Goal: Information Seeking & Learning: Learn about a topic

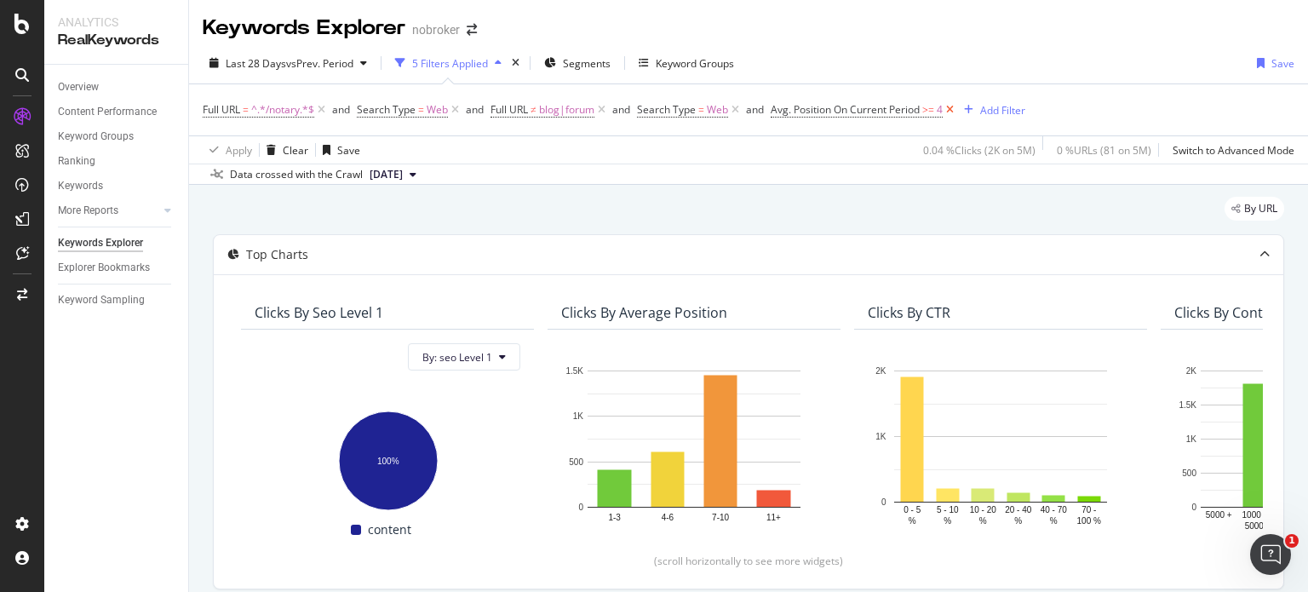
click at [952, 104] on icon at bounding box center [950, 109] width 14 height 17
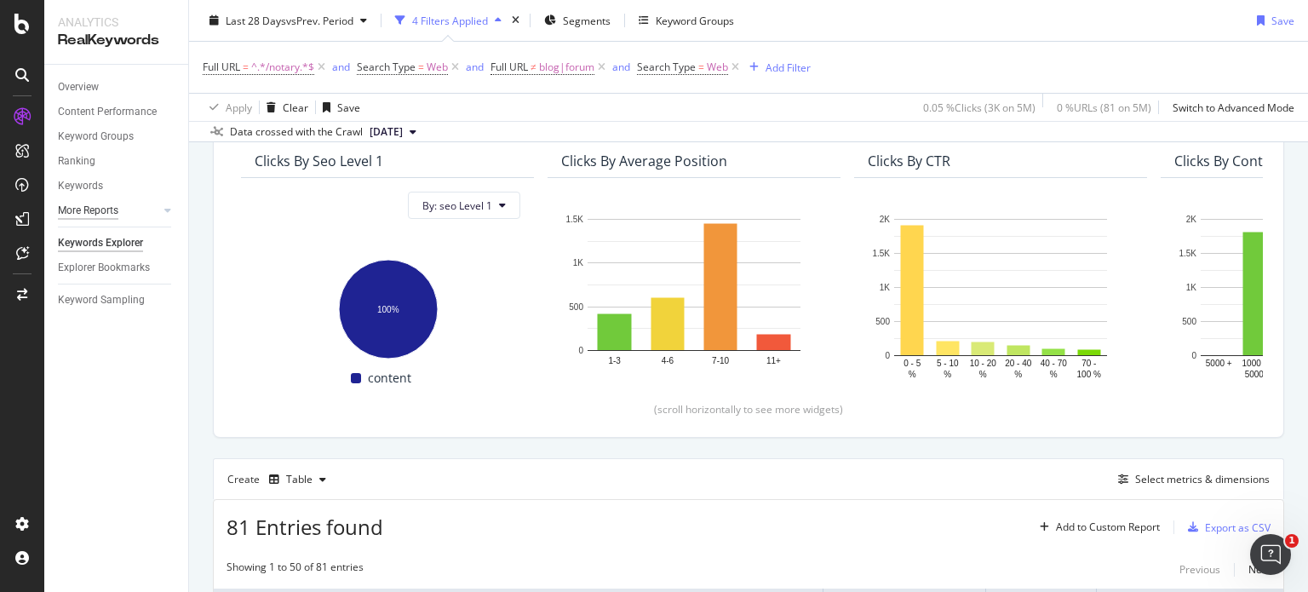
scroll to position [150, 0]
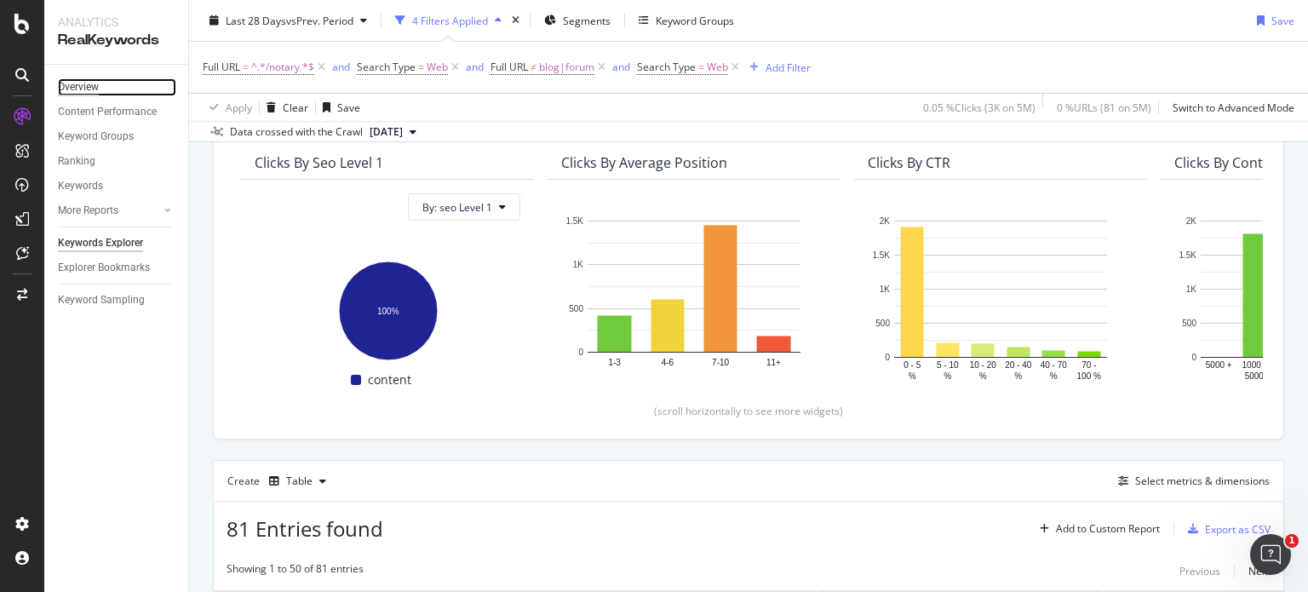
click at [72, 79] on div "Overview" at bounding box center [78, 87] width 41 height 18
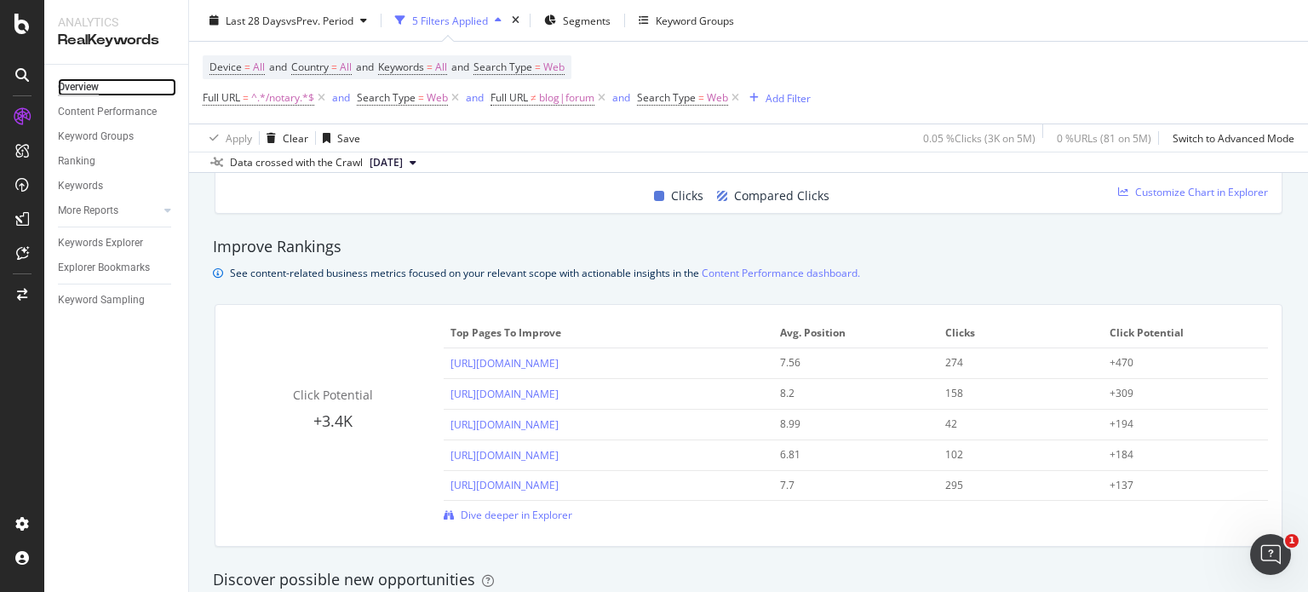
scroll to position [1097, 0]
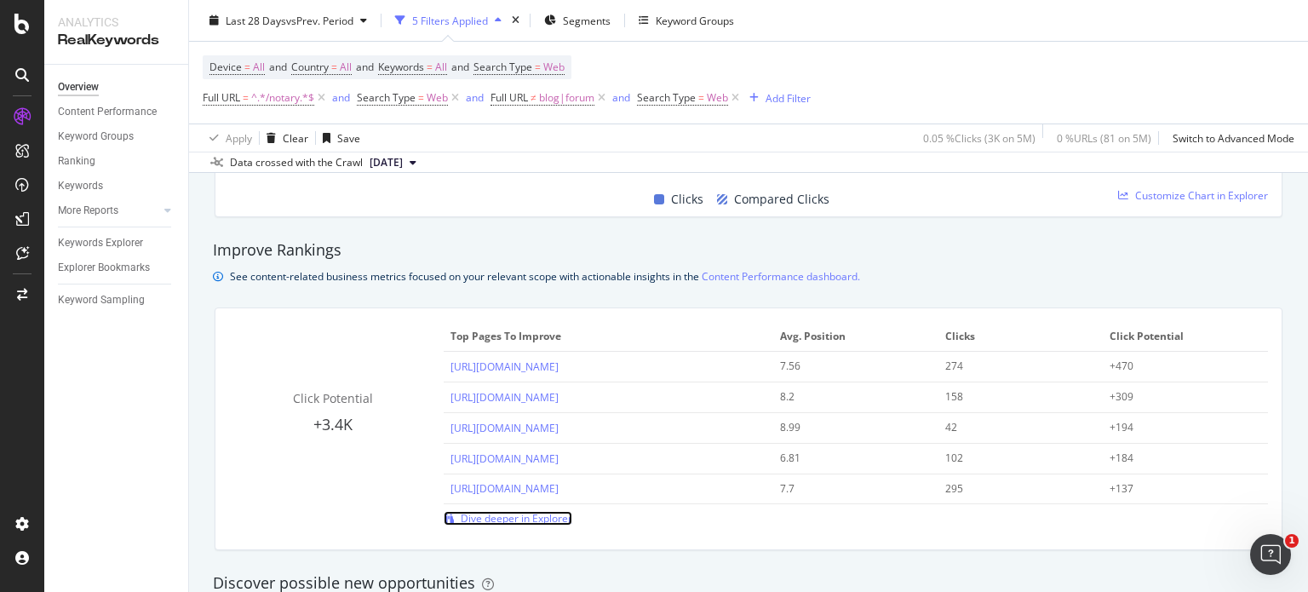
click at [518, 516] on span "Dive deeper in Explorer" at bounding box center [517, 518] width 112 height 14
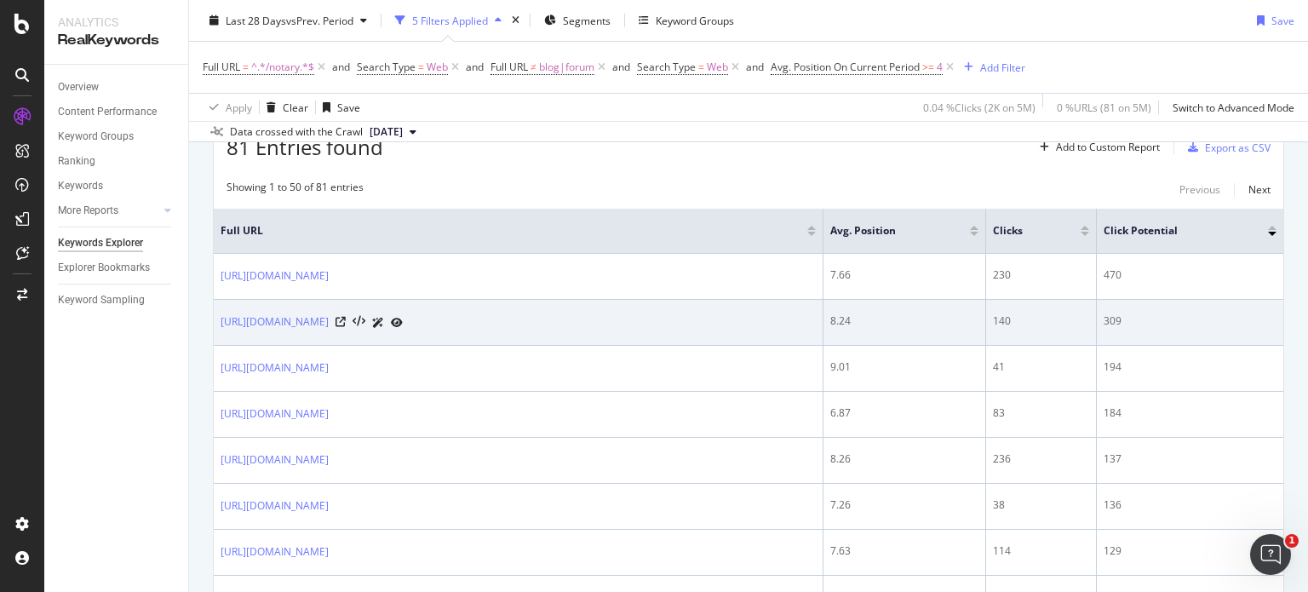
scroll to position [298, 0]
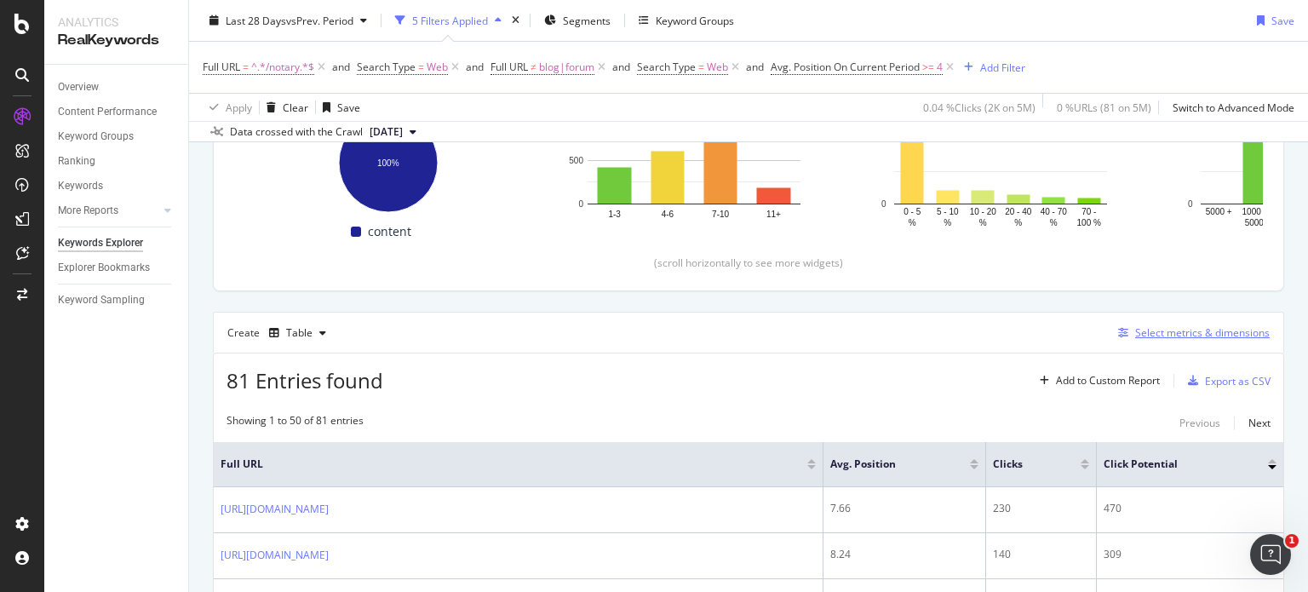
click at [1174, 338] on div "Select metrics & dimensions" at bounding box center [1203, 332] width 135 height 14
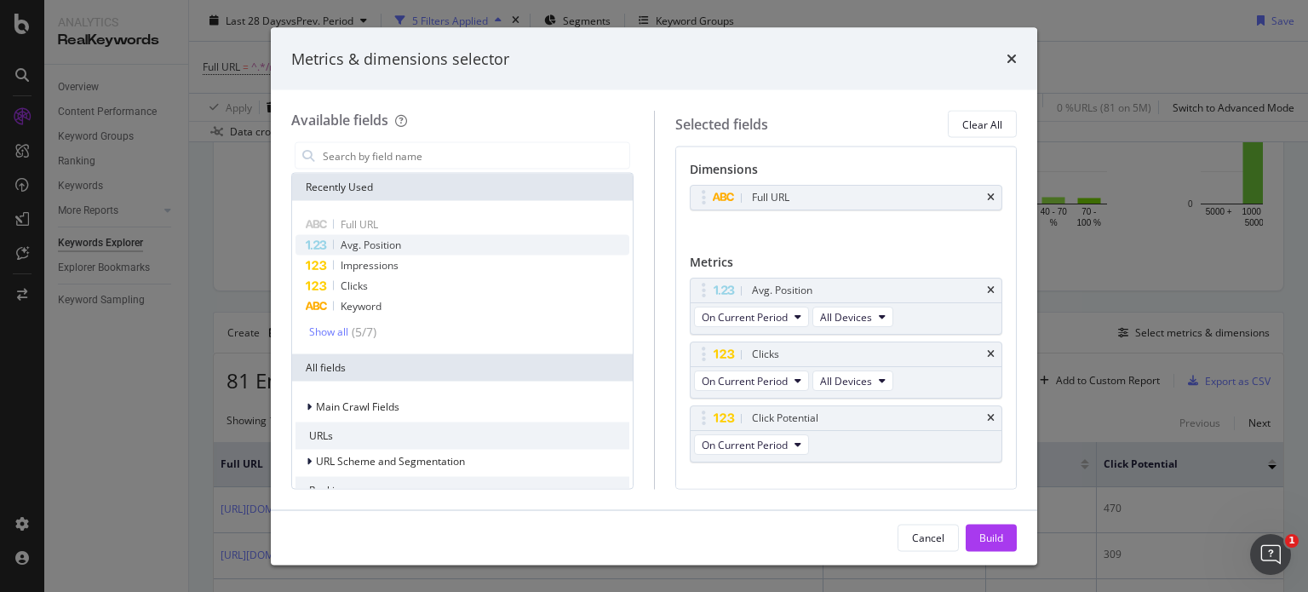
click at [362, 240] on span "Avg. Position" at bounding box center [371, 245] width 60 height 14
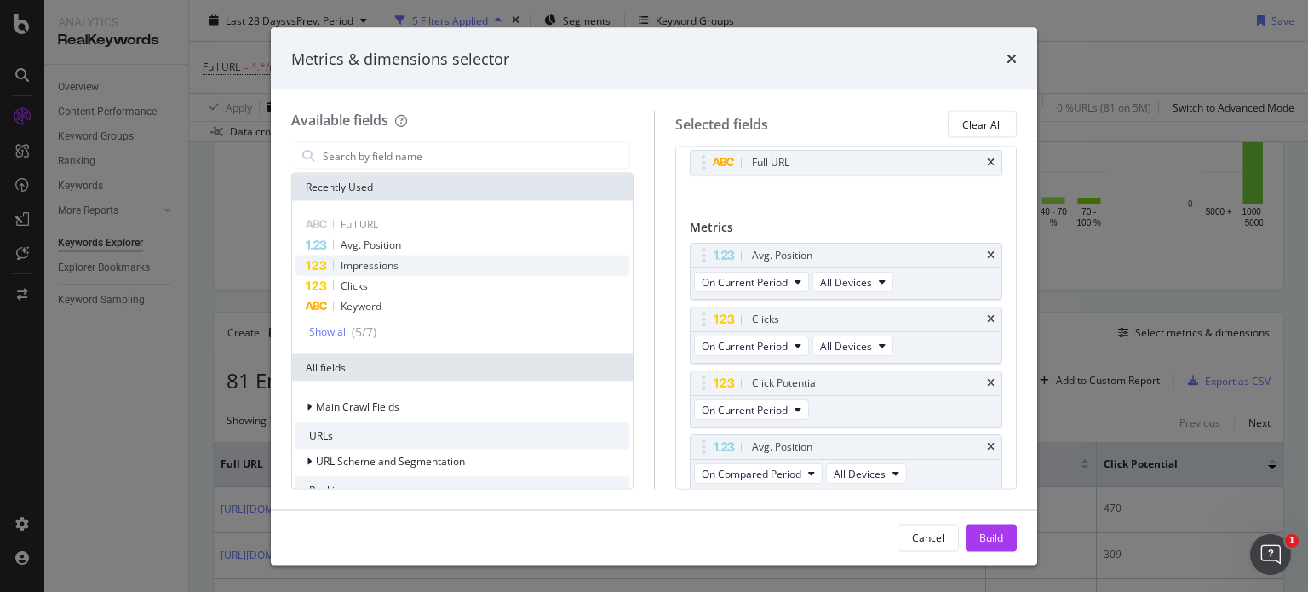
click at [354, 265] on span "Impressions" at bounding box center [370, 265] width 58 height 14
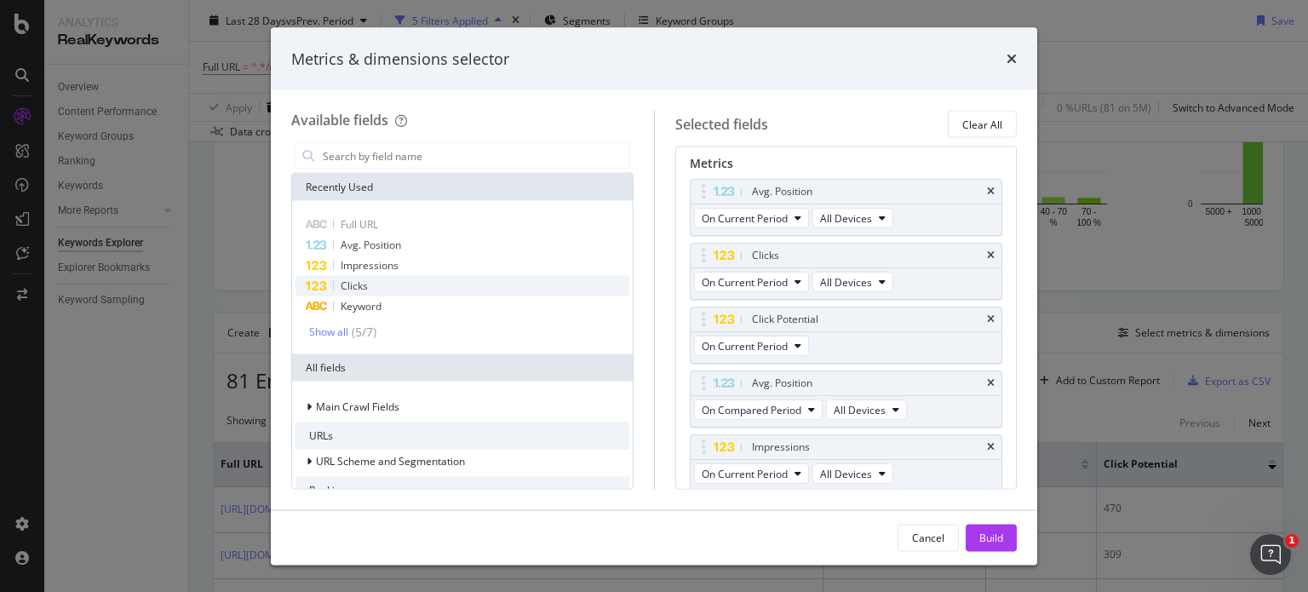
click at [354, 285] on span "Clicks" at bounding box center [354, 286] width 27 height 14
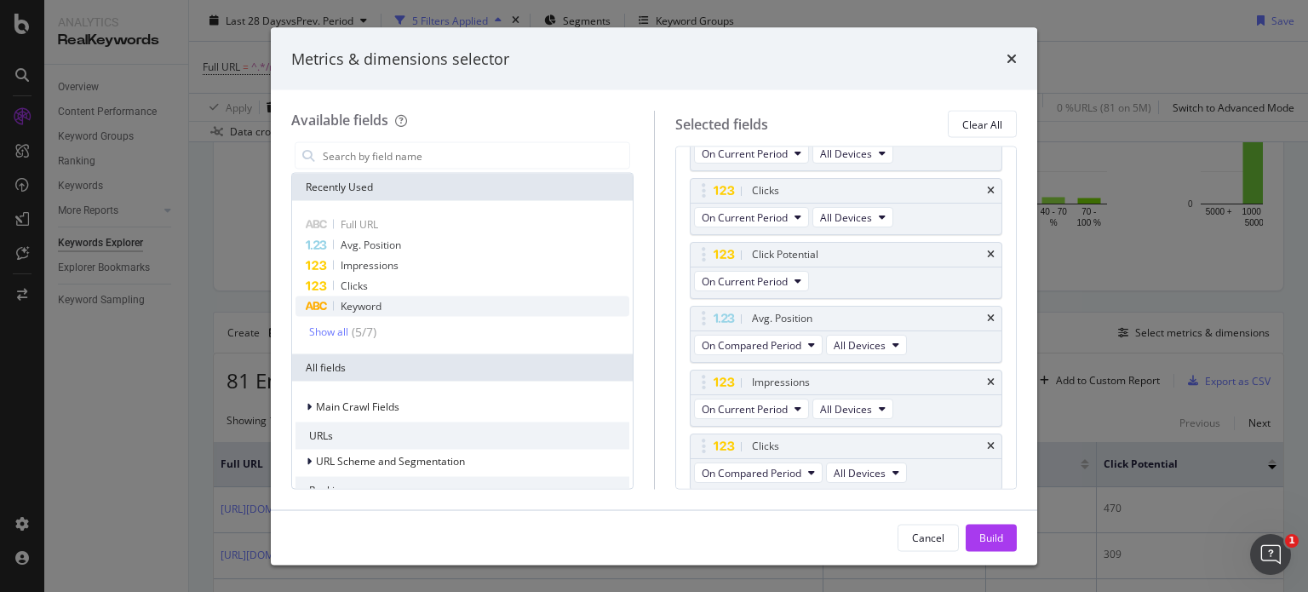
click at [364, 307] on span "Keyword" at bounding box center [361, 306] width 41 height 14
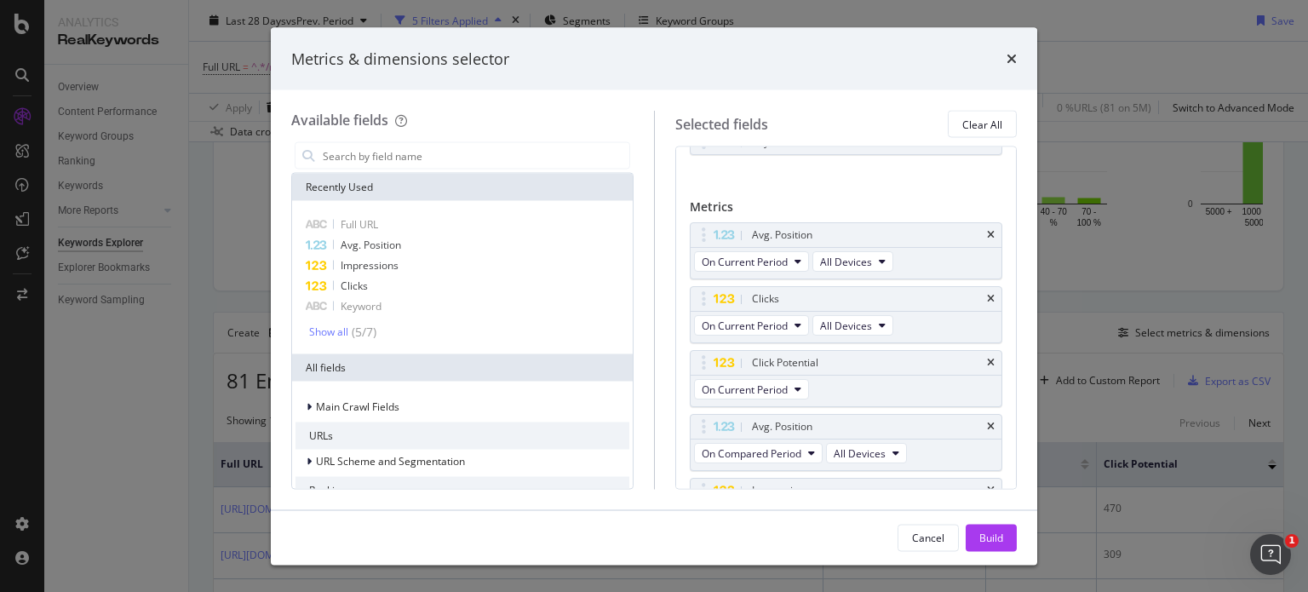
scroll to position [89, 0]
drag, startPoint x: 699, startPoint y: 301, endPoint x: 707, endPoint y: 244, distance: 57.7
click at [707, 244] on body "Analytics RealKeywords Overview Content Performance Keyword Groups Ranking Keyw…" at bounding box center [654, 296] width 1308 height 592
drag, startPoint x: 710, startPoint y: 367, endPoint x: 729, endPoint y: 296, distance: 73.1
click at [729, 296] on body "Analytics RealKeywords Overview Content Performance Keyword Groups Ranking Keyw…" at bounding box center [654, 296] width 1308 height 592
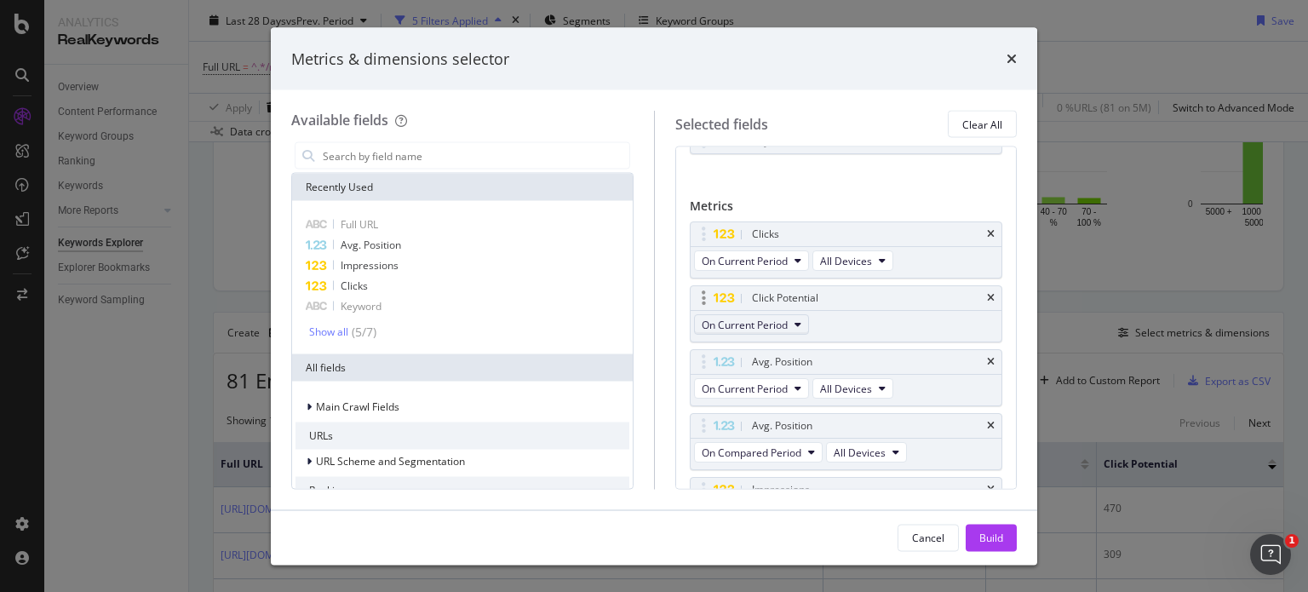
click at [769, 317] on span "On Current Period" at bounding box center [745, 324] width 86 height 14
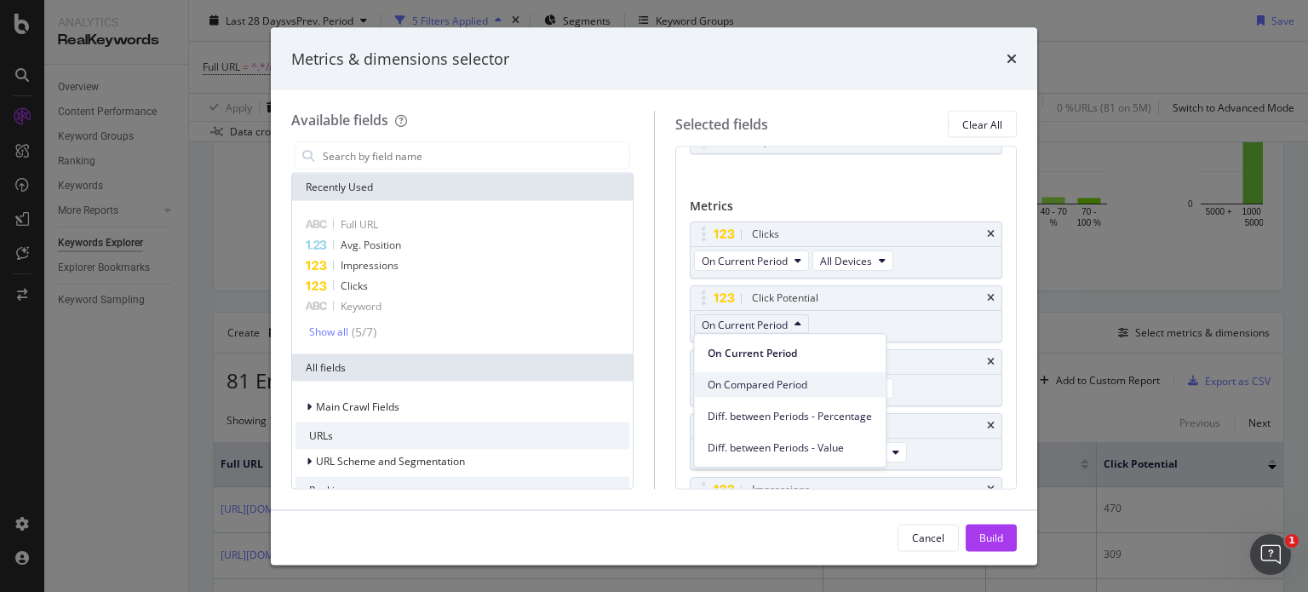
click at [774, 387] on span "On Compared Period" at bounding box center [790, 384] width 164 height 15
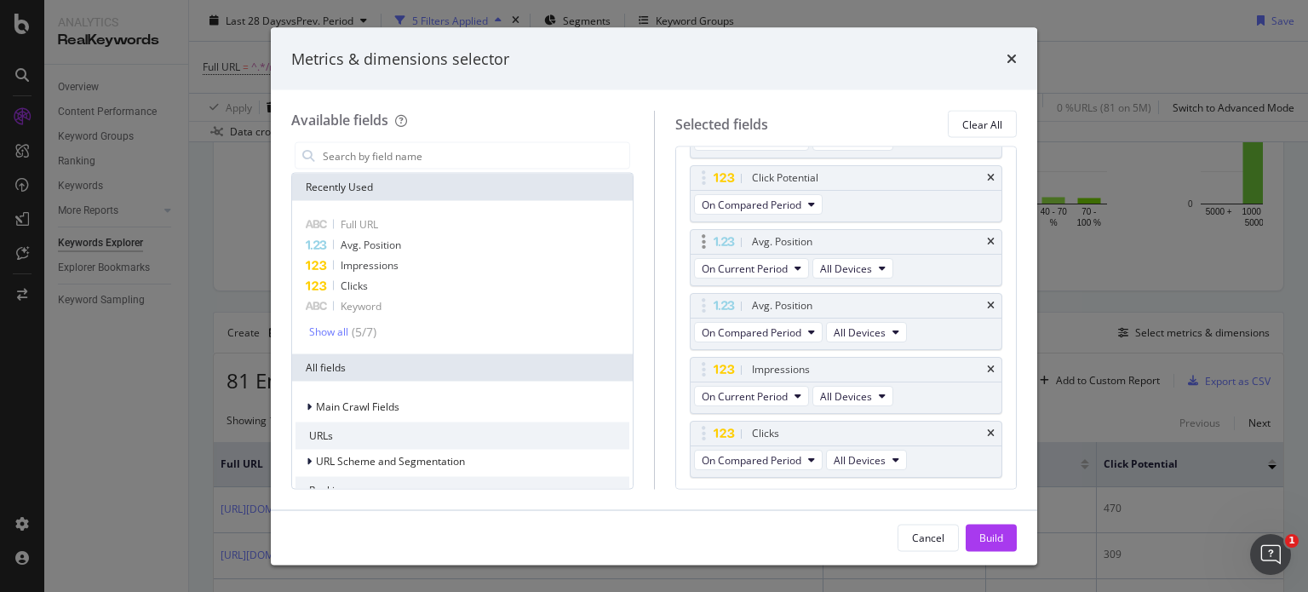
scroll to position [125, 0]
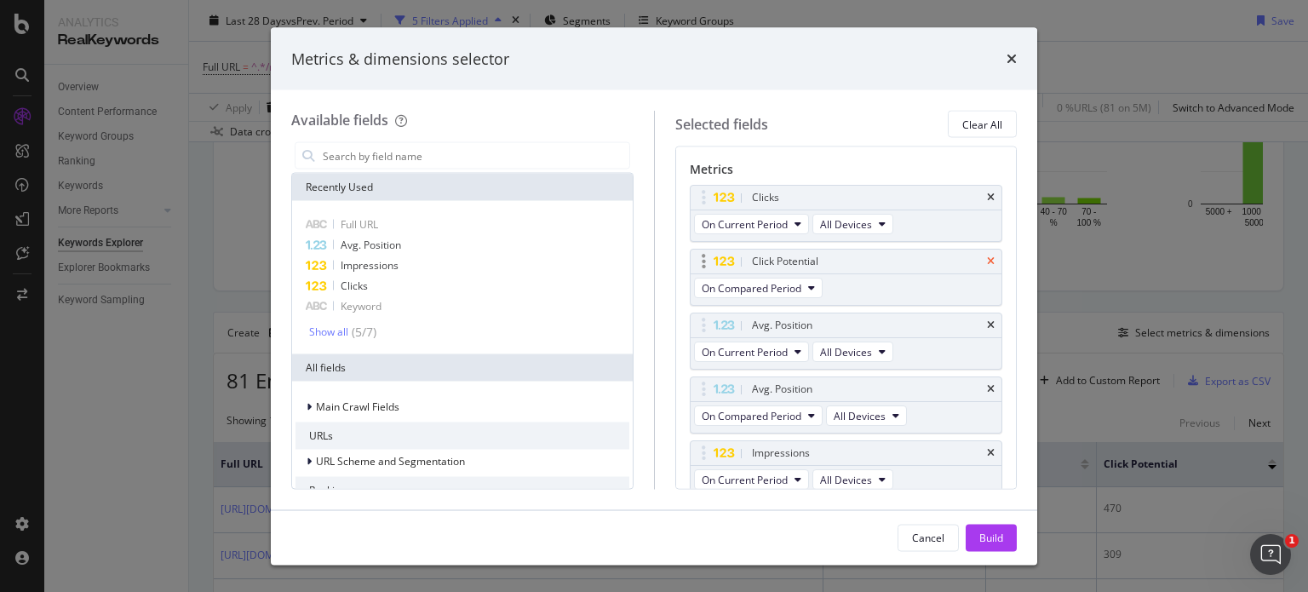
click at [987, 260] on icon "times" at bounding box center [991, 261] width 8 height 10
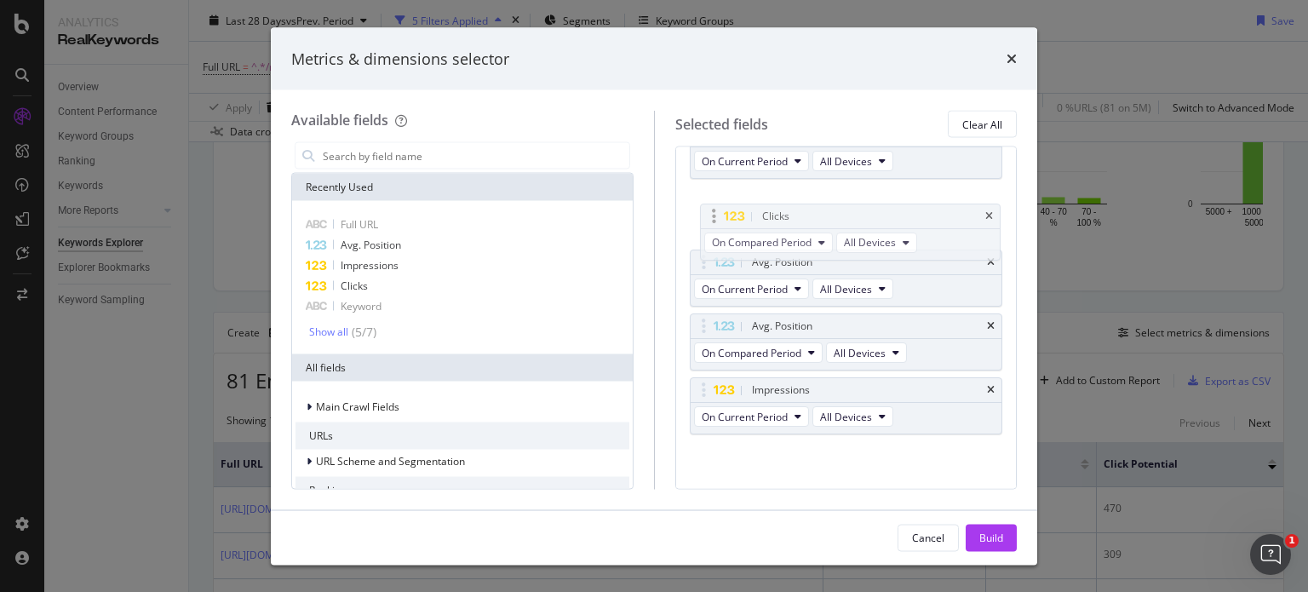
drag, startPoint x: 709, startPoint y: 386, endPoint x: 720, endPoint y: 215, distance: 171.6
click at [720, 215] on body "Analytics RealKeywords Overview Content Performance Keyword Groups Ranking Keyw…" at bounding box center [654, 296] width 1308 height 592
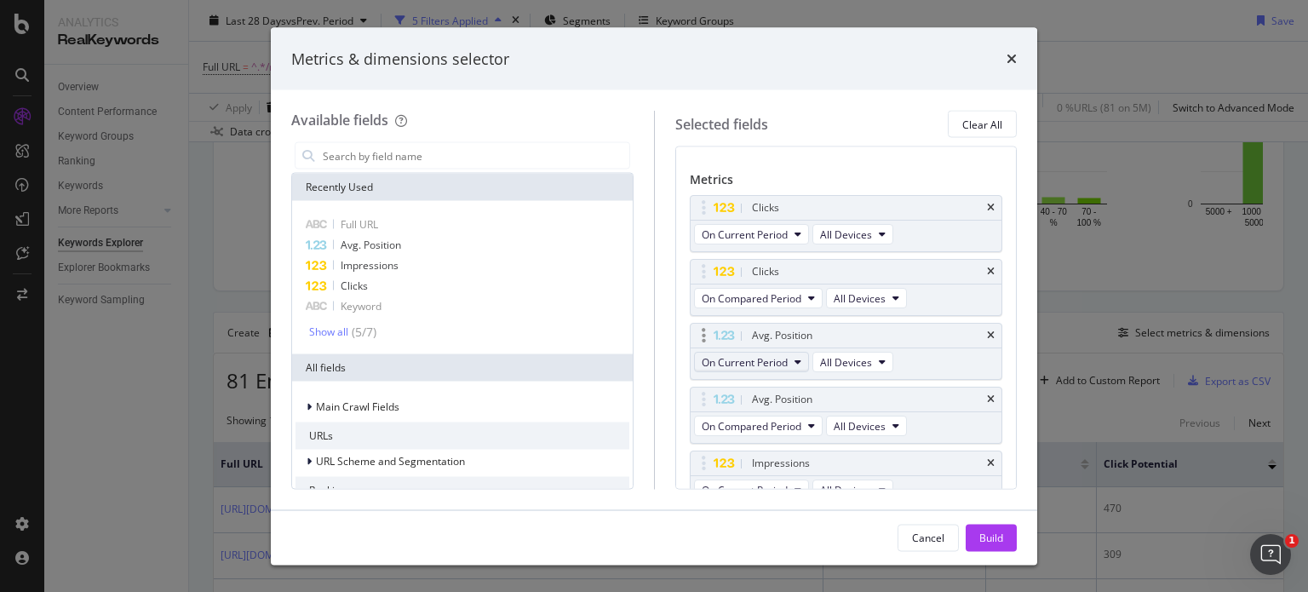
scroll to position [170, 0]
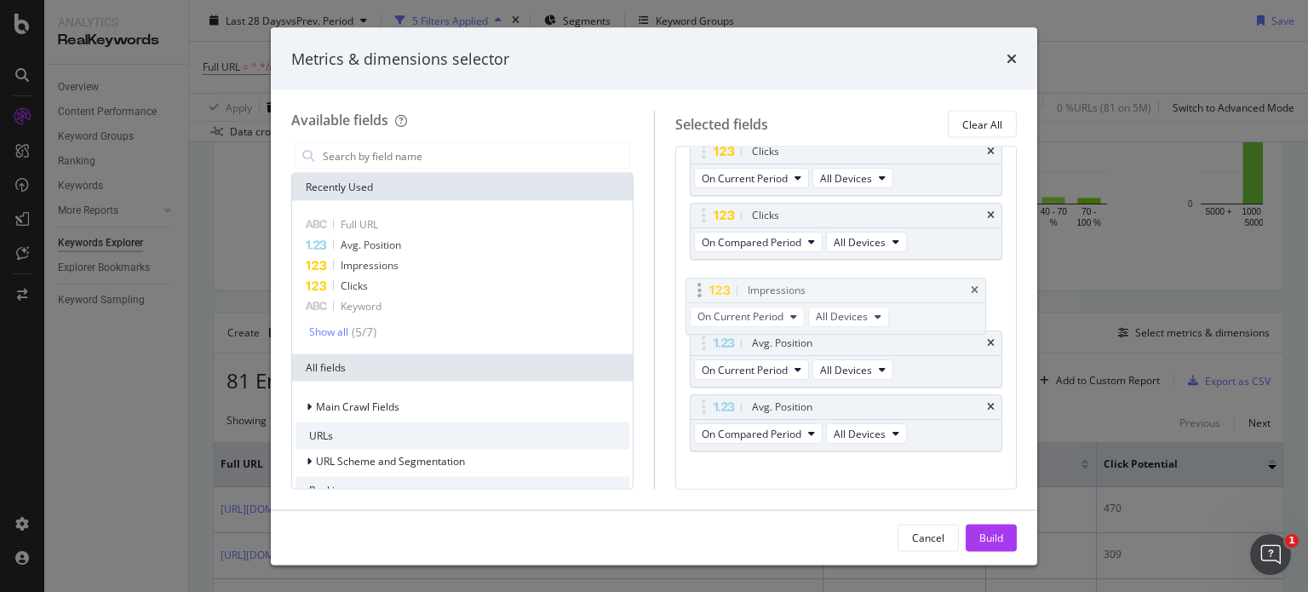
drag, startPoint x: 705, startPoint y: 409, endPoint x: 702, endPoint y: 292, distance: 116.8
click at [702, 292] on body "Analytics RealKeywords Overview Content Performance Keyword Groups Ranking Keyw…" at bounding box center [654, 296] width 1308 height 592
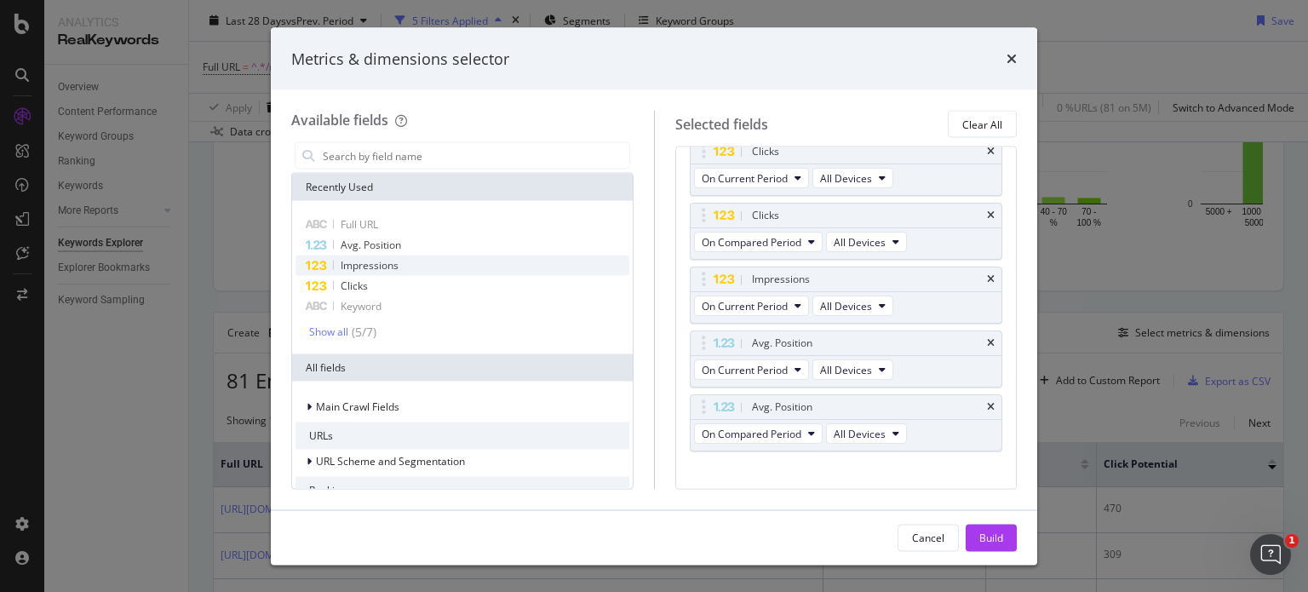
click at [371, 267] on span "Impressions" at bounding box center [370, 265] width 58 height 14
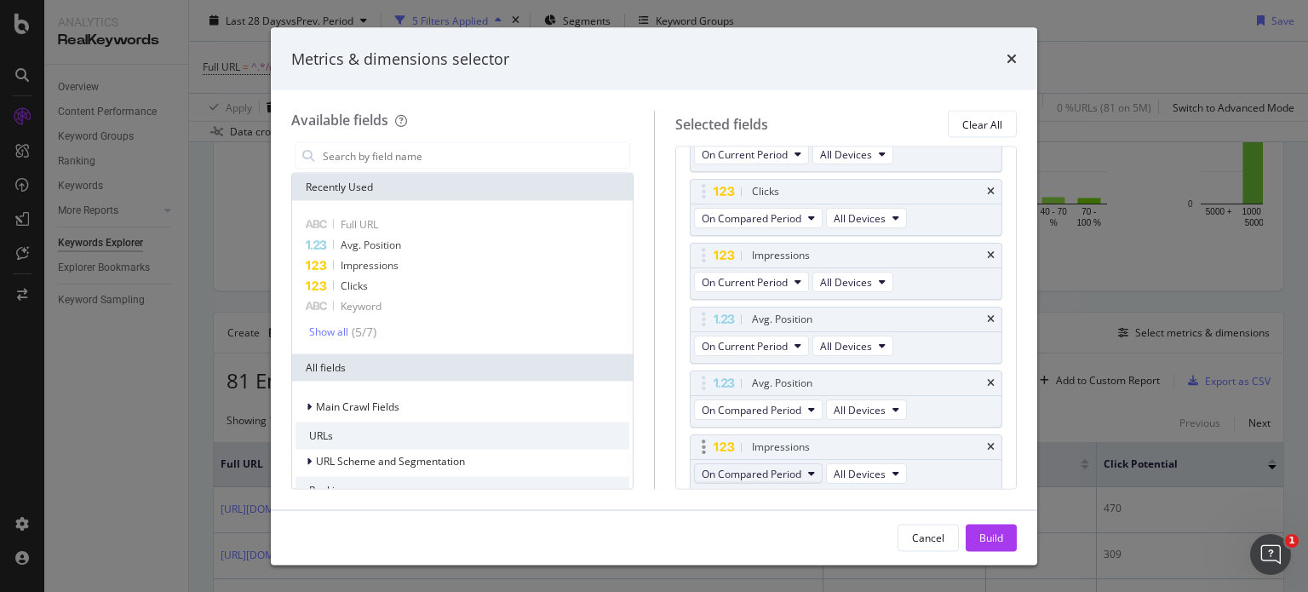
click at [810, 469] on icon "modal" at bounding box center [811, 474] width 7 height 10
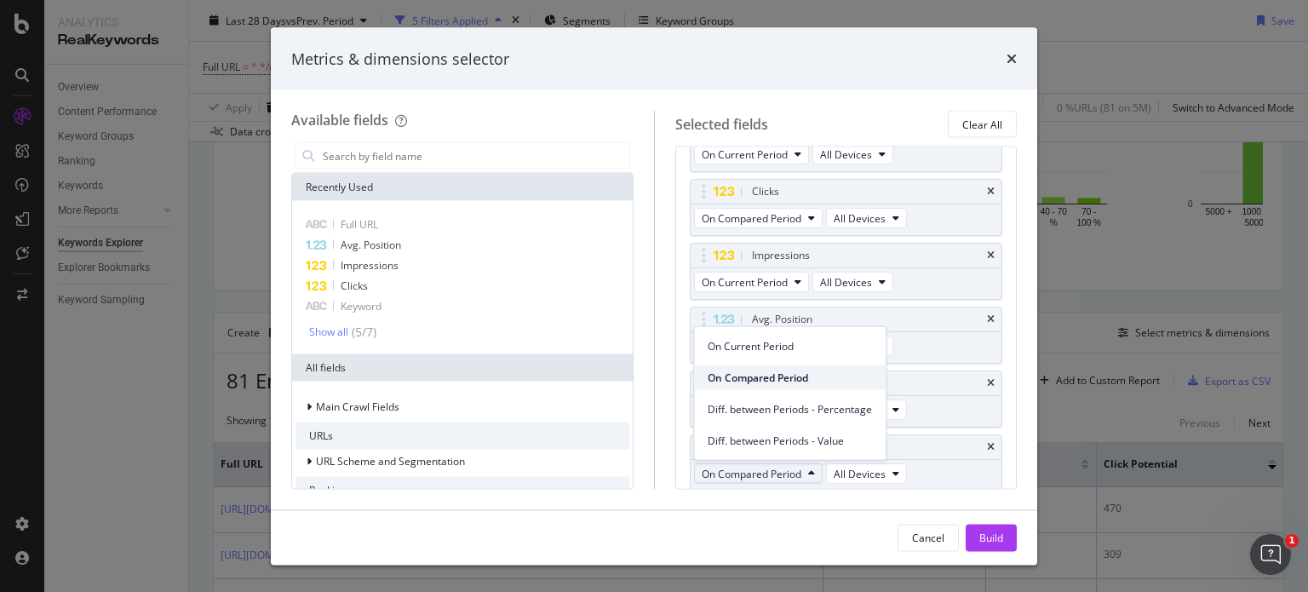
click at [750, 371] on span "On Compared Period" at bounding box center [790, 377] width 164 height 15
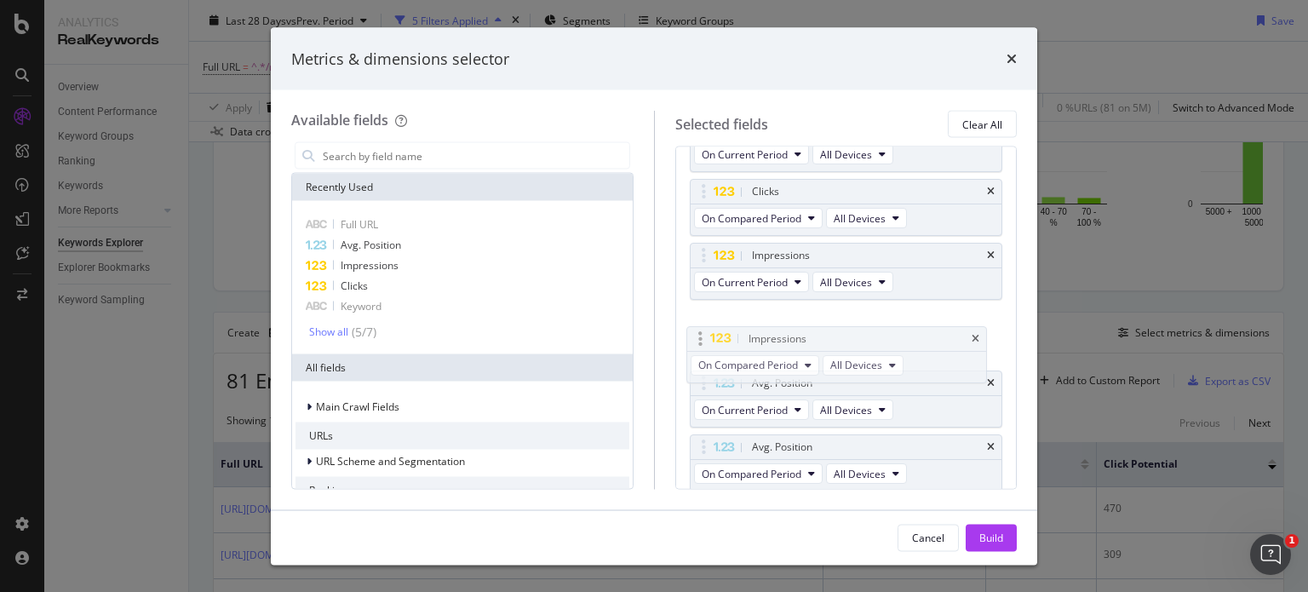
drag, startPoint x: 706, startPoint y: 442, endPoint x: 703, endPoint y: 333, distance: 109.1
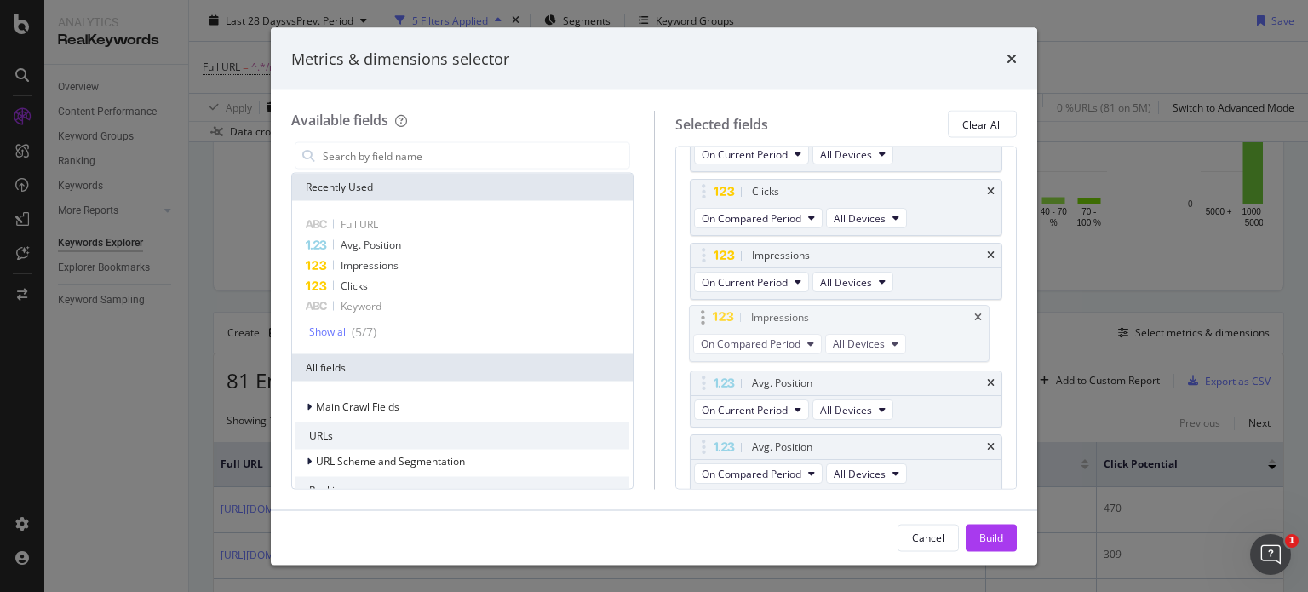
click at [703, 333] on body "Analytics RealKeywords Overview Content Performance Keyword Groups Ranking Keyw…" at bounding box center [654, 296] width 1308 height 592
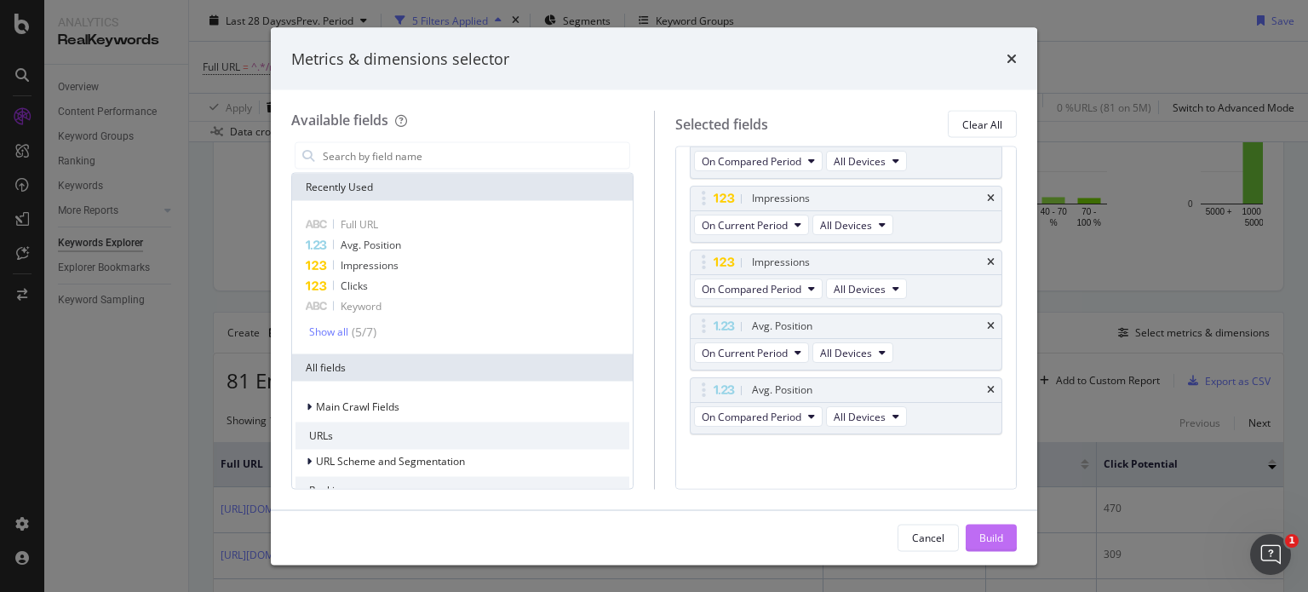
click at [1009, 541] on button "Build" at bounding box center [991, 537] width 51 height 27
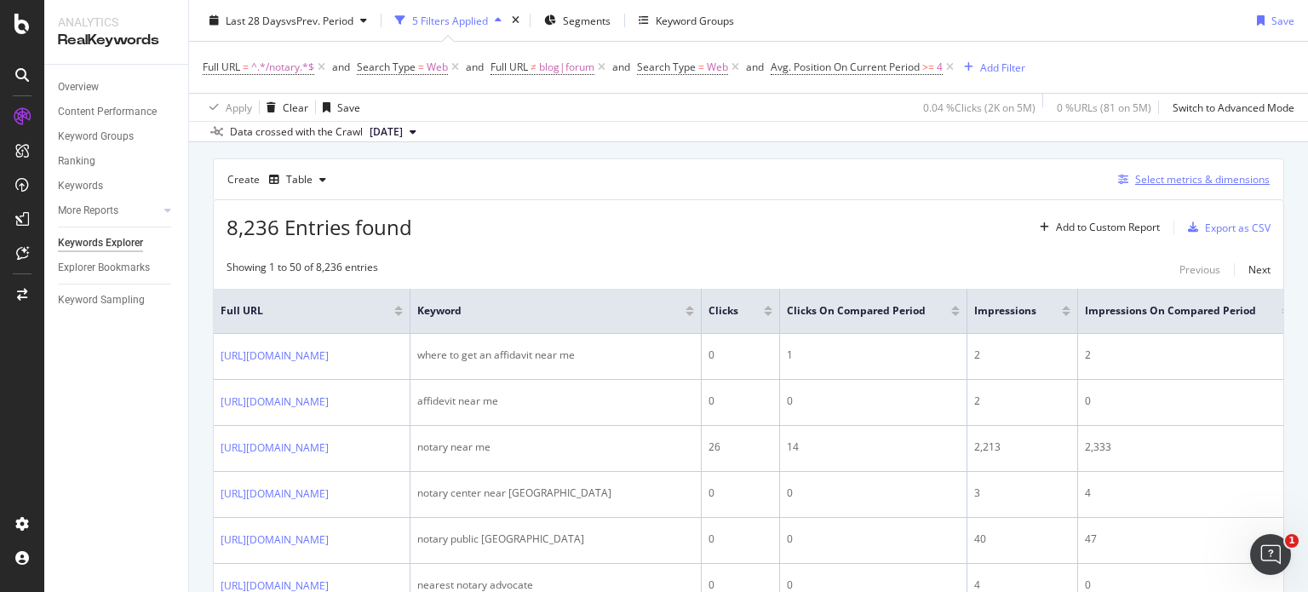
click at [1179, 185] on div "Select metrics & dimensions" at bounding box center [1203, 179] width 135 height 14
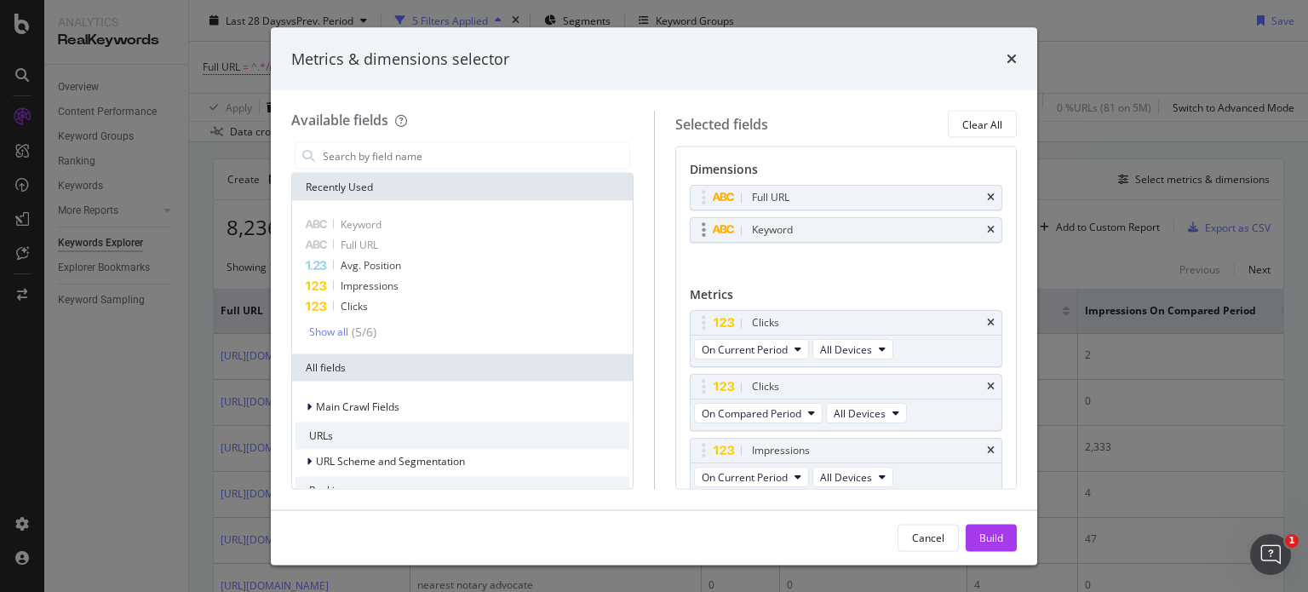
click at [982, 227] on div "Keyword" at bounding box center [847, 230] width 312 height 24
click at [987, 228] on icon "times" at bounding box center [991, 230] width 8 height 10
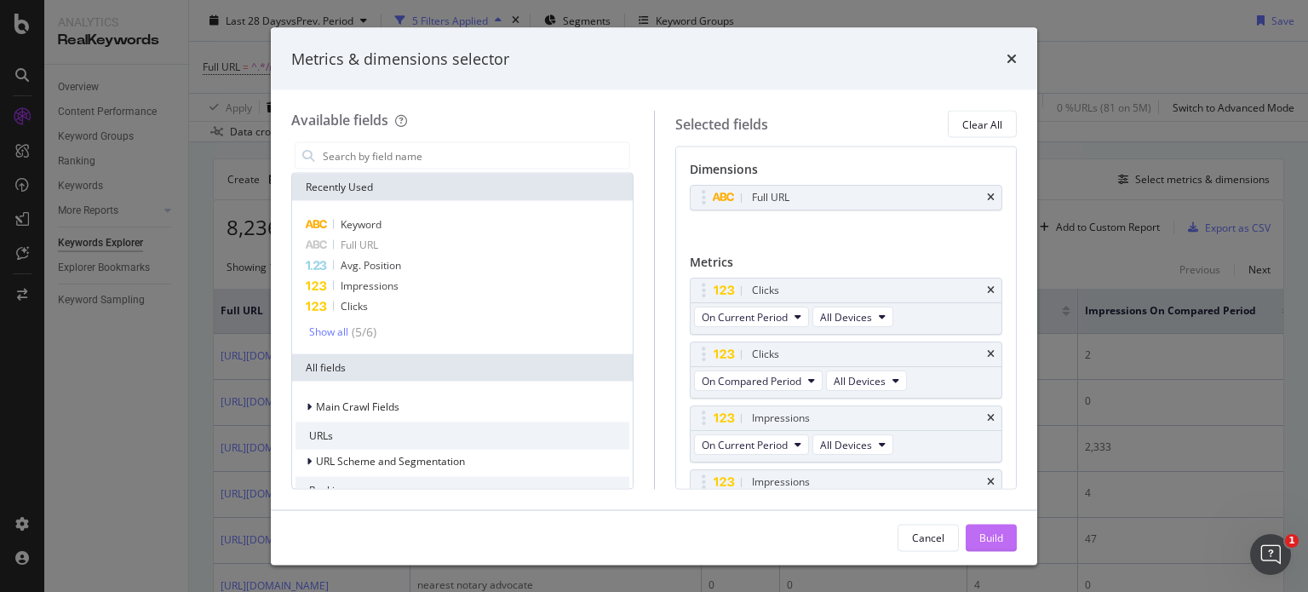
click at [987, 527] on div "Build" at bounding box center [992, 538] width 24 height 26
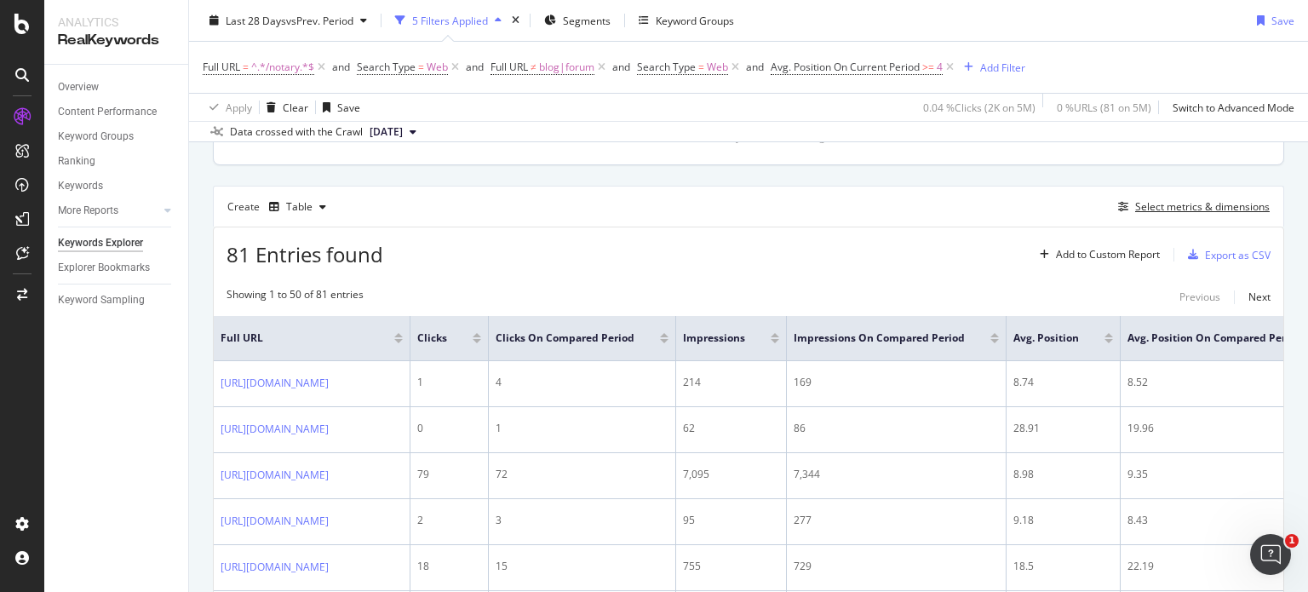
scroll to position [402, 0]
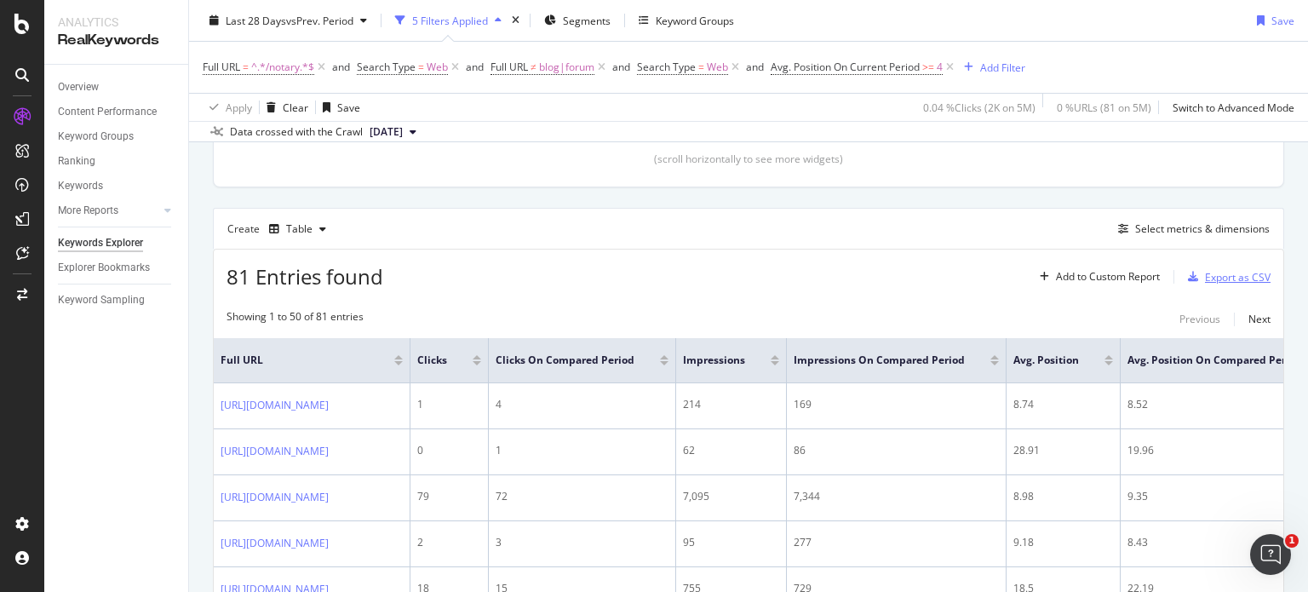
click at [1188, 273] on icon "button" at bounding box center [1193, 277] width 10 height 10
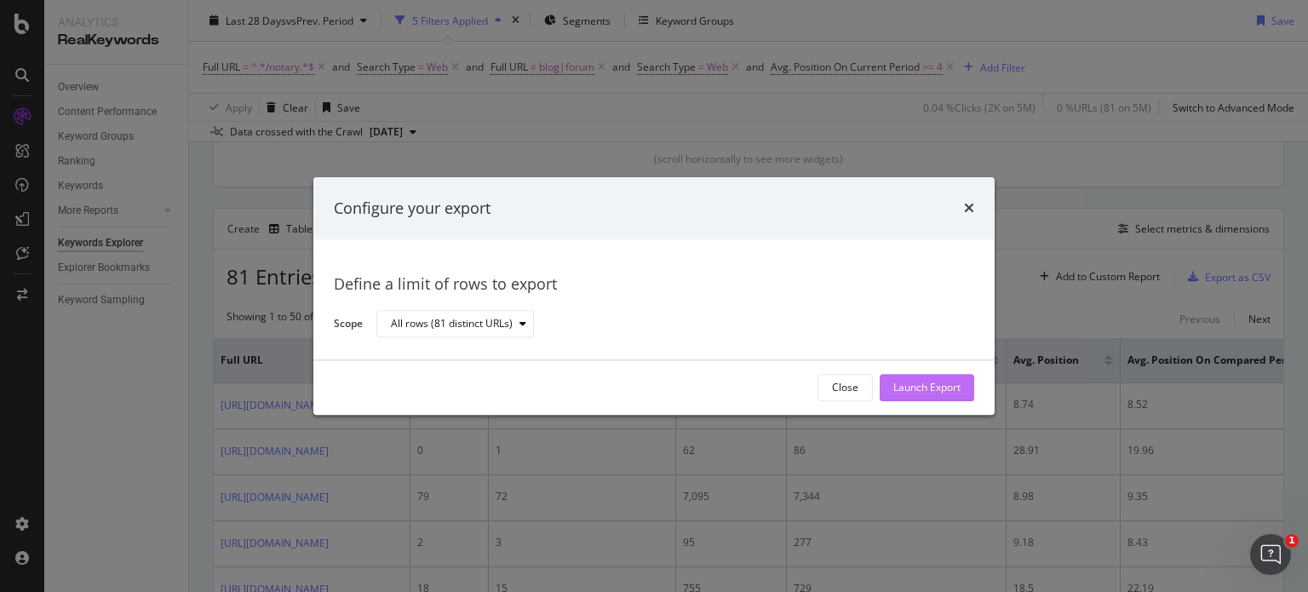
click at [919, 388] on div "Launch Export" at bounding box center [927, 388] width 67 height 14
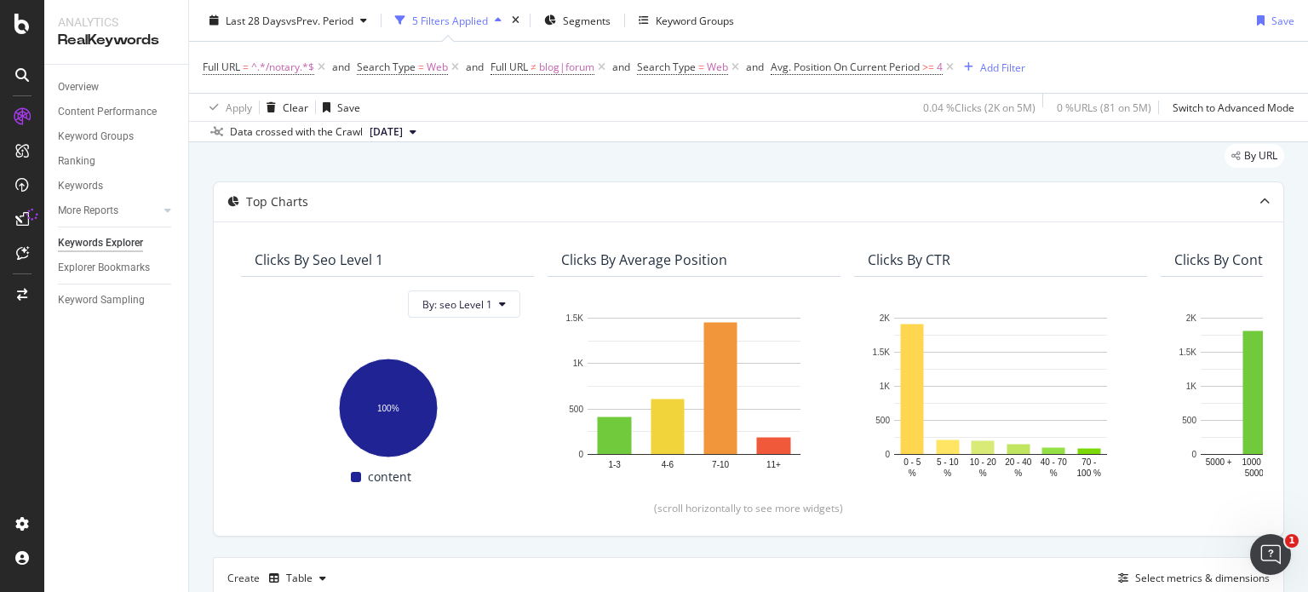
scroll to position [0, 0]
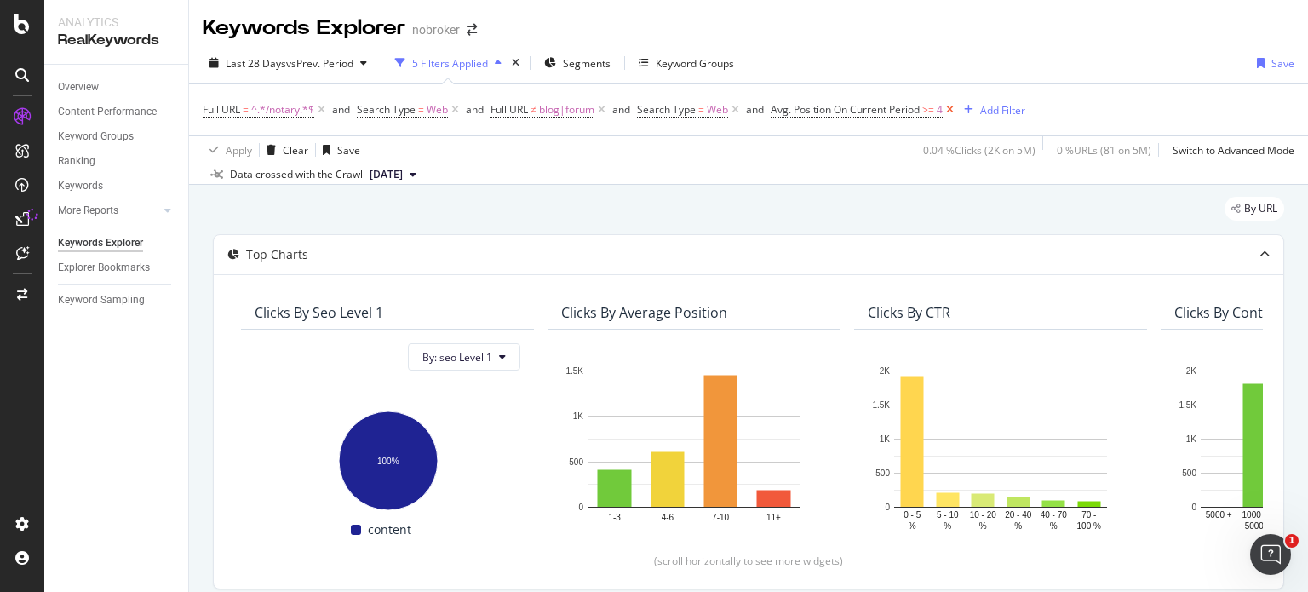
click at [954, 111] on icon at bounding box center [950, 109] width 14 height 17
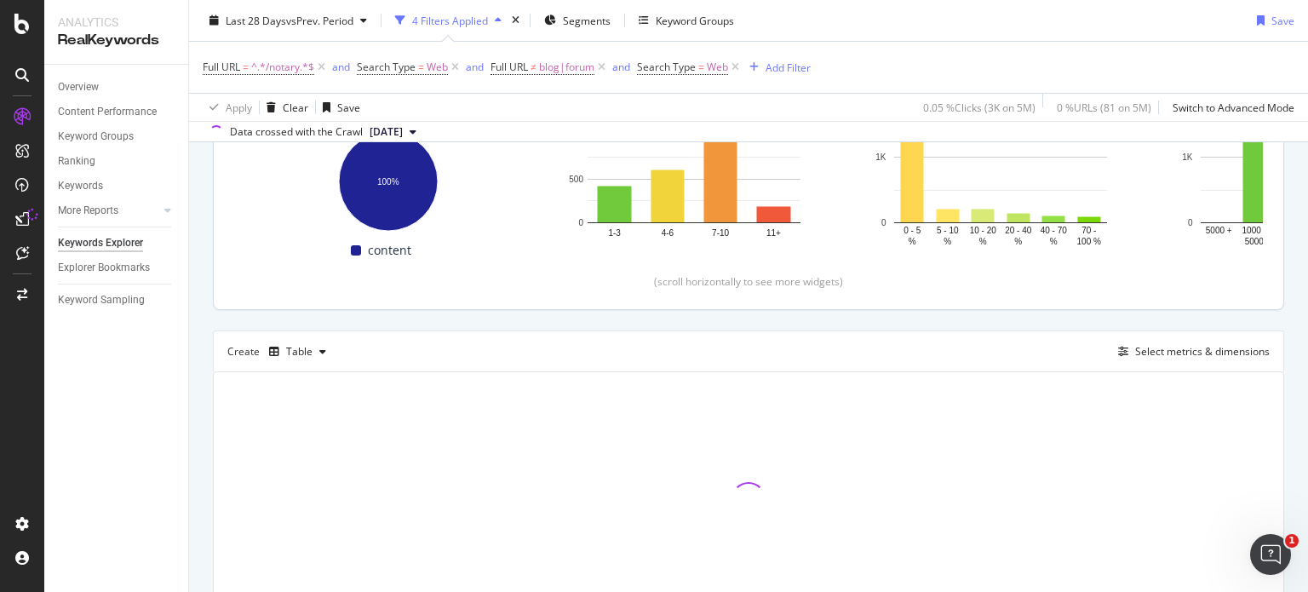
scroll to position [372, 0]
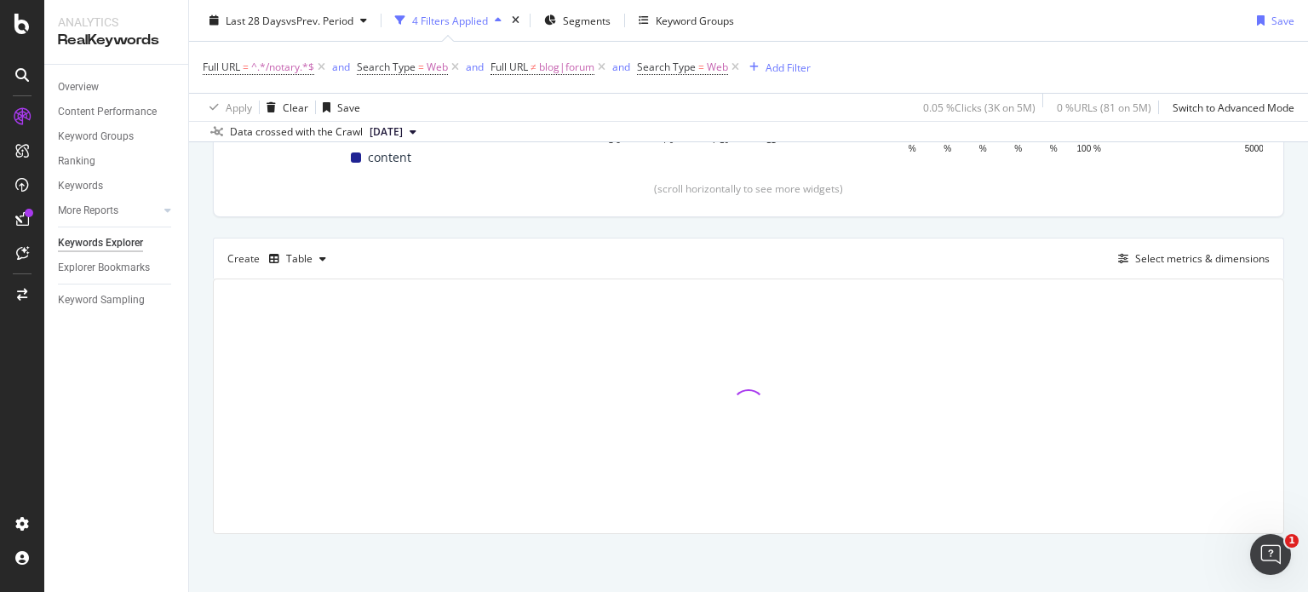
click at [1296, 579] on div at bounding box center [1296, 579] width 0 height 0
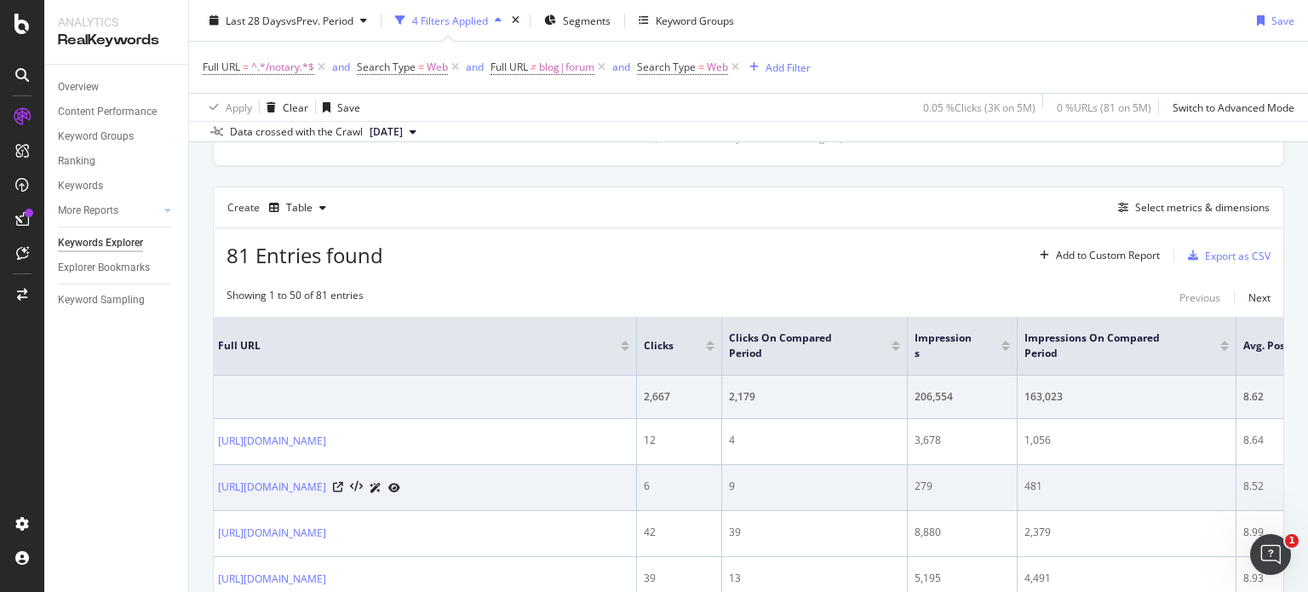
scroll to position [0, 0]
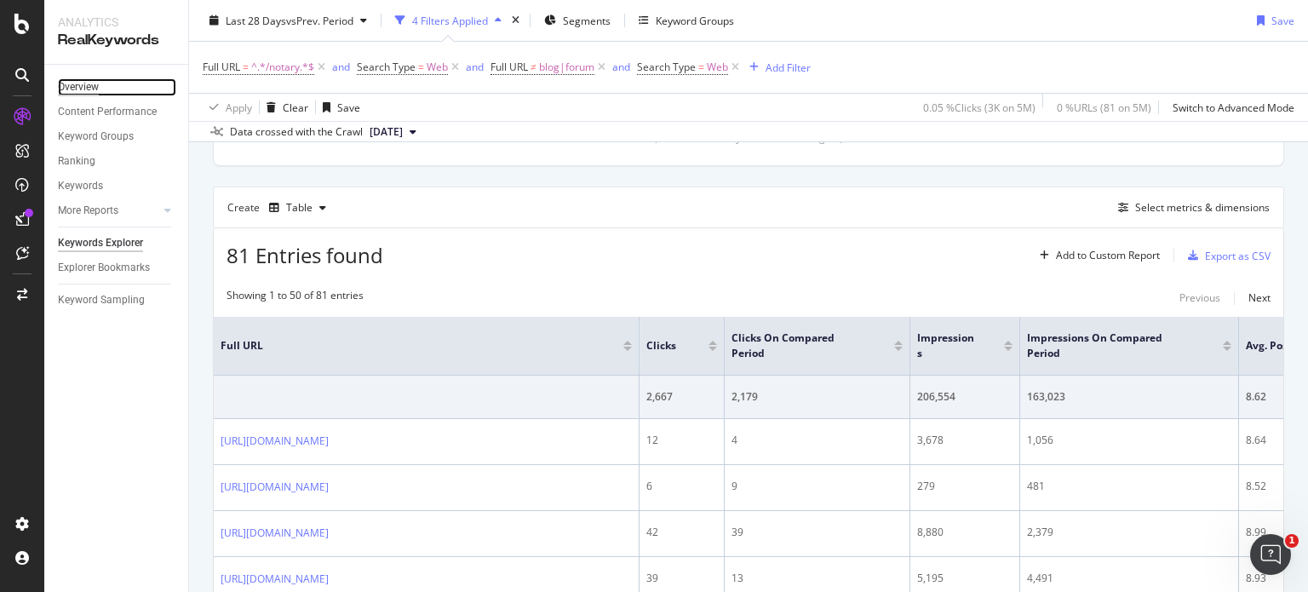
click at [85, 90] on div "Overview" at bounding box center [78, 87] width 41 height 18
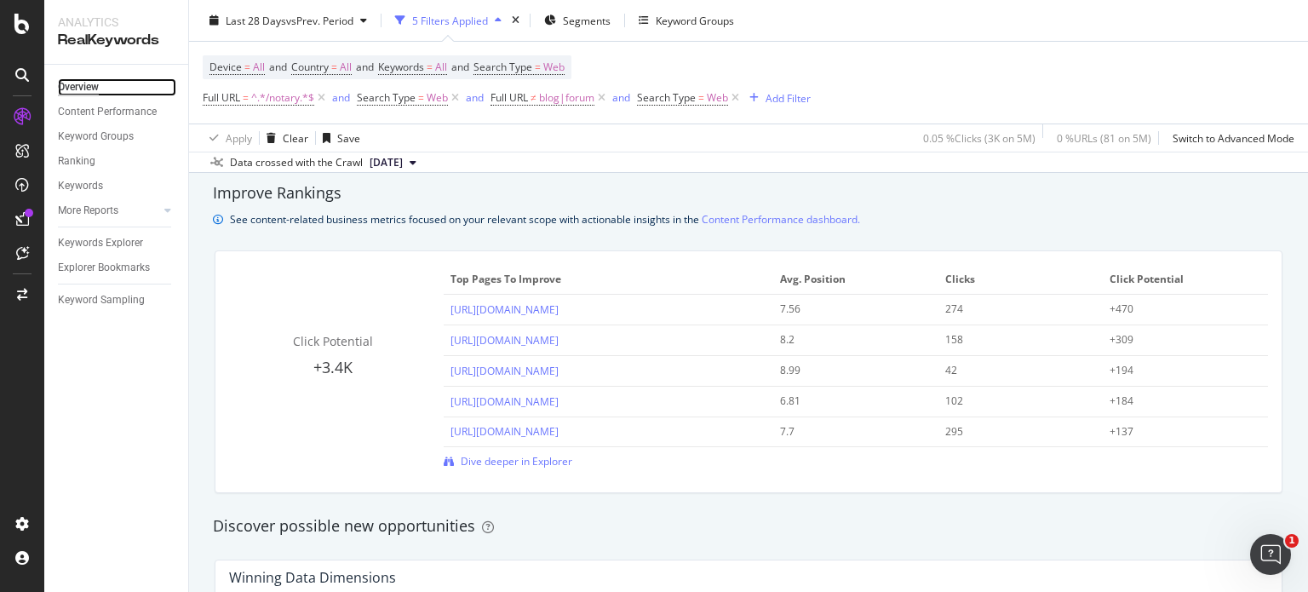
scroll to position [1157, 0]
click at [530, 464] on span "Dive deeper in Explorer" at bounding box center [517, 458] width 112 height 14
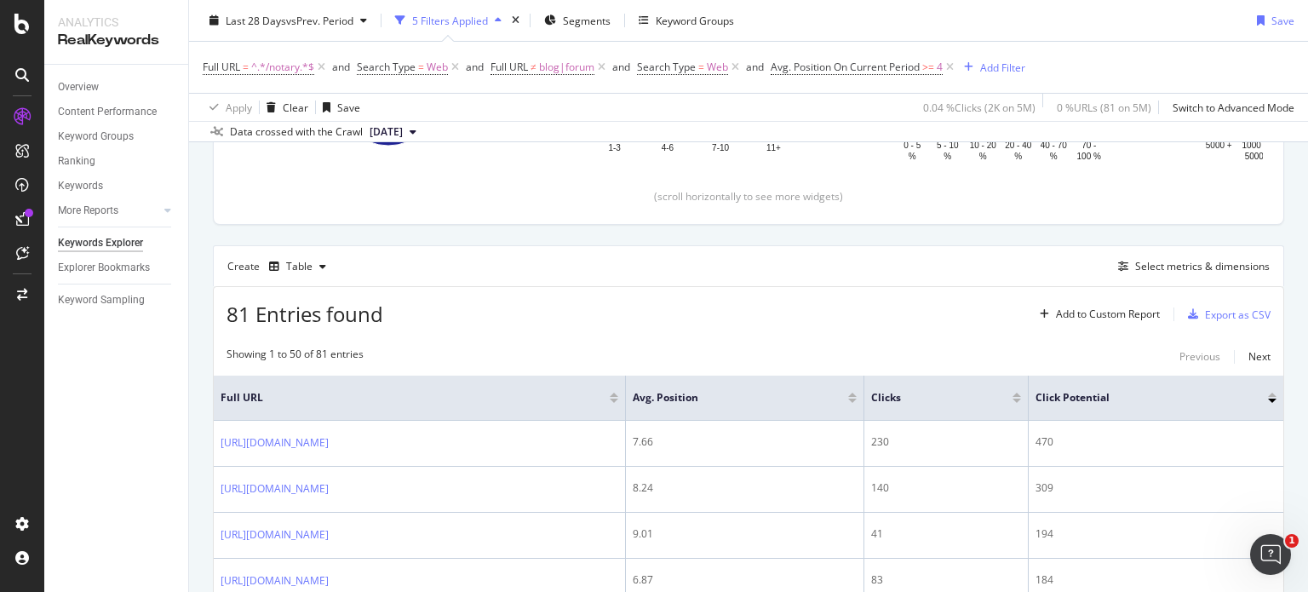
scroll to position [469, 0]
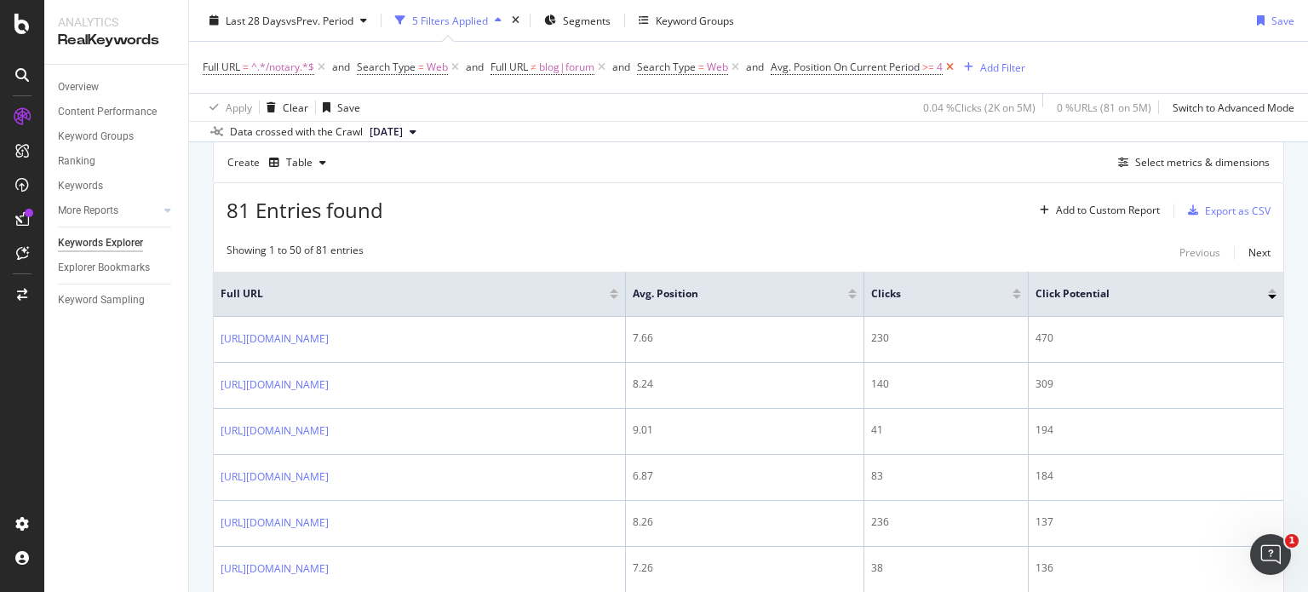
click at [949, 69] on icon at bounding box center [950, 67] width 14 height 17
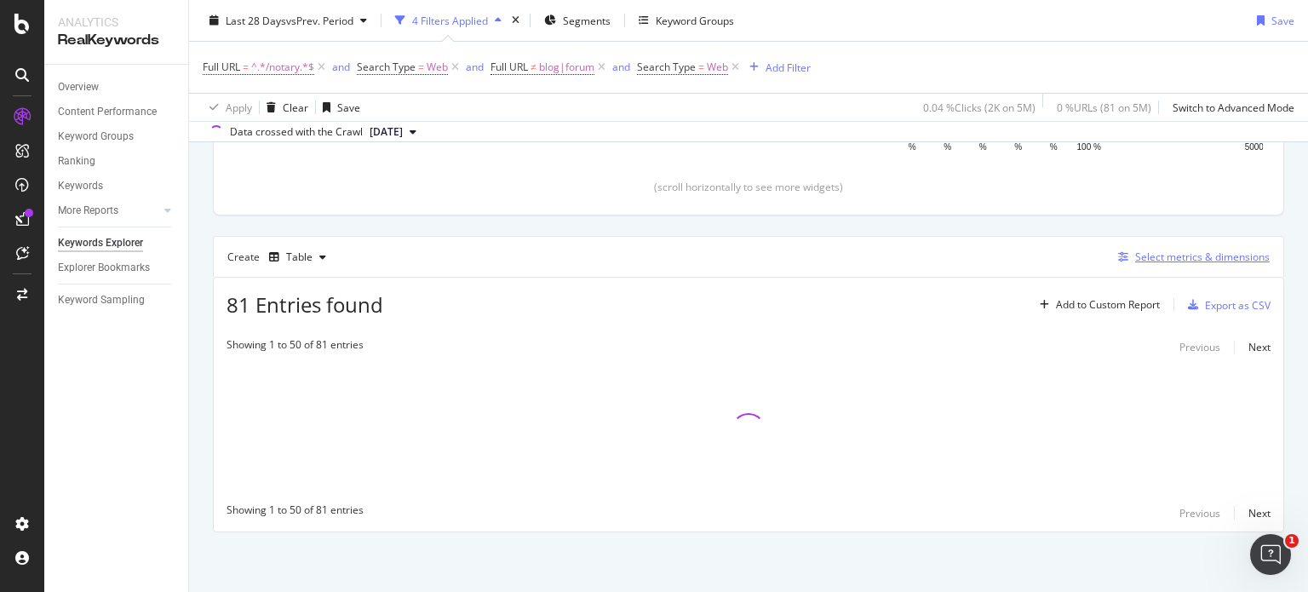
scroll to position [372, 0]
click at [1136, 261] on div "Select metrics & dimensions" at bounding box center [1203, 258] width 135 height 14
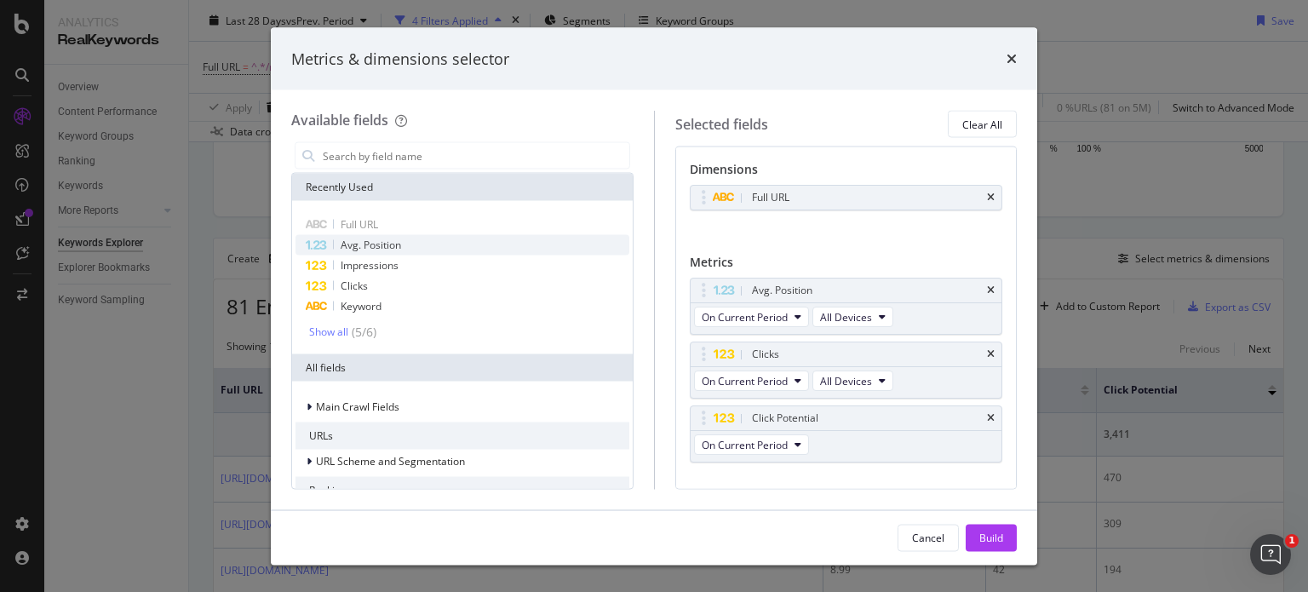
click at [322, 244] on icon "modal" at bounding box center [316, 245] width 22 height 11
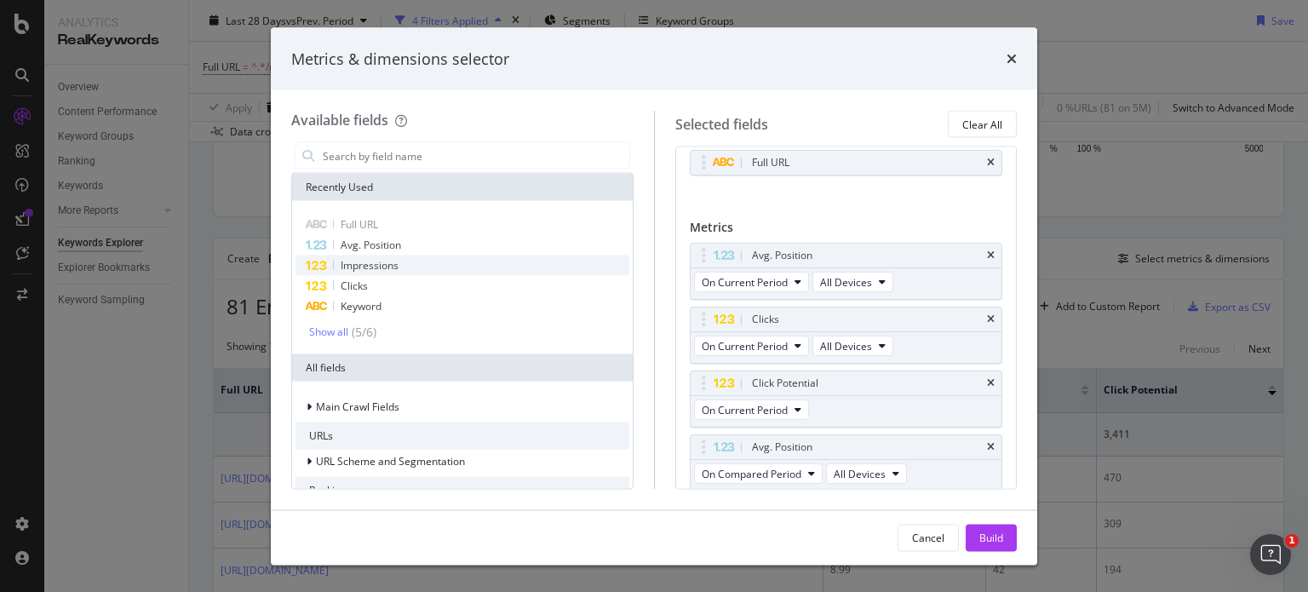
click at [365, 262] on span "Impressions" at bounding box center [370, 265] width 58 height 14
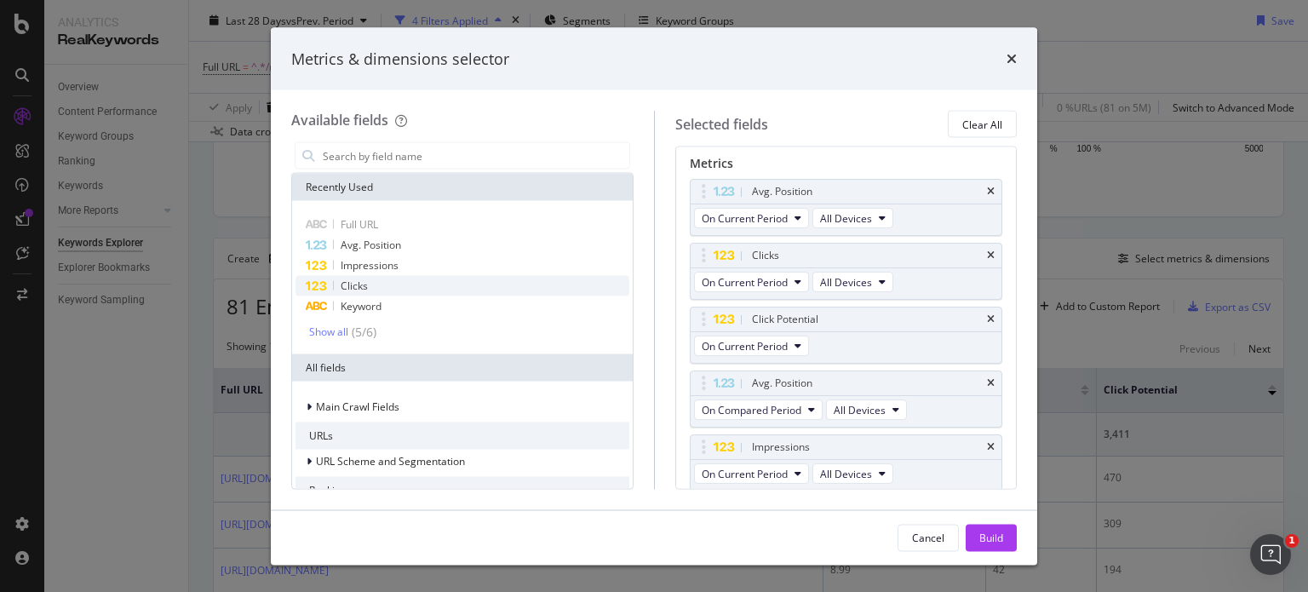
click at [358, 281] on span "Clicks" at bounding box center [354, 286] width 27 height 14
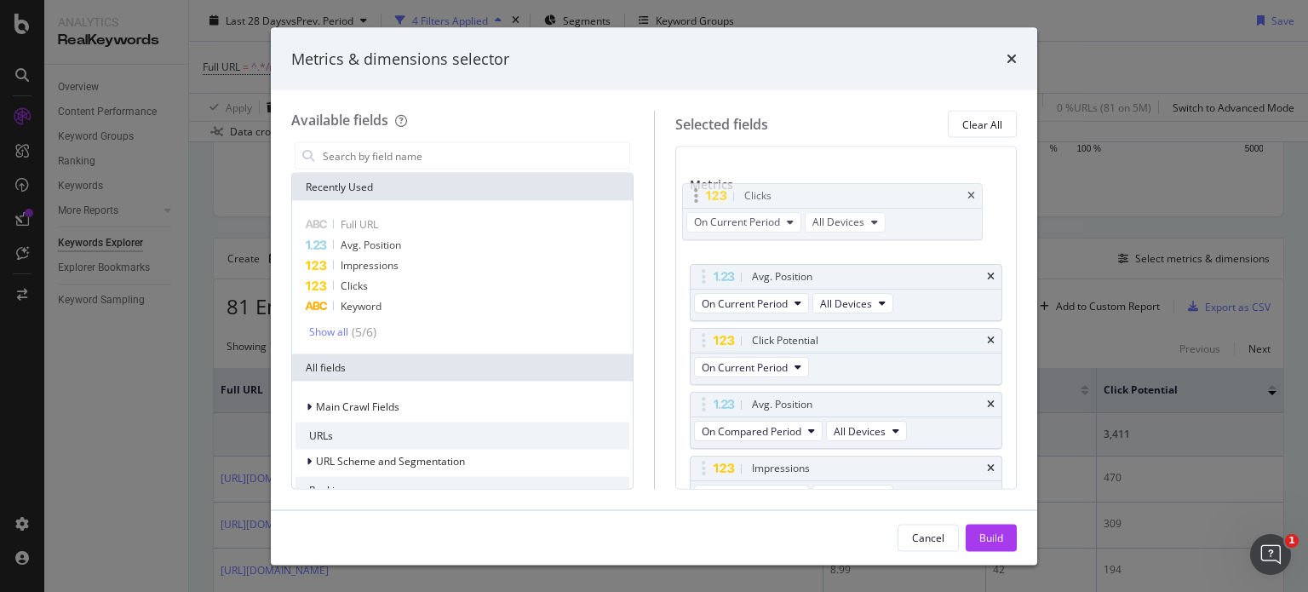
drag, startPoint x: 704, startPoint y: 258, endPoint x: 698, endPoint y: 198, distance: 60.0
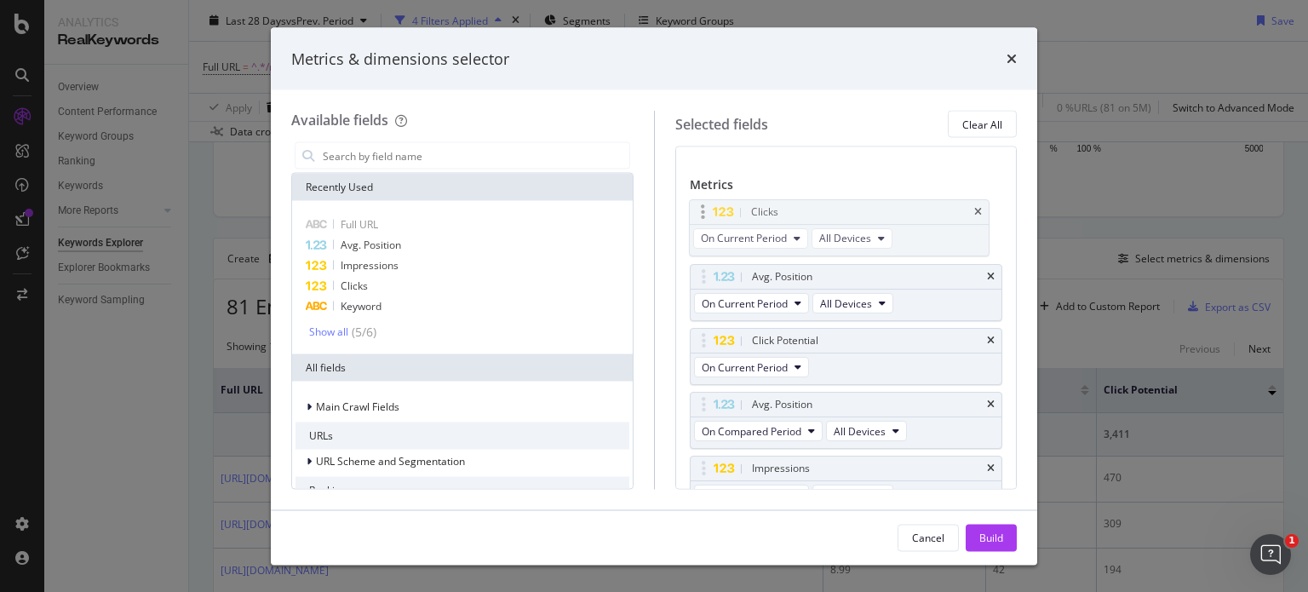
click at [698, 198] on body "Analytics RealKeywords Overview Content Performance Keyword Groups Ranking Keyw…" at bounding box center [654, 296] width 1308 height 592
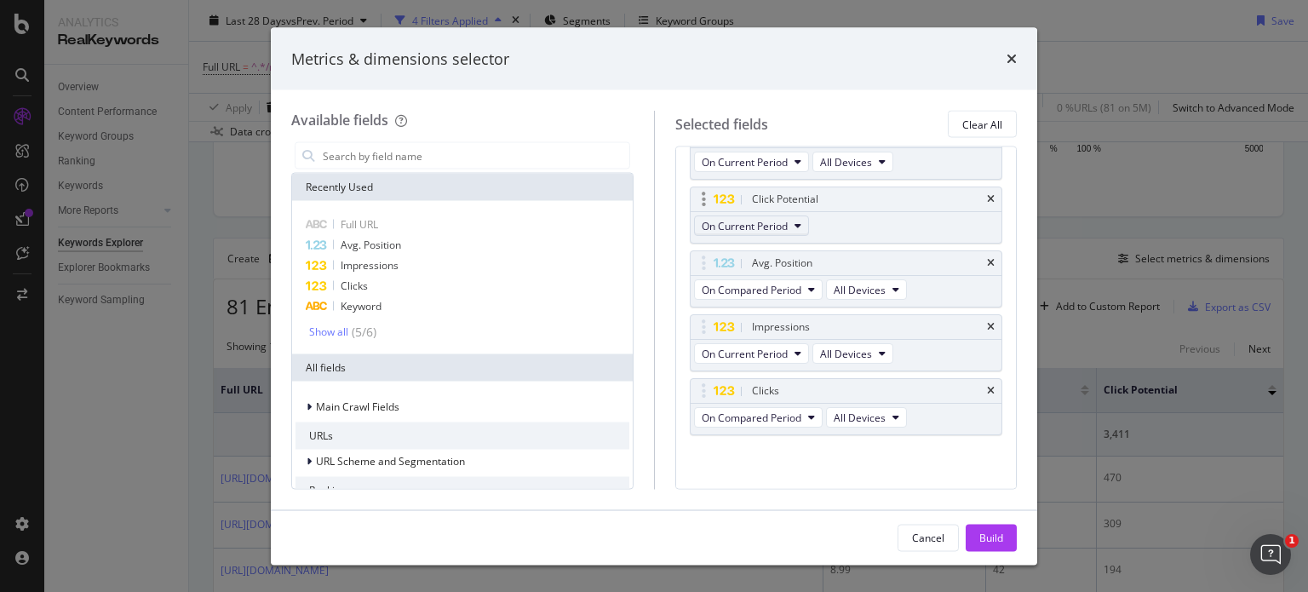
scroll to position [218, 0]
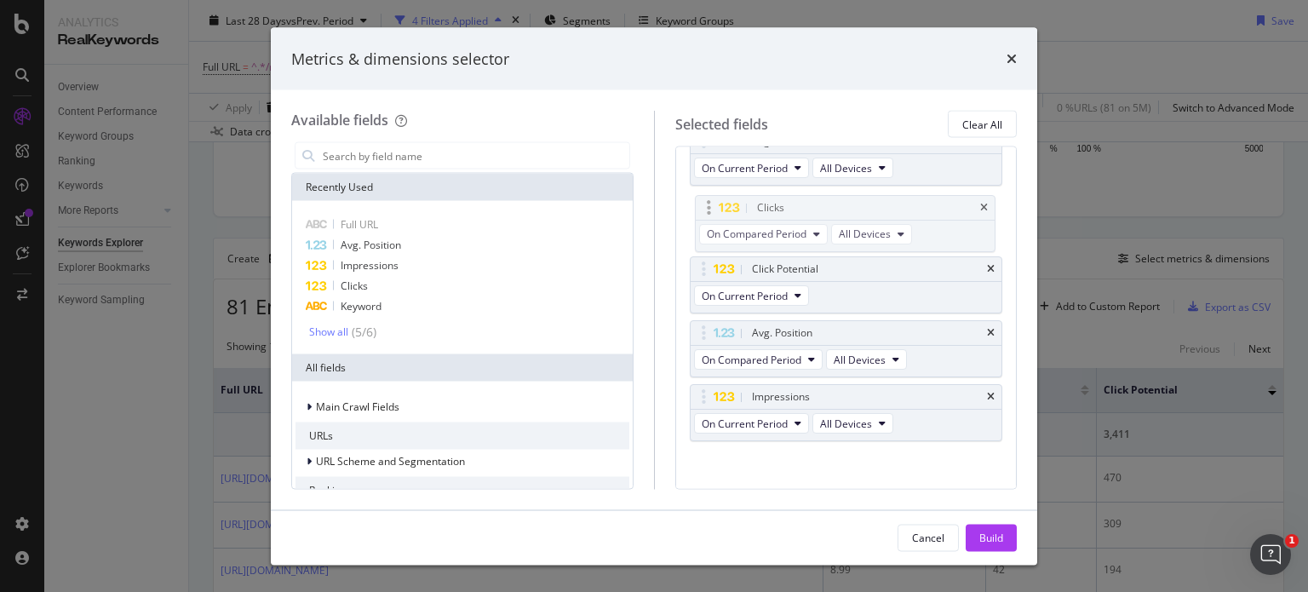
drag, startPoint x: 706, startPoint y: 382, endPoint x: 710, endPoint y: 195, distance: 187.5
click at [710, 195] on body "Analytics RealKeywords Overview Content Performance Keyword Groups Ranking Keyw…" at bounding box center [654, 296] width 1308 height 592
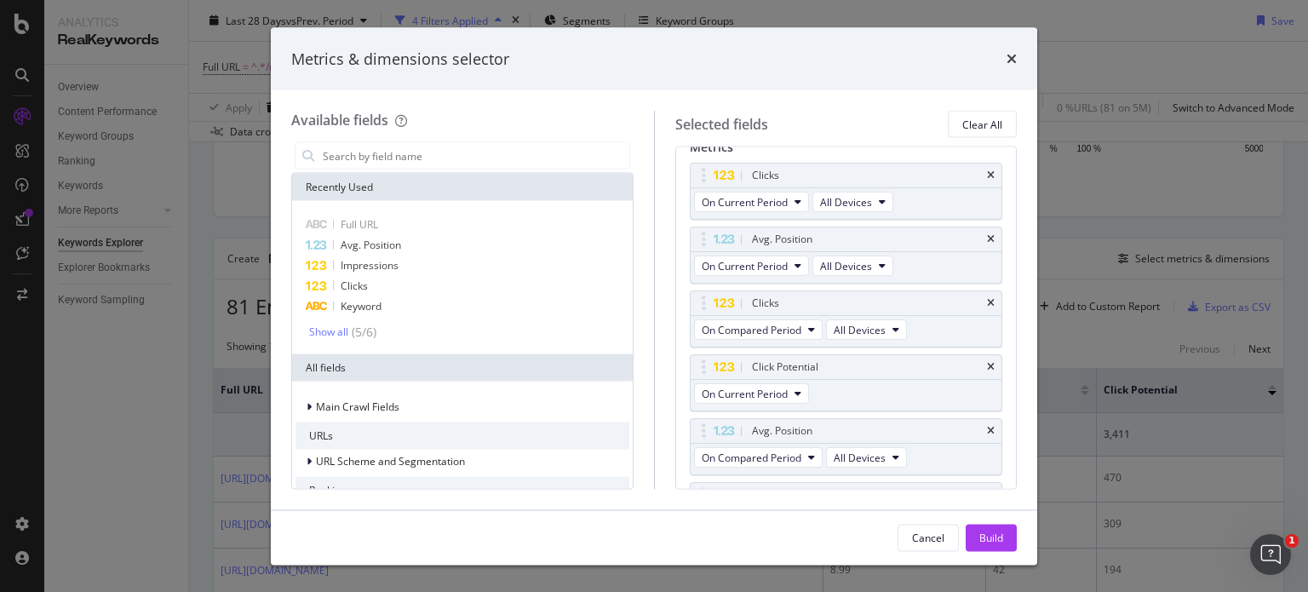
scroll to position [114, 0]
drag, startPoint x: 701, startPoint y: 302, endPoint x: 699, endPoint y: 241, distance: 61.4
click at [699, 241] on body "Analytics RealKeywords Overview Content Performance Keyword Groups Ranking Keyw…" at bounding box center [654, 296] width 1308 height 592
click at [987, 363] on icon "times" at bounding box center [991, 368] width 8 height 10
drag, startPoint x: 705, startPoint y: 428, endPoint x: 710, endPoint y: 313, distance: 115.1
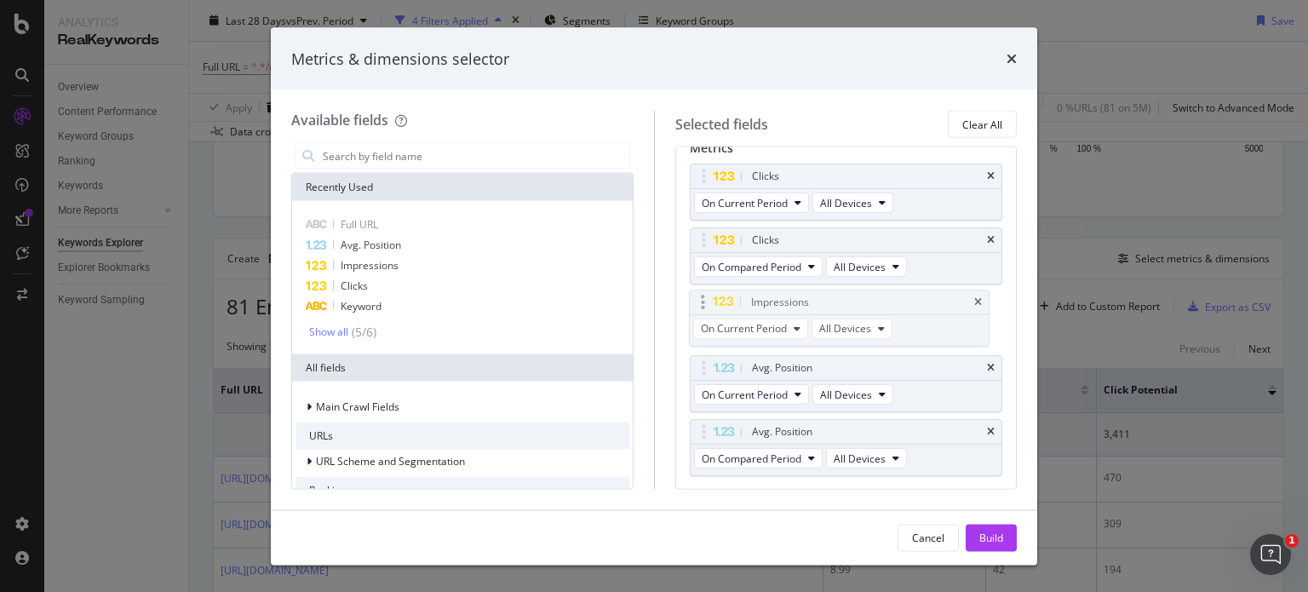
click at [710, 313] on body "Analytics RealKeywords Overview Content Performance Keyword Groups Ranking Keyw…" at bounding box center [654, 296] width 1308 height 592
click at [341, 273] on div "Impressions" at bounding box center [463, 266] width 334 height 20
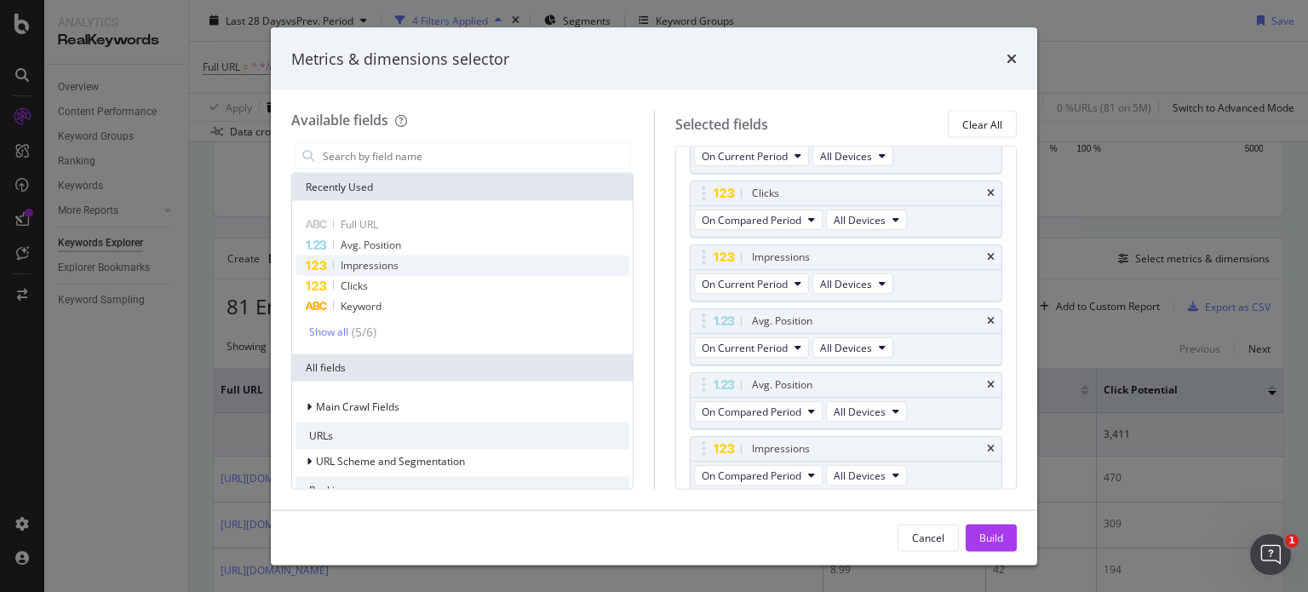
scroll to position [163, 0]
drag, startPoint x: 702, startPoint y: 442, endPoint x: 700, endPoint y: 316, distance: 126.1
click at [700, 316] on body "Analytics RealKeywords Overview Content Performance Keyword Groups Ranking Keyw…" at bounding box center [654, 296] width 1308 height 592
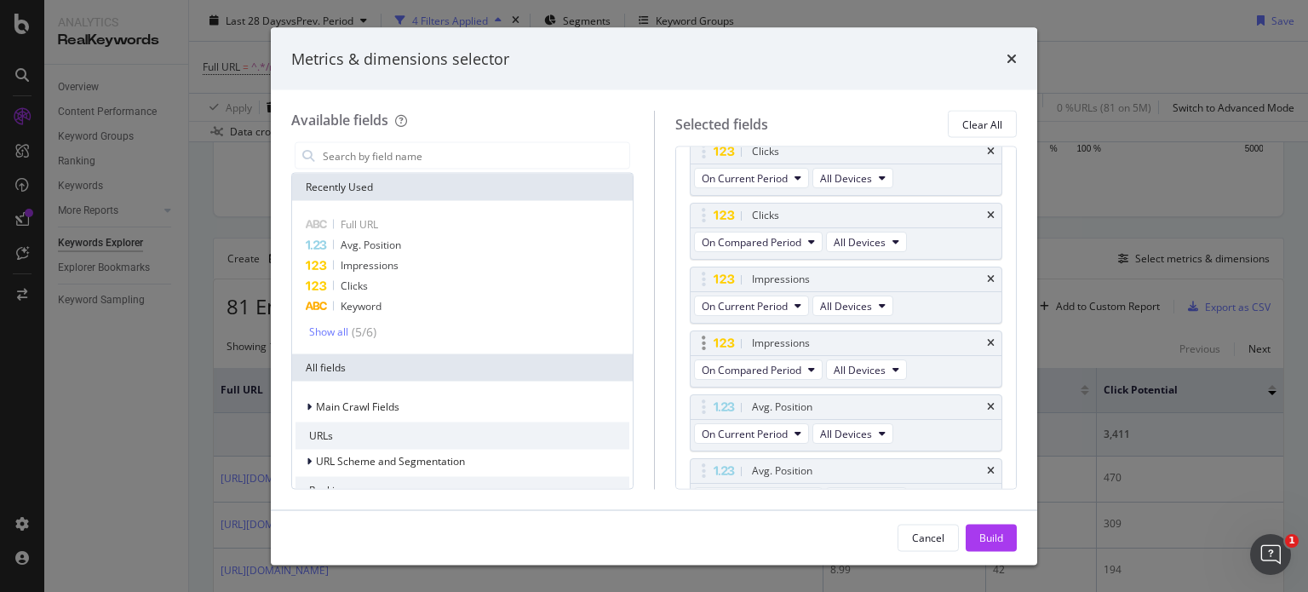
scroll to position [219, 0]
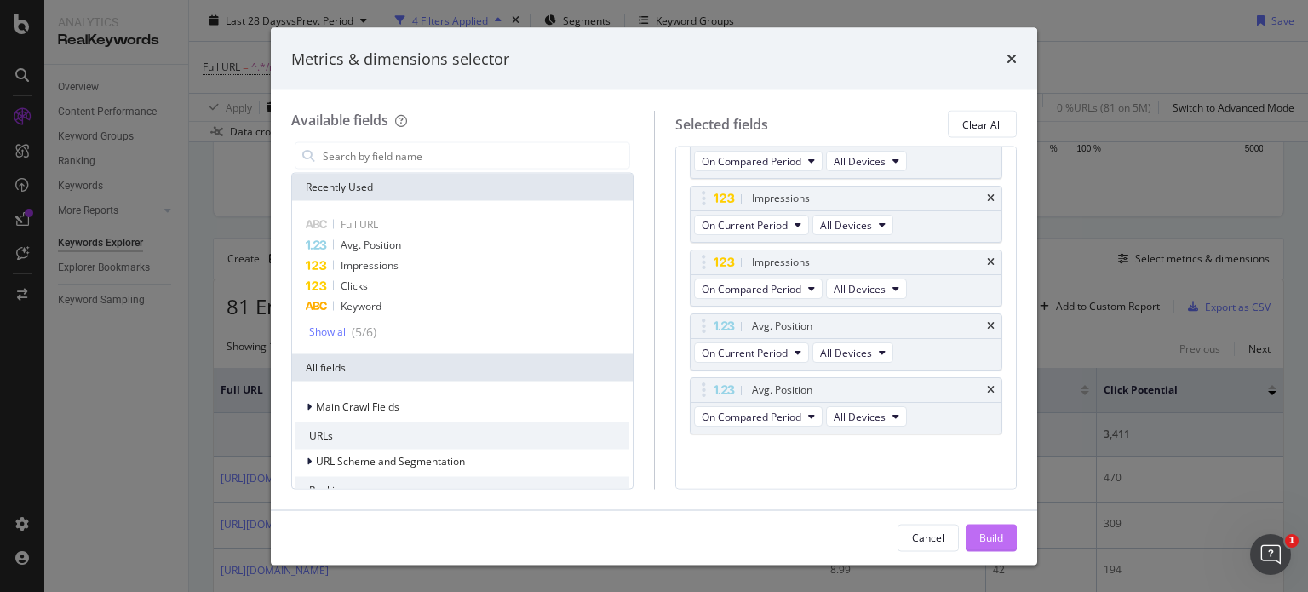
click at [982, 544] on div "Build" at bounding box center [992, 537] width 24 height 14
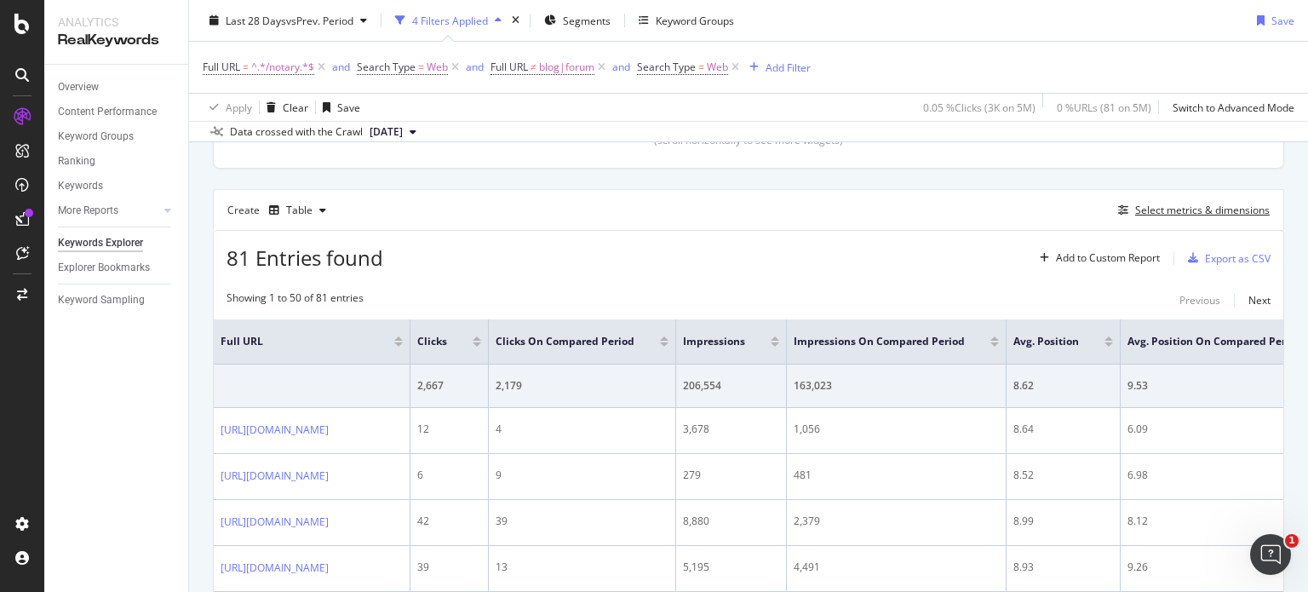
scroll to position [383, 0]
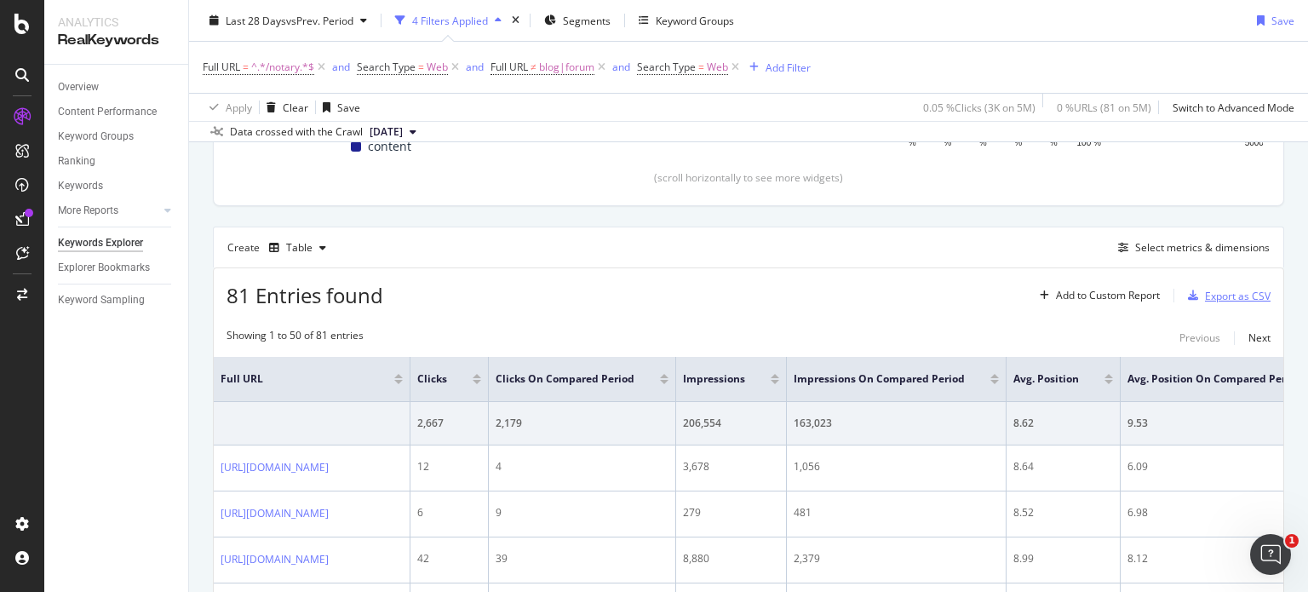
click at [1189, 295] on div "button" at bounding box center [1194, 295] width 24 height 10
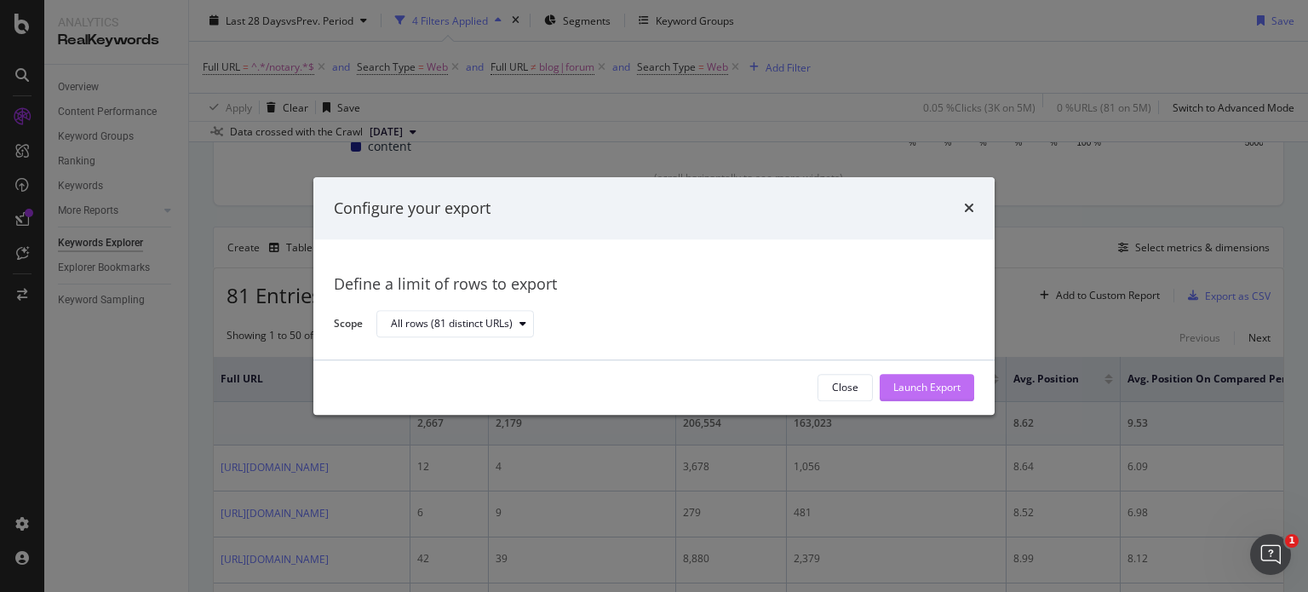
click at [932, 394] on div "Launch Export" at bounding box center [927, 388] width 67 height 14
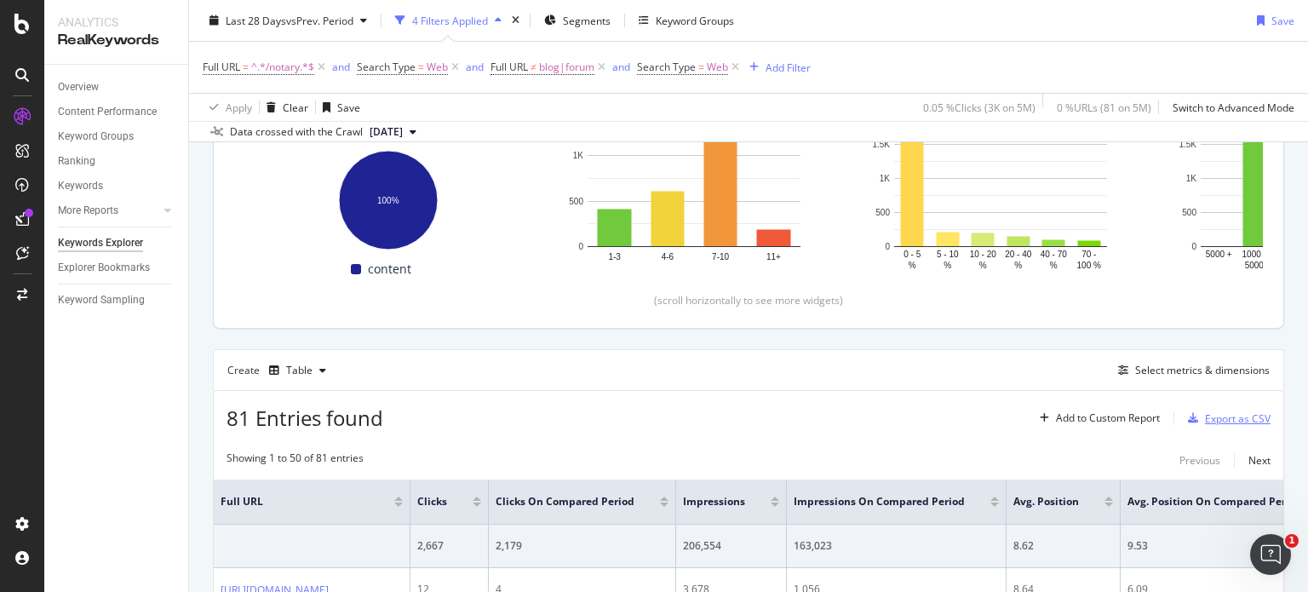
scroll to position [259, 0]
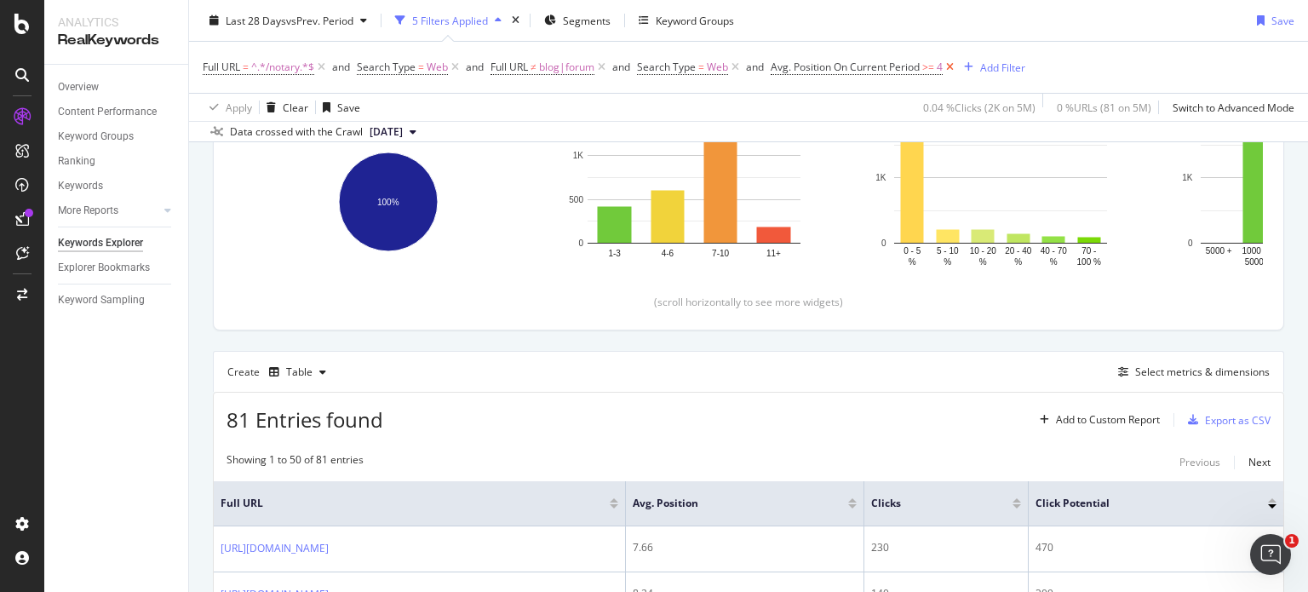
click at [958, 66] on icon at bounding box center [950, 67] width 14 height 17
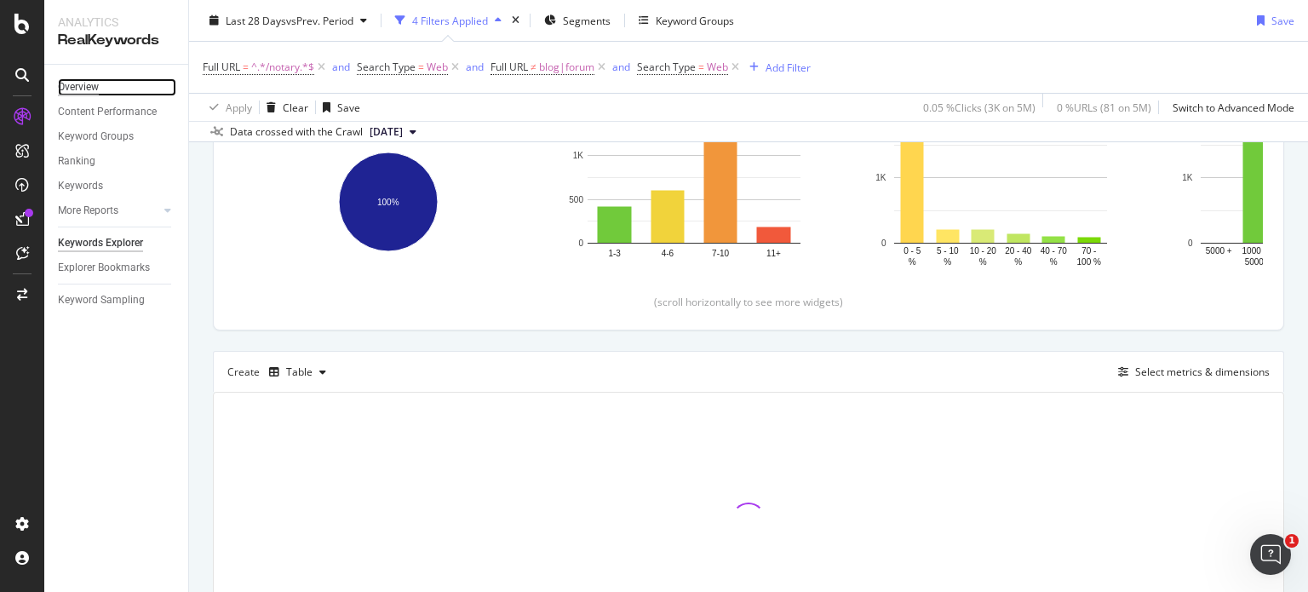
click at [73, 88] on div "Overview" at bounding box center [78, 87] width 41 height 18
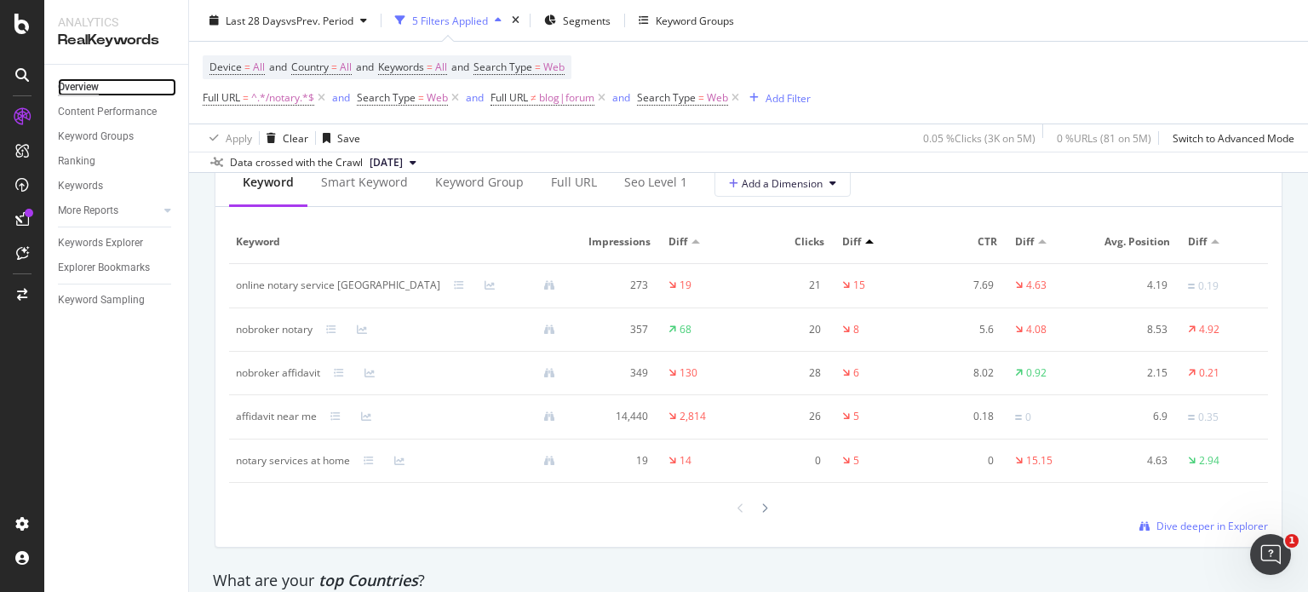
scroll to position [2067, 0]
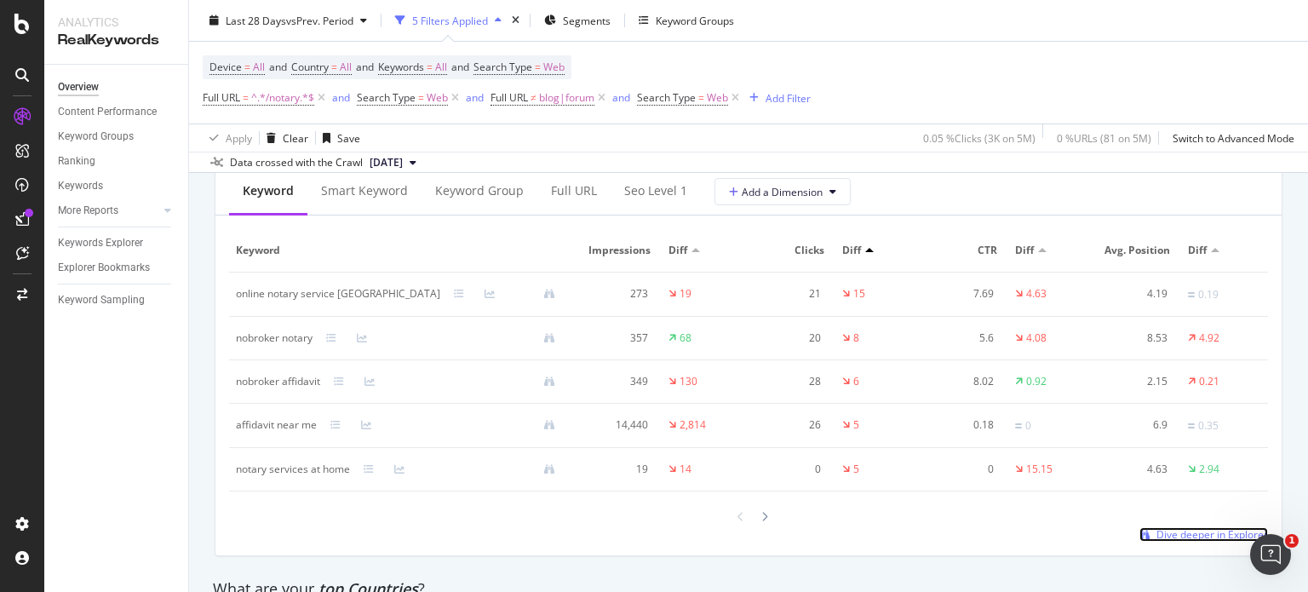
click at [1162, 530] on span "Dive deeper in Explorer" at bounding box center [1213, 534] width 112 height 14
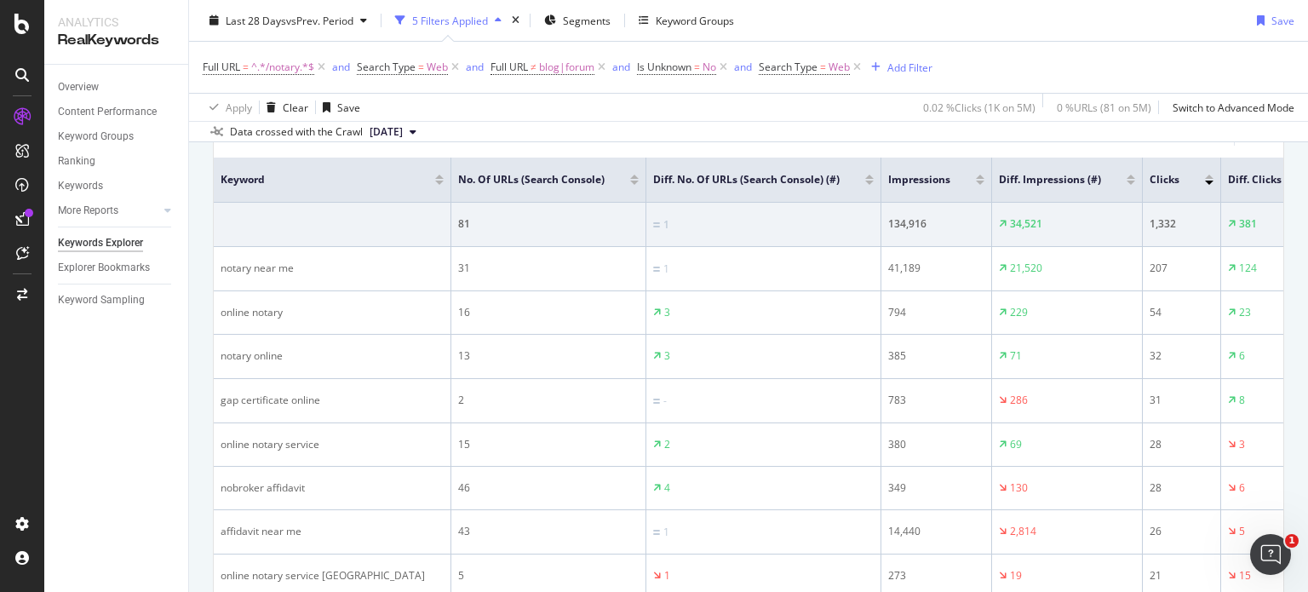
scroll to position [583, 0]
click at [844, 176] on icon at bounding box center [850, 178] width 13 height 13
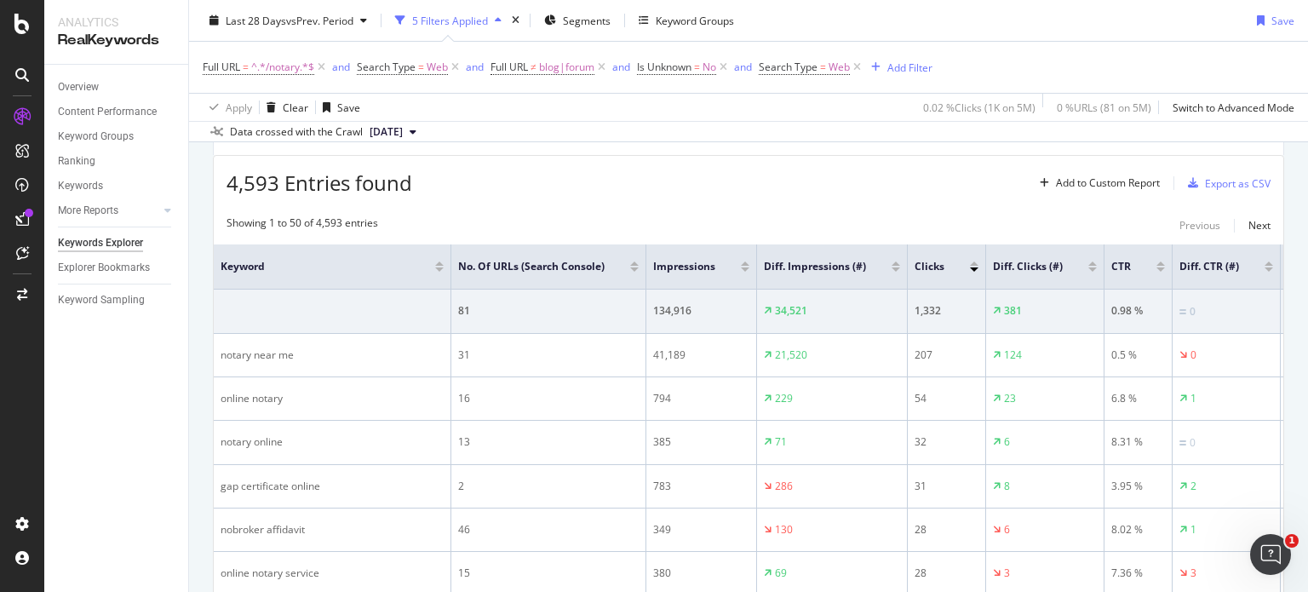
scroll to position [494, 0]
click at [1089, 265] on div at bounding box center [1093, 265] width 9 height 4
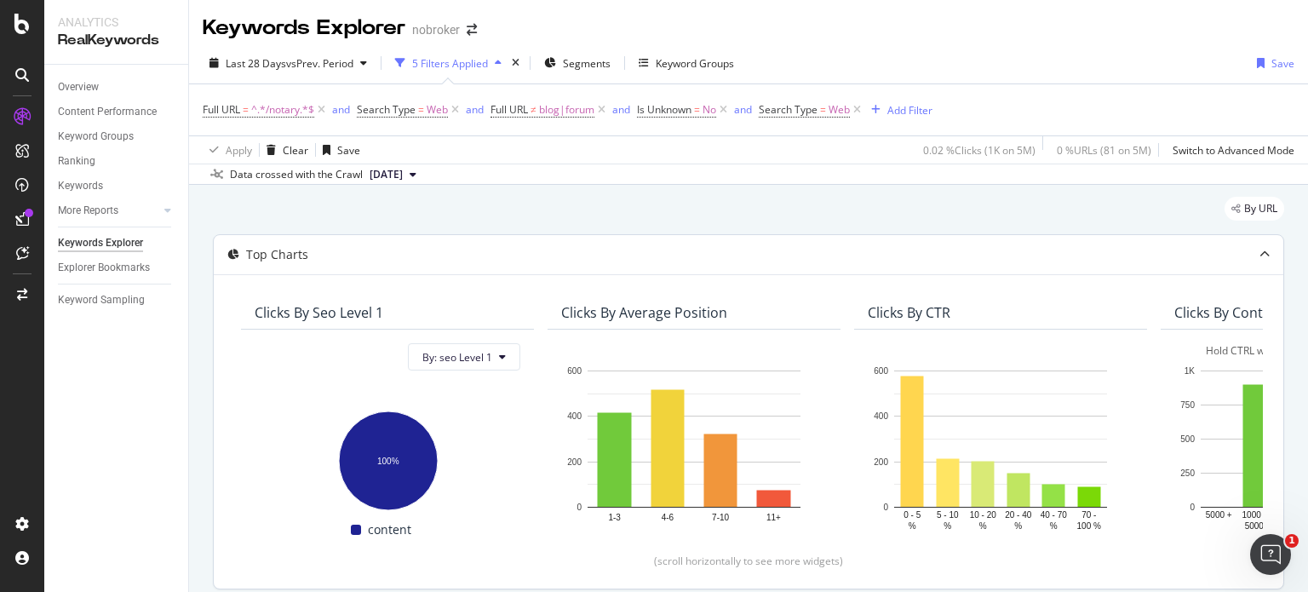
click at [1229, 388] on rect "A chart." at bounding box center [1307, 439] width 213 height 137
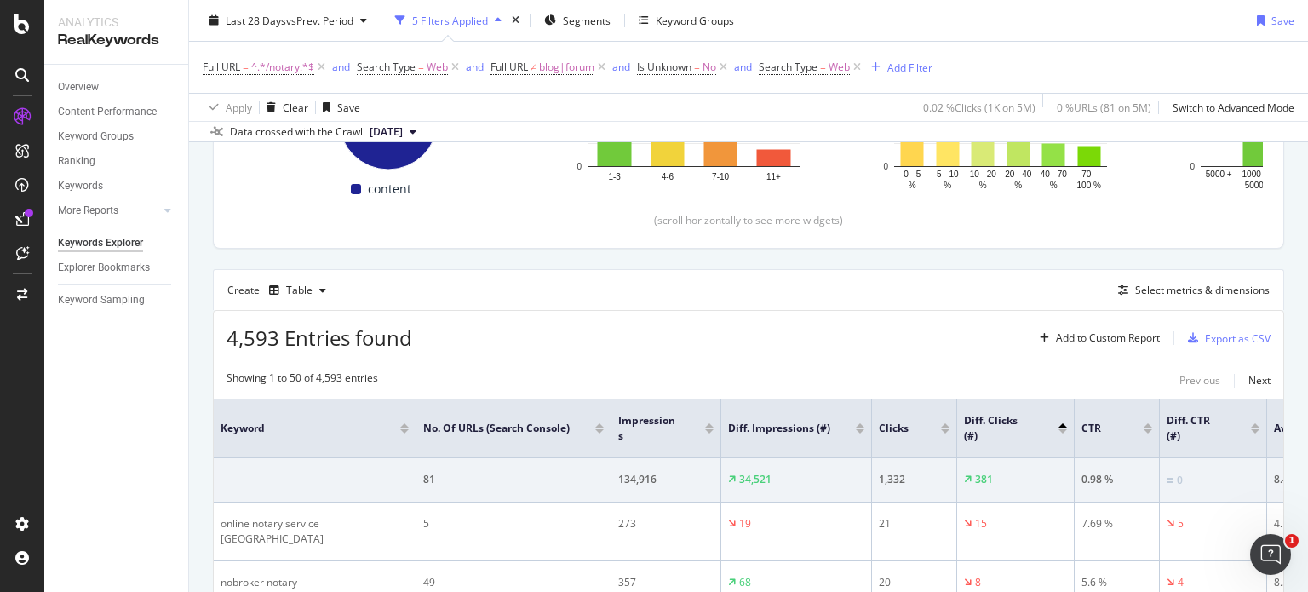
scroll to position [279, 0]
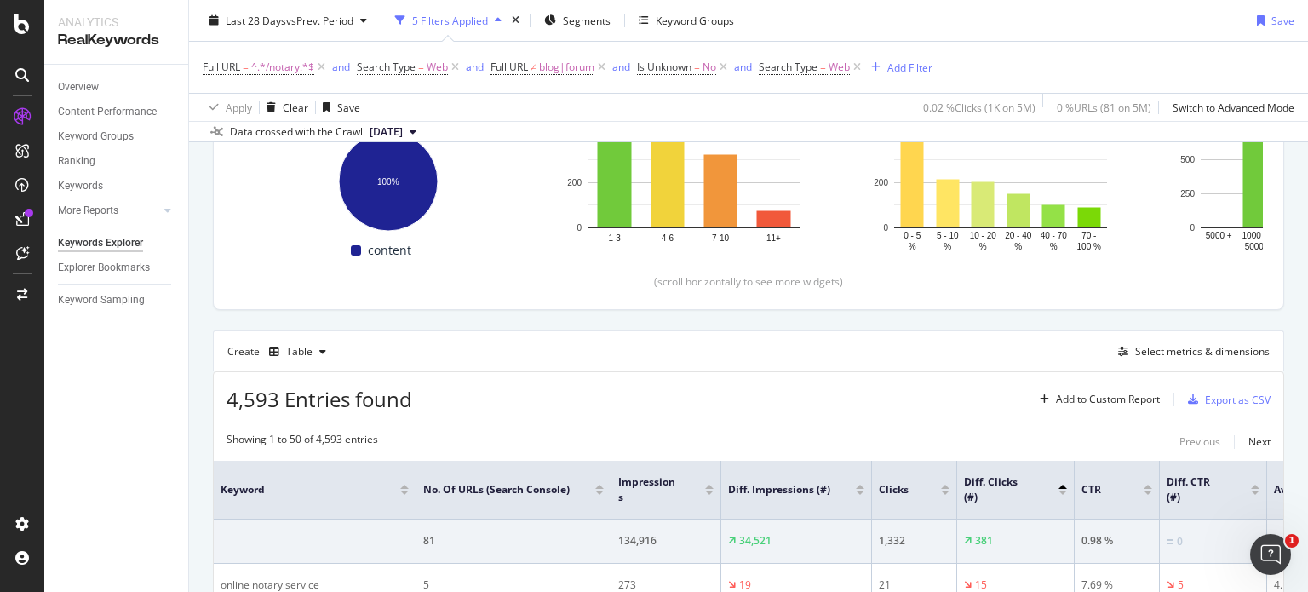
click at [1223, 405] on div "Export as CSV" at bounding box center [1226, 400] width 89 height 26
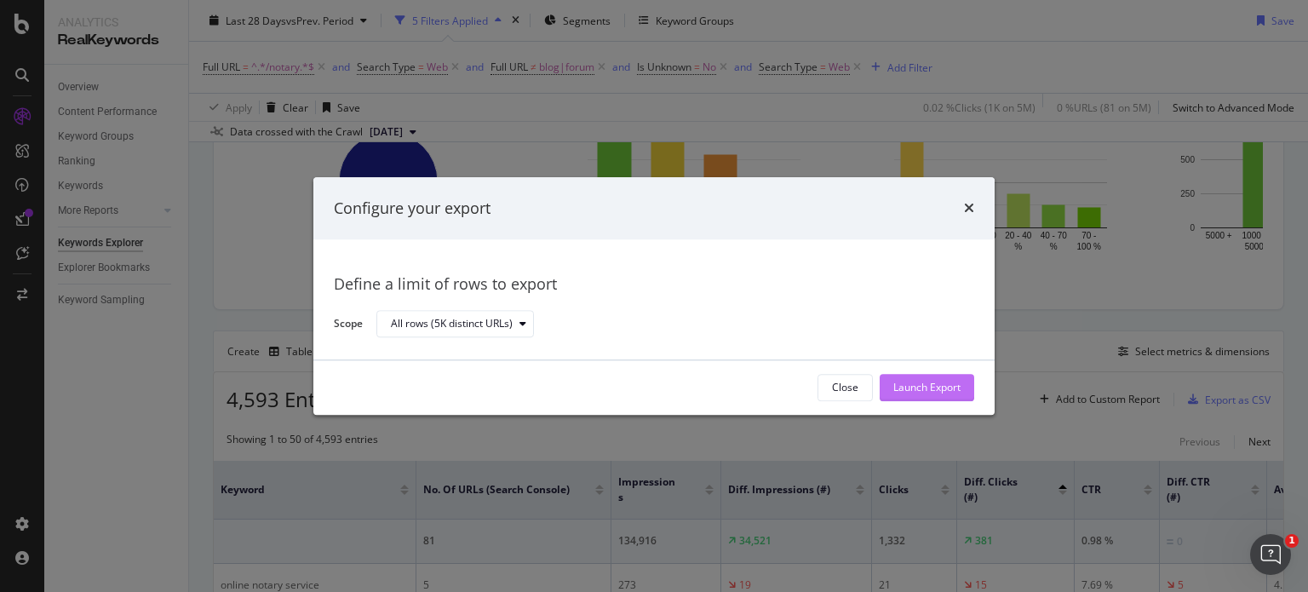
click at [910, 382] on div "Launch Export" at bounding box center [927, 388] width 67 height 14
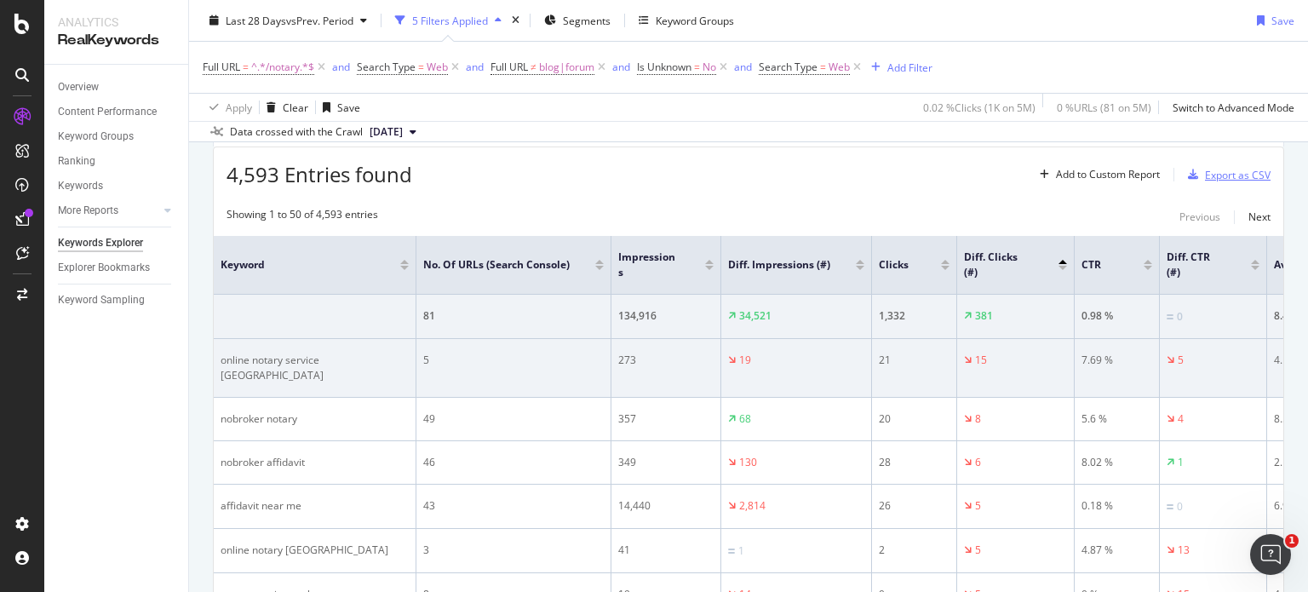
scroll to position [504, 0]
click at [425, 357] on div "5" at bounding box center [513, 360] width 181 height 15
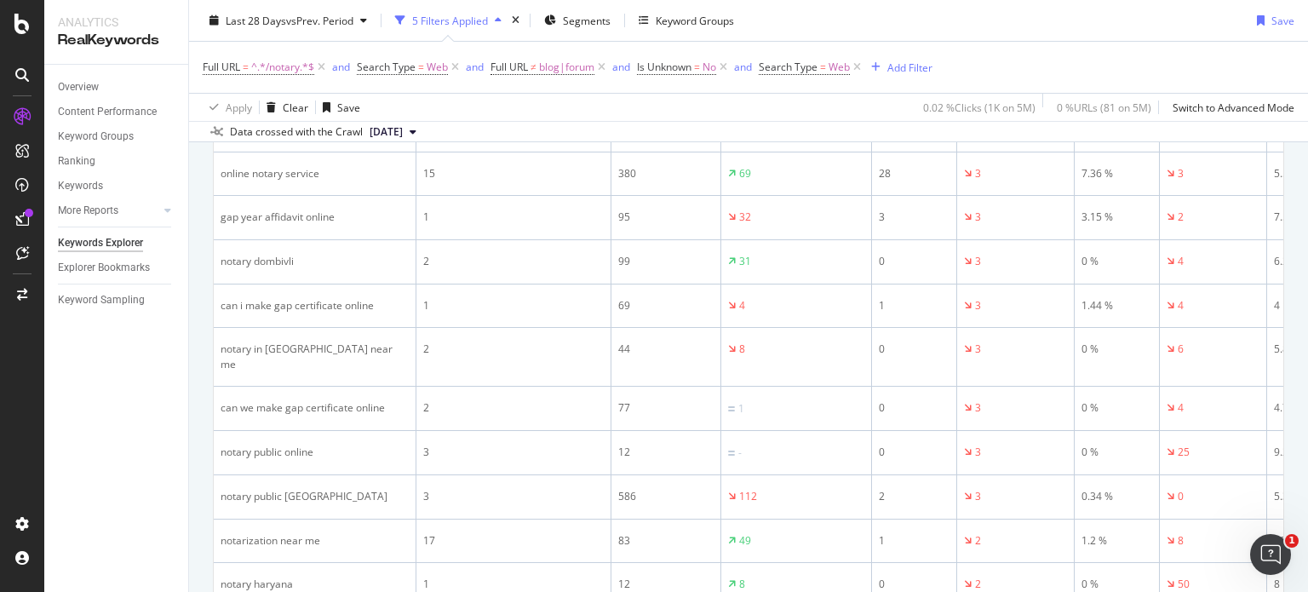
scroll to position [1596, 0]
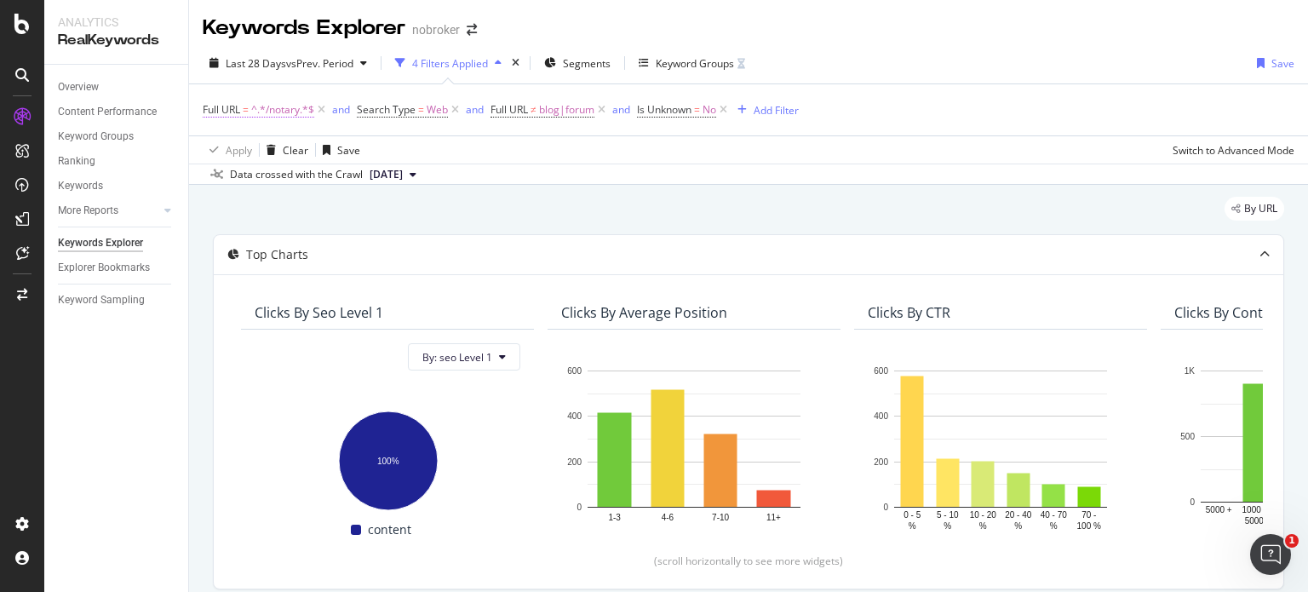
click at [259, 112] on span "^.*/notary.*$" at bounding box center [282, 110] width 63 height 24
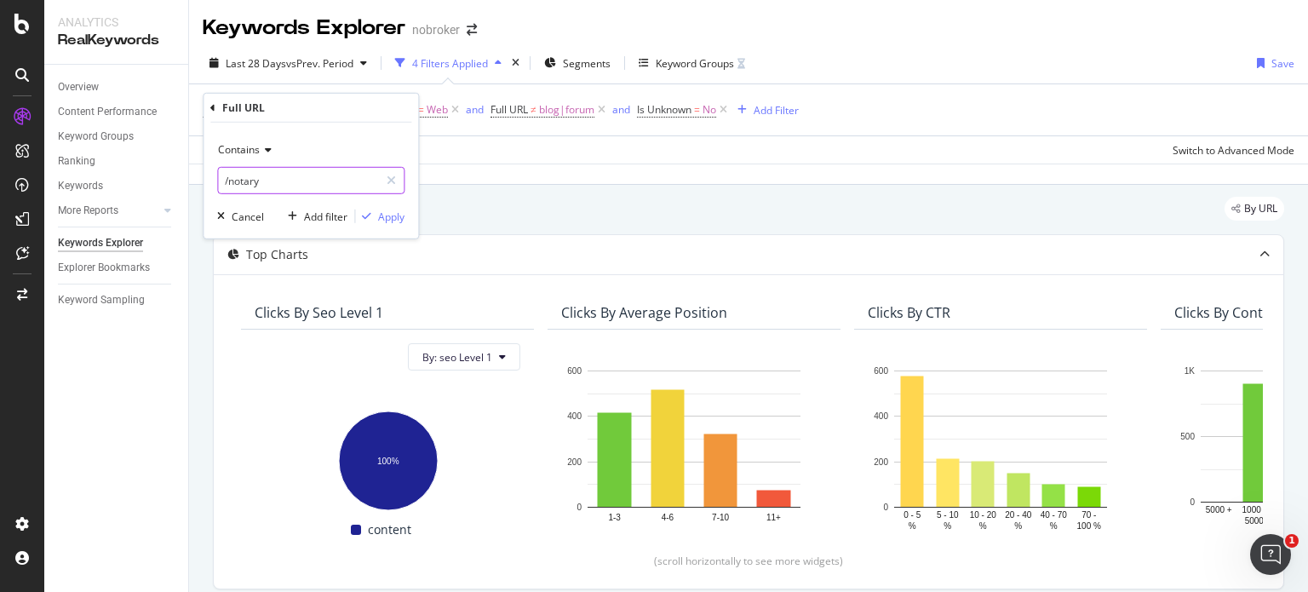
click at [289, 185] on input "/notary" at bounding box center [298, 180] width 161 height 27
paste input "[URL][DOMAIN_NAME]"
type input "[URL][DOMAIN_NAME]"
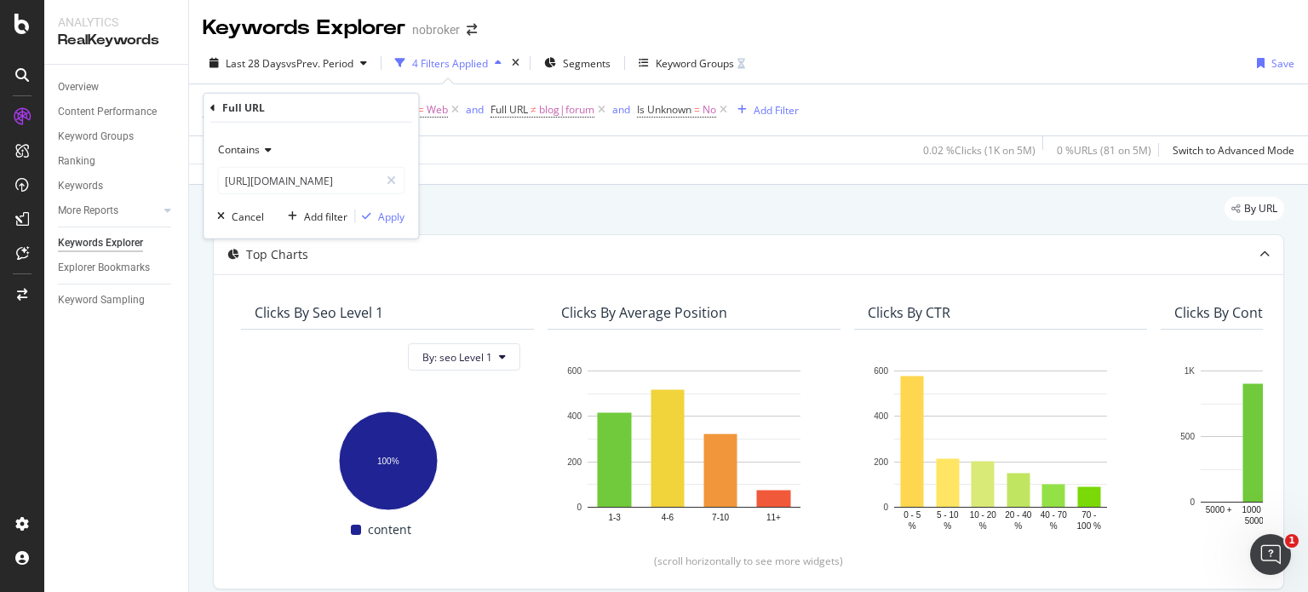
click at [255, 146] on span "Contains" at bounding box center [239, 149] width 42 height 14
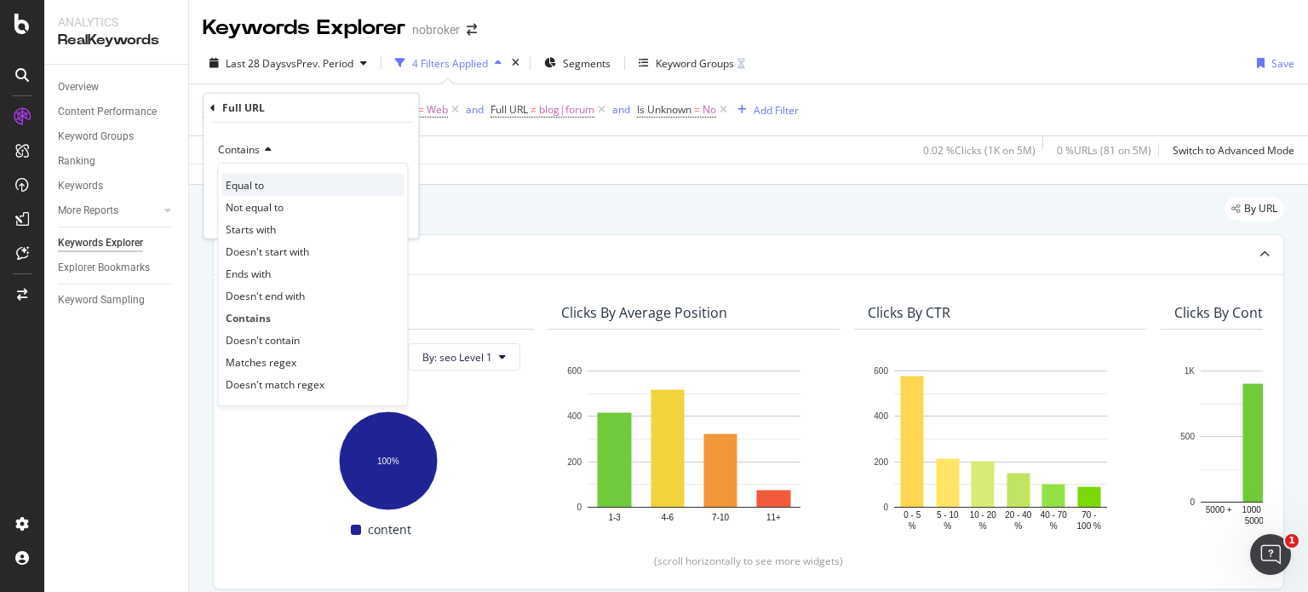
click at [250, 191] on span "Equal to" at bounding box center [245, 184] width 38 height 14
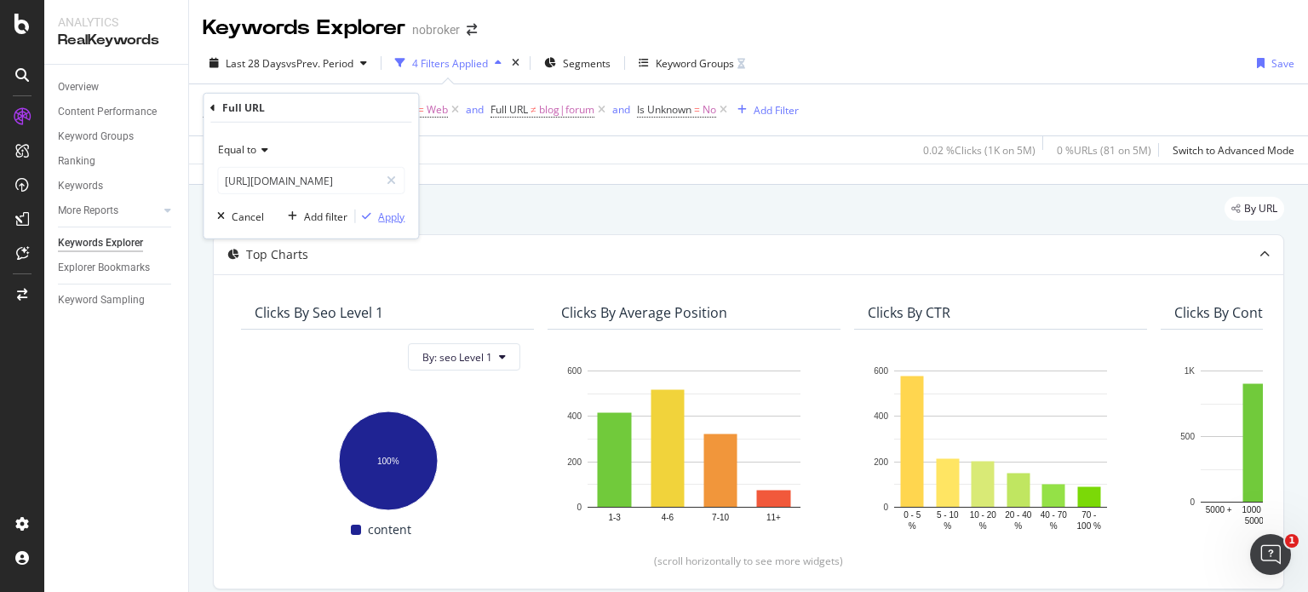
click at [395, 217] on div "Apply" at bounding box center [391, 216] width 26 height 14
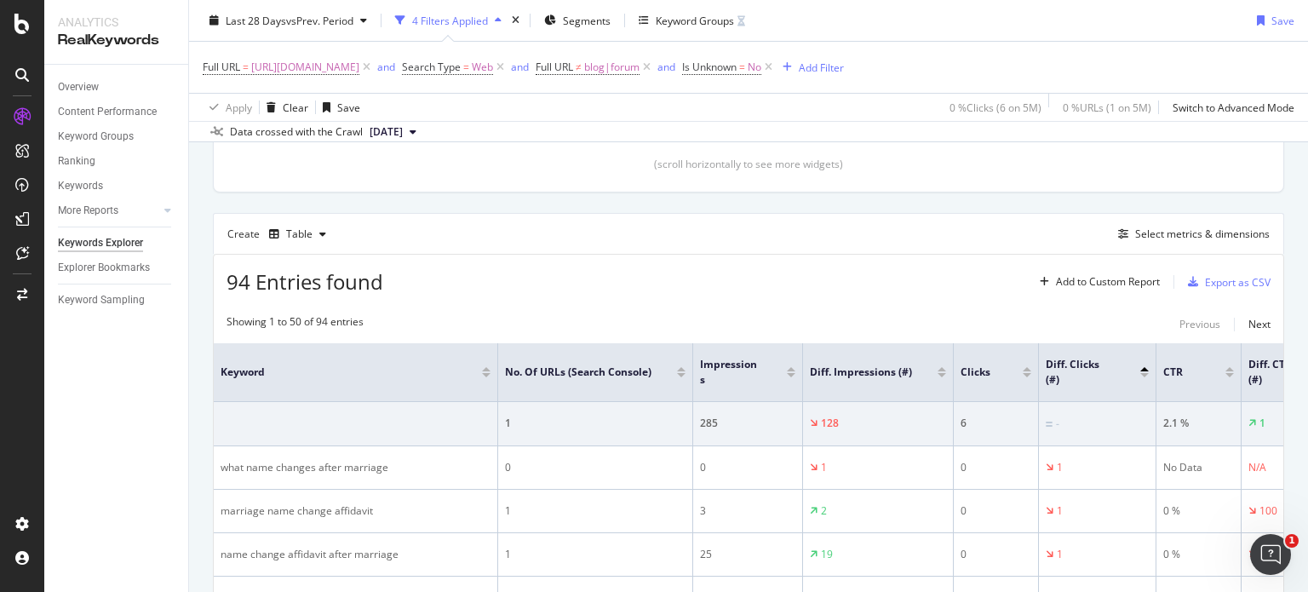
scroll to position [300, 0]
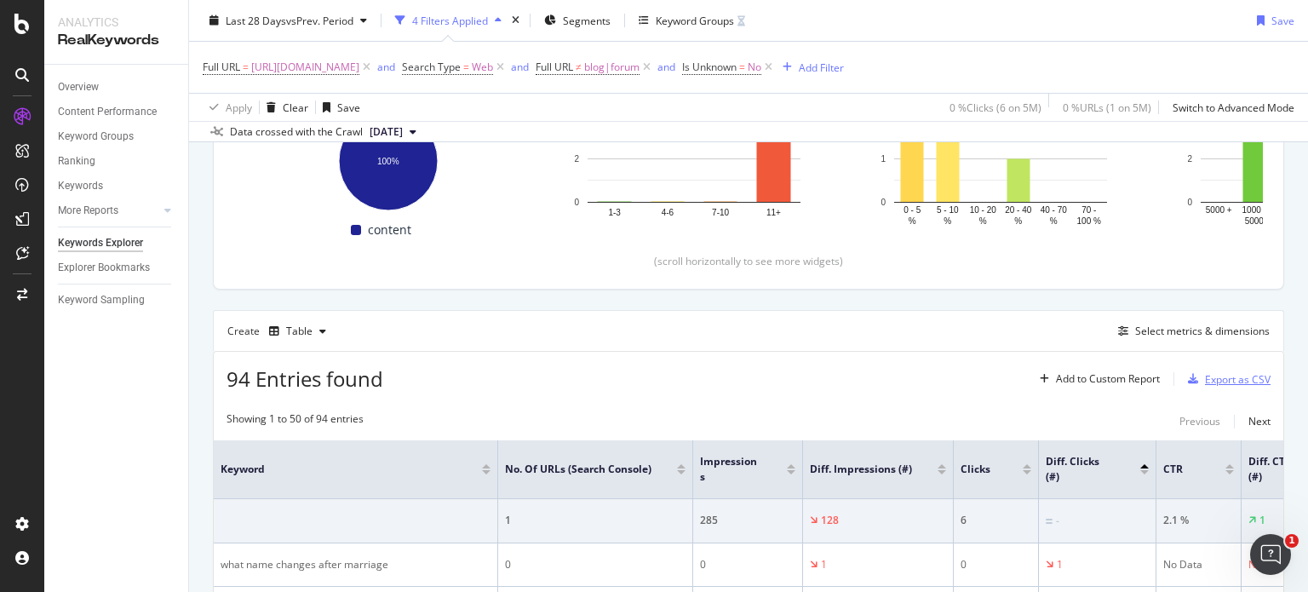
click at [1215, 374] on div "Export as CSV" at bounding box center [1238, 379] width 66 height 14
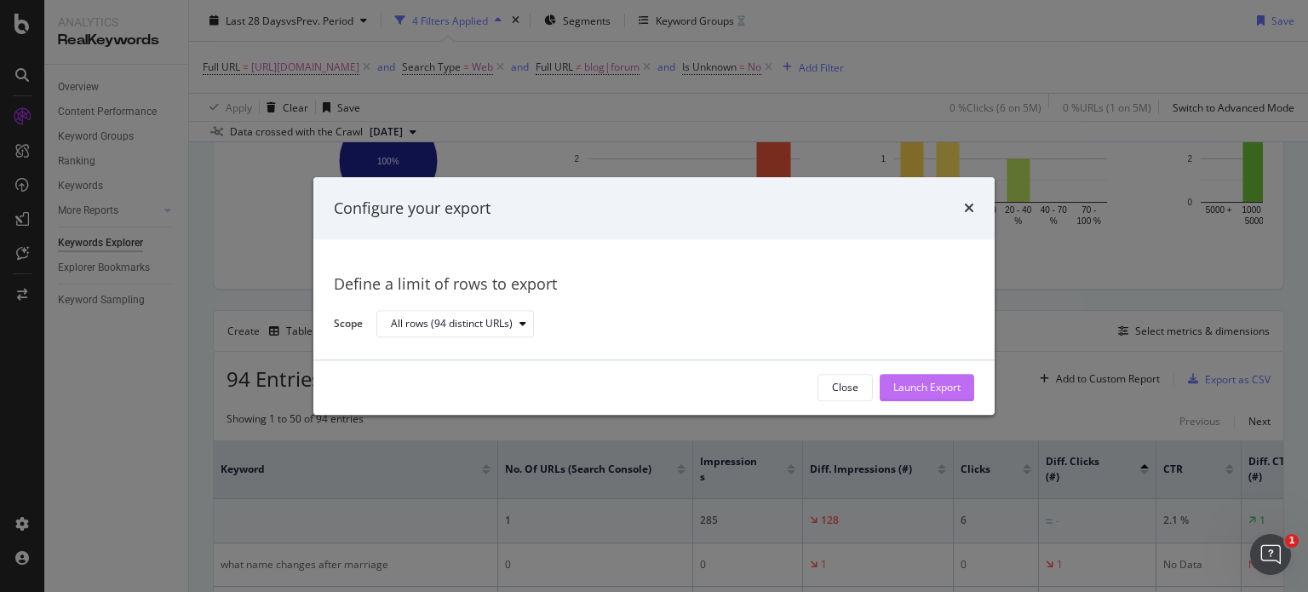
click at [905, 383] on div "Launch Export" at bounding box center [927, 388] width 67 height 14
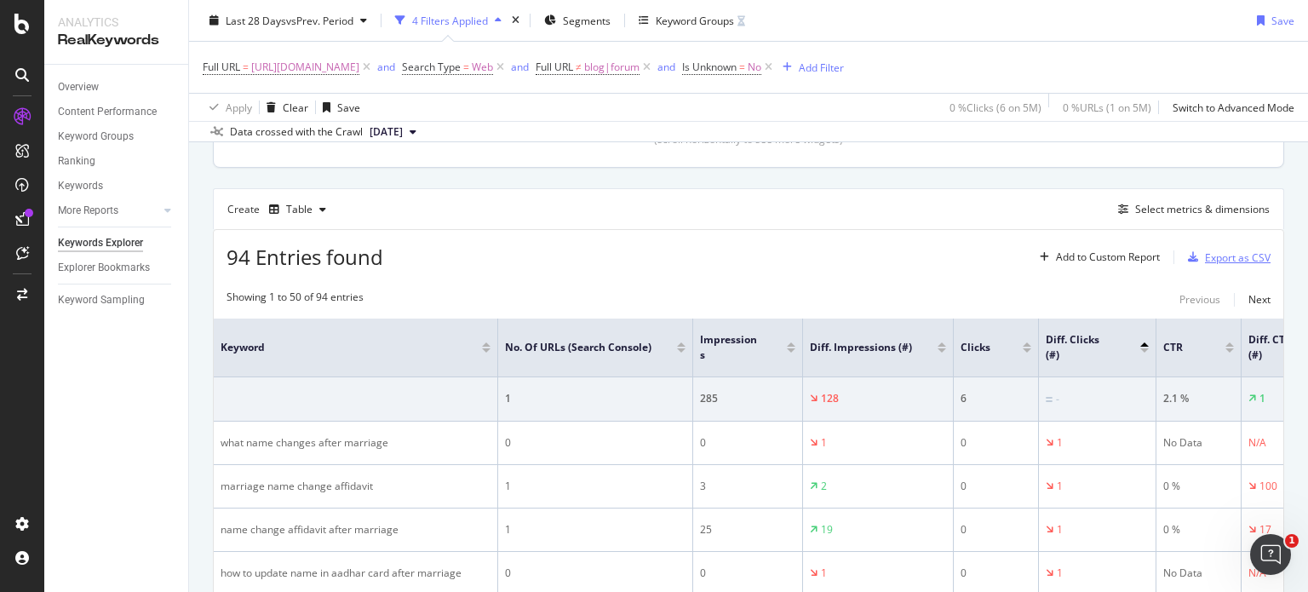
scroll to position [564, 0]
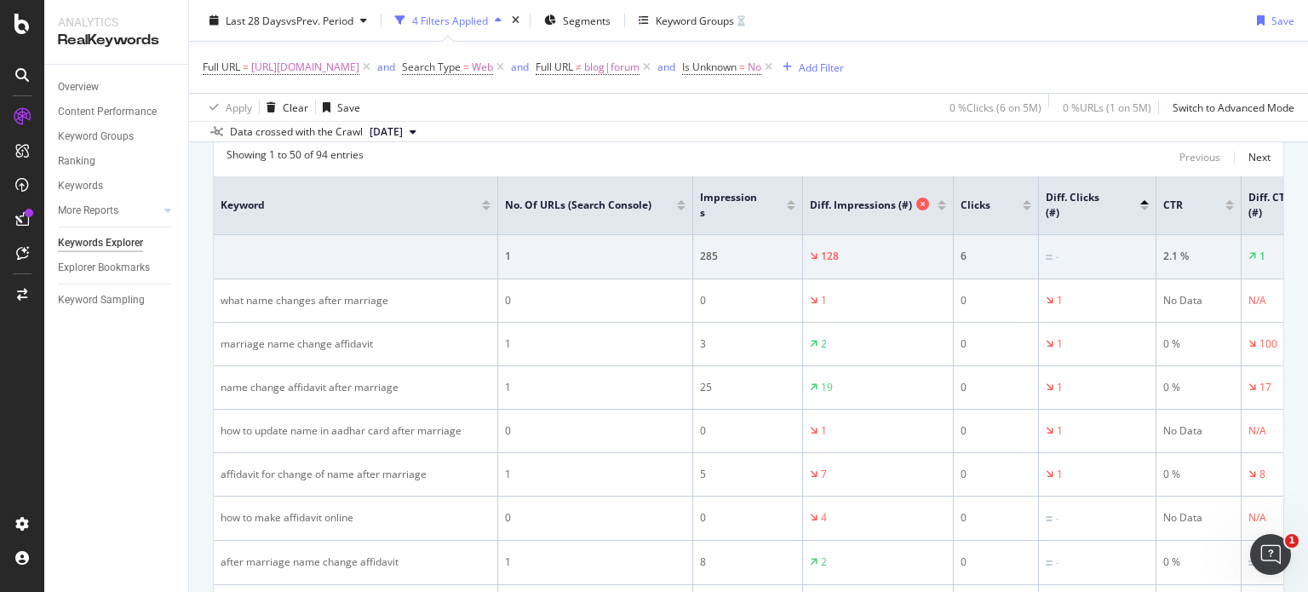
click at [821, 199] on span "Diff. Impressions (#)" at bounding box center [861, 205] width 102 height 15
click at [945, 206] on div at bounding box center [942, 208] width 9 height 4
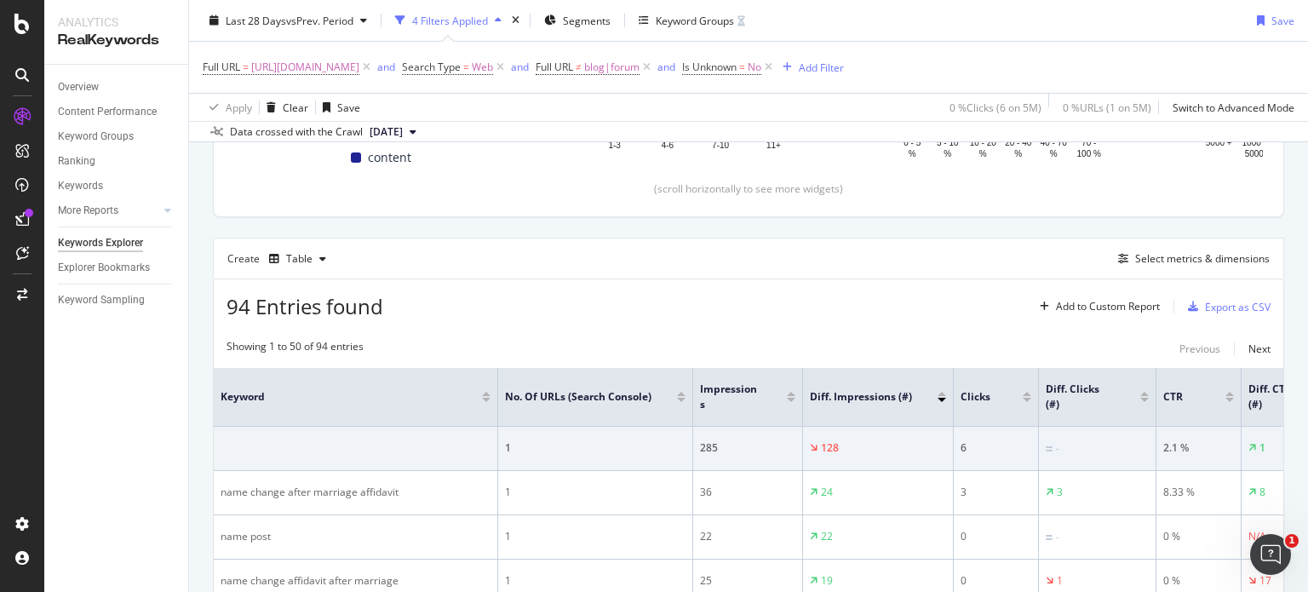
scroll to position [564, 0]
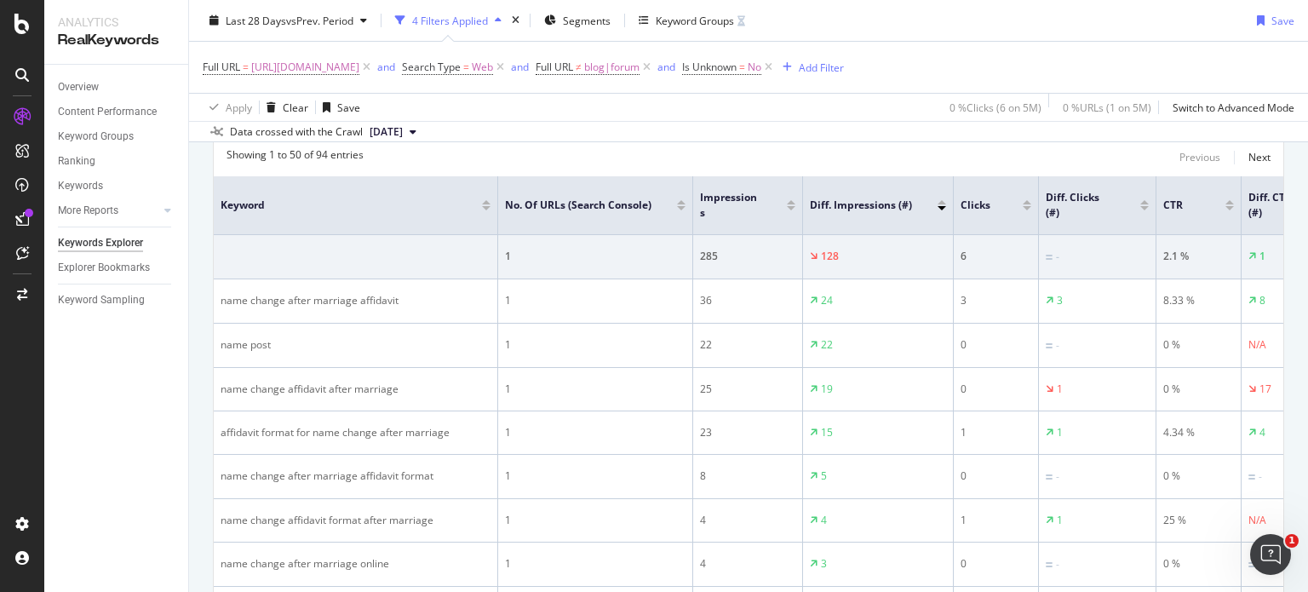
click at [945, 206] on div at bounding box center [942, 208] width 9 height 4
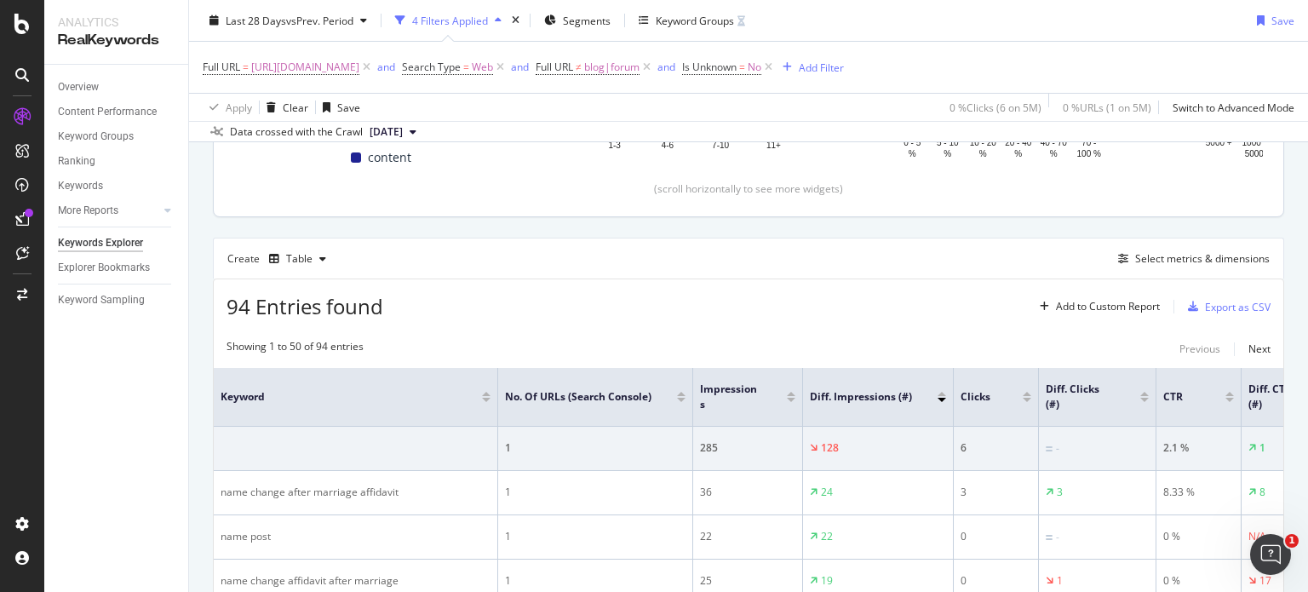
scroll to position [564, 0]
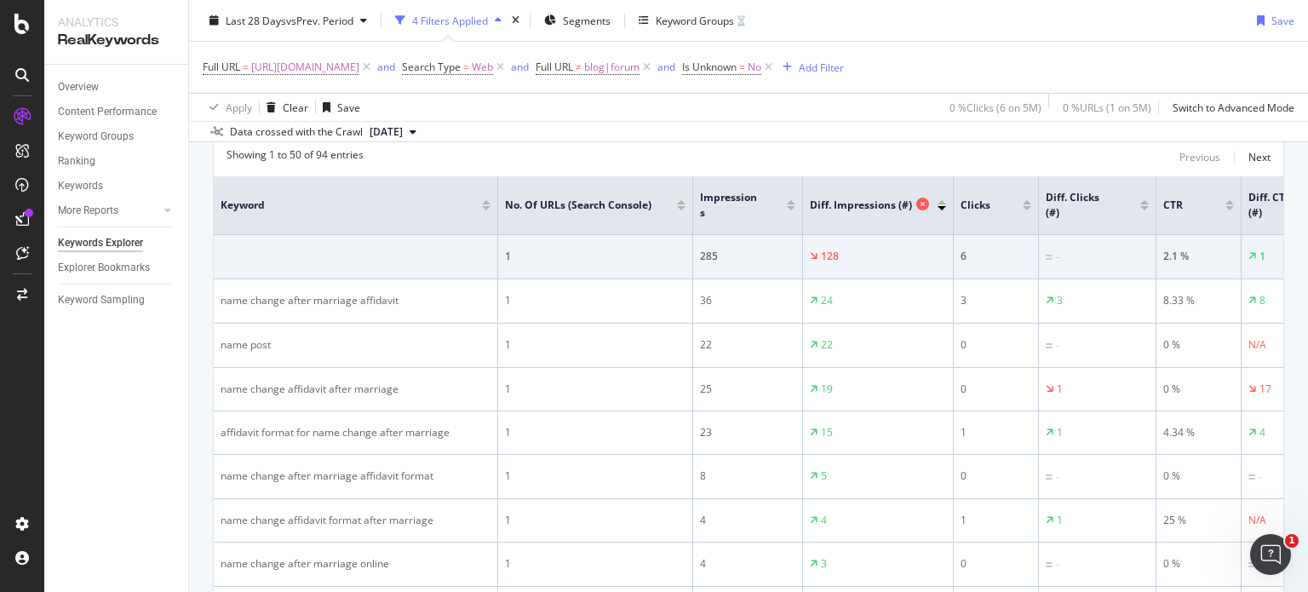
click at [850, 202] on span "Diff. Impressions (#)" at bounding box center [861, 205] width 102 height 15
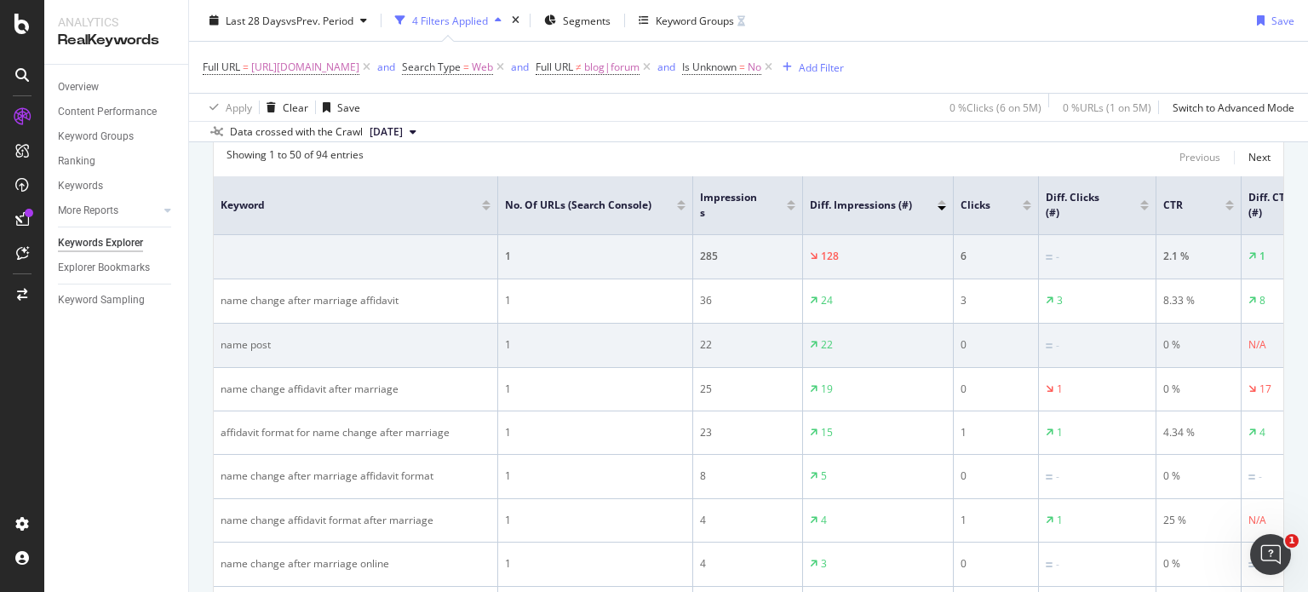
scroll to position [0, 92]
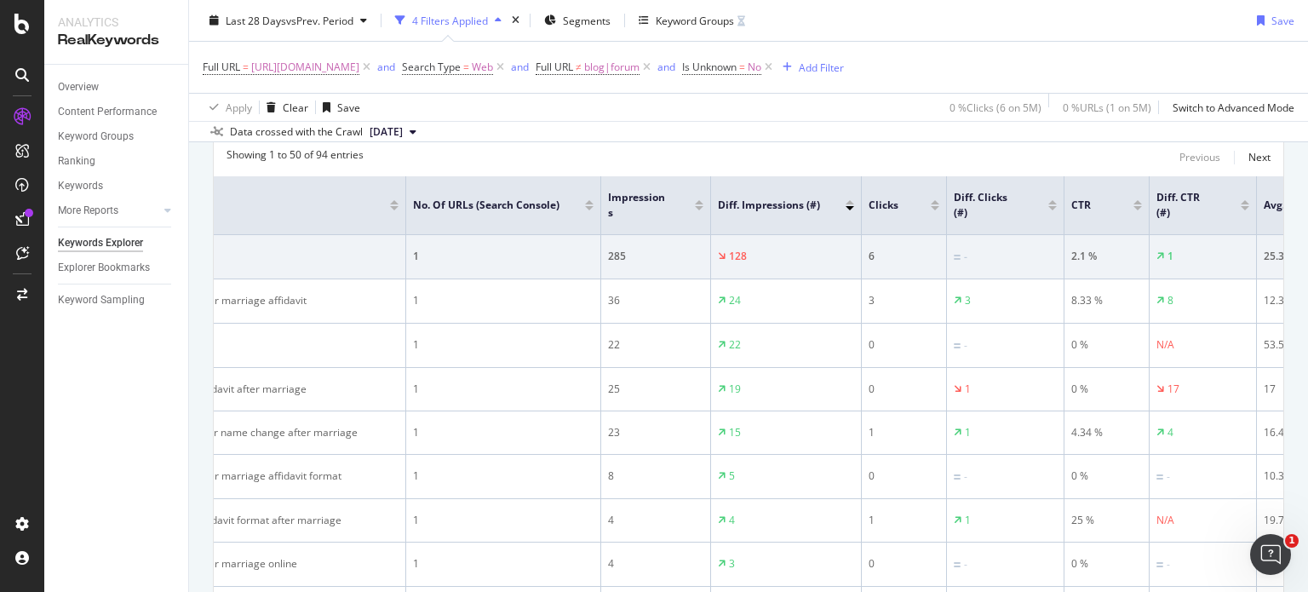
click at [1049, 206] on div at bounding box center [1053, 208] width 9 height 4
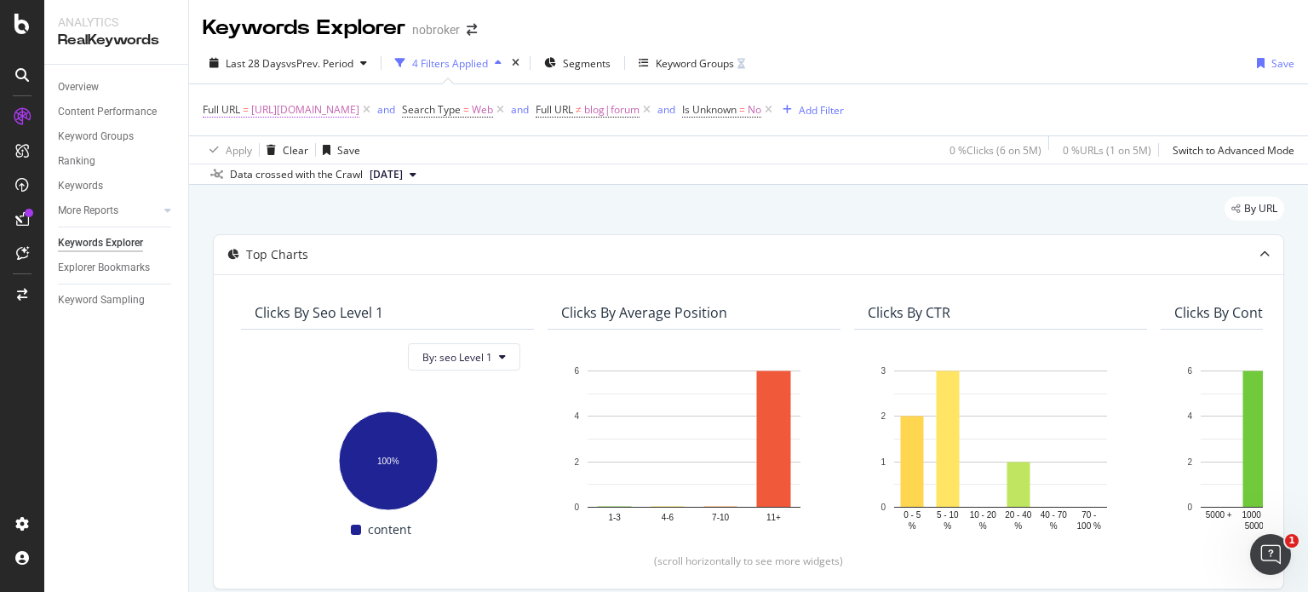
click at [359, 109] on span "[URL][DOMAIN_NAME]" at bounding box center [305, 110] width 108 height 24
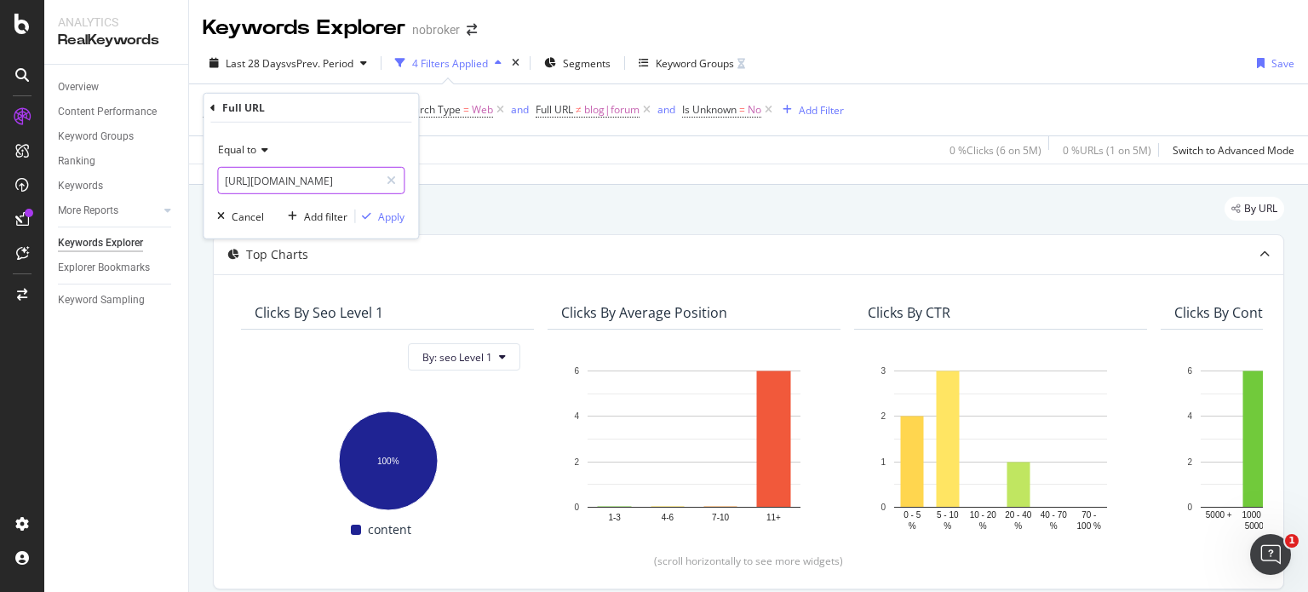
click at [337, 180] on input "[URL][DOMAIN_NAME]" at bounding box center [298, 180] width 161 height 27
paste input "[URL][DOMAIN_NAME]"
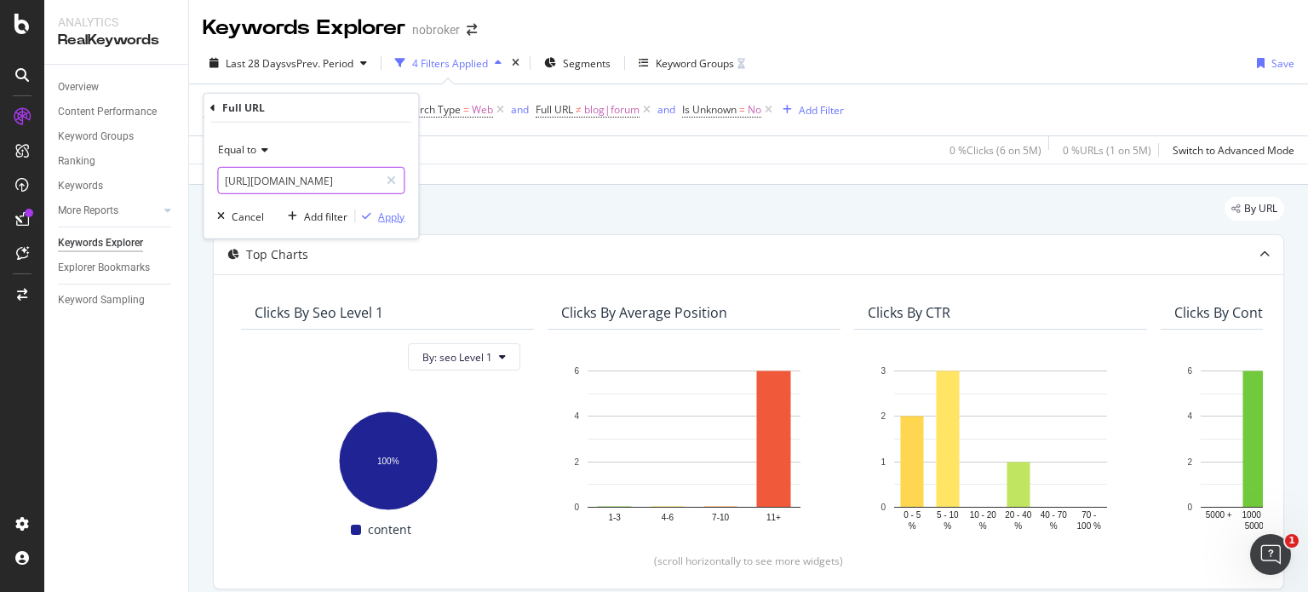
type input "[URL][DOMAIN_NAME]"
click at [398, 209] on div "Apply" at bounding box center [391, 216] width 26 height 14
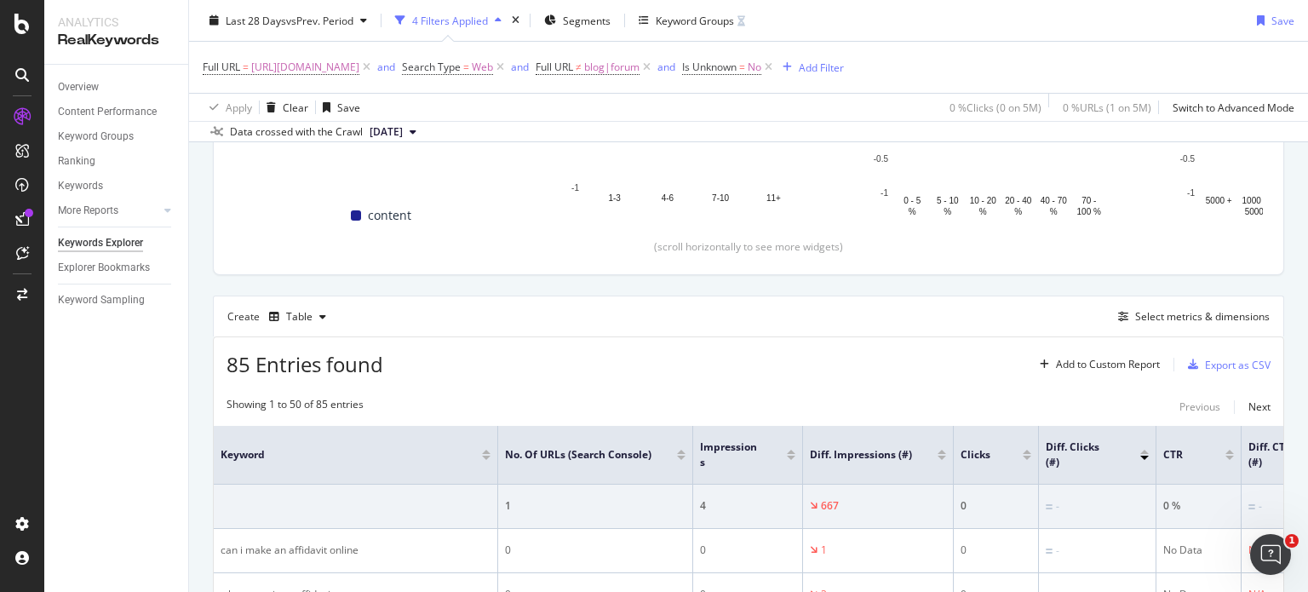
scroll to position [313, 0]
click at [1188, 361] on icon "button" at bounding box center [1193, 365] width 10 height 10
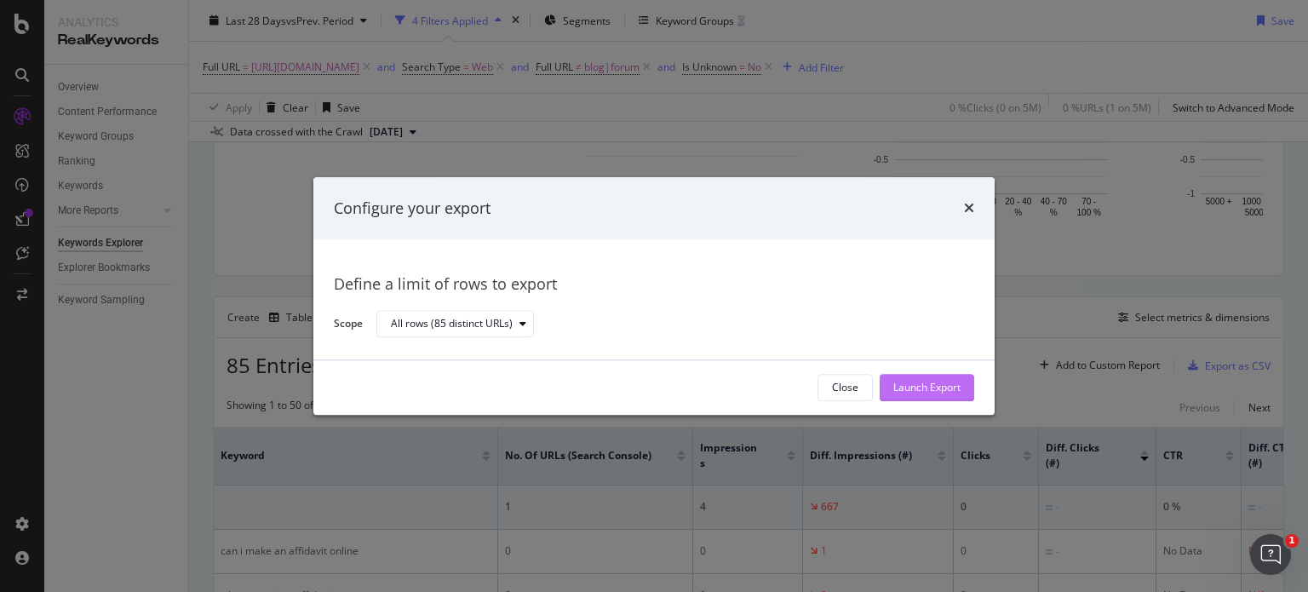
click at [919, 397] on div "Launch Export" at bounding box center [927, 388] width 67 height 26
